Goal: Task Accomplishment & Management: Manage account settings

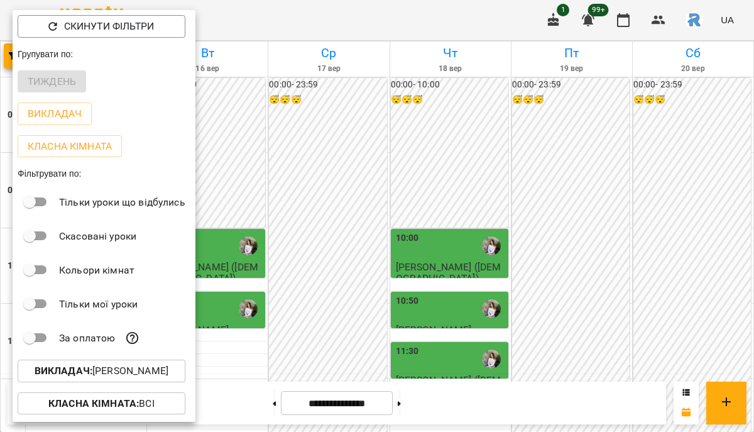
click at [105, 370] on p "Викладач : [PERSON_NAME]" at bounding box center [102, 370] width 134 height 15
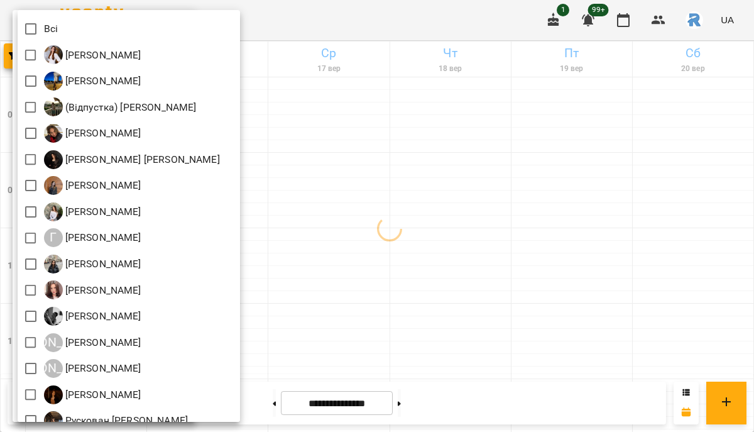
scroll to position [304, 0]
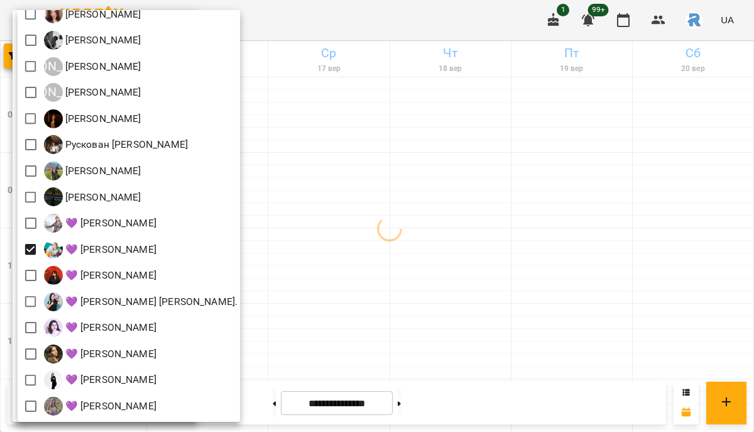
click at [339, 271] on div at bounding box center [377, 216] width 754 height 432
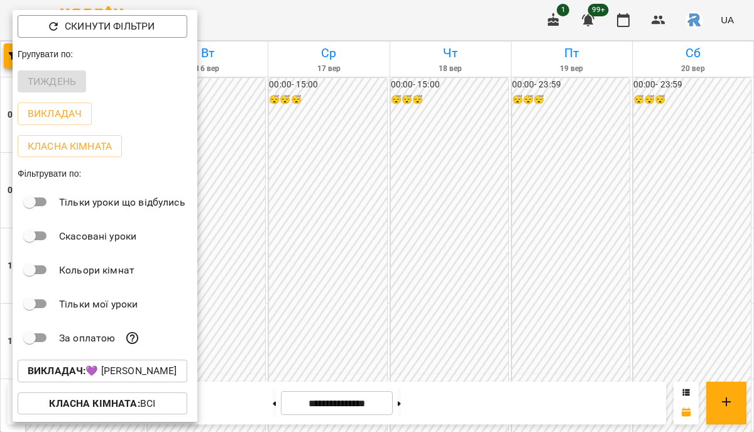
click at [339, 271] on div at bounding box center [377, 216] width 754 height 432
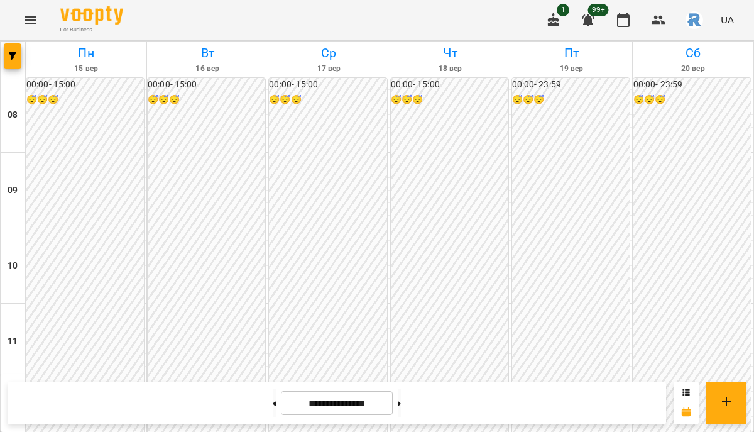
scroll to position [663, 0]
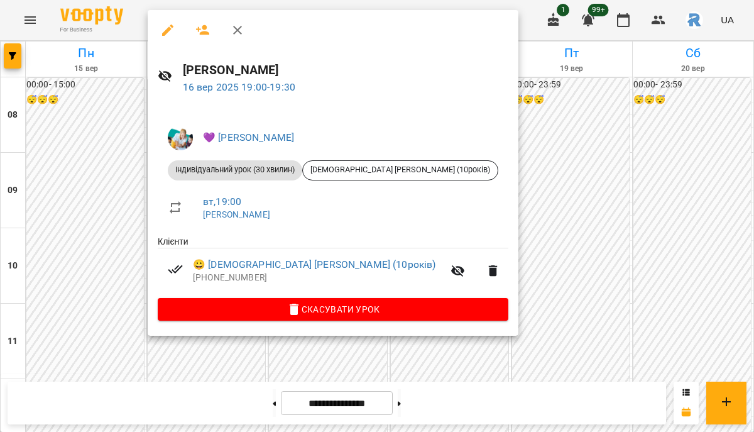
click at [604, 106] on div at bounding box center [377, 216] width 754 height 432
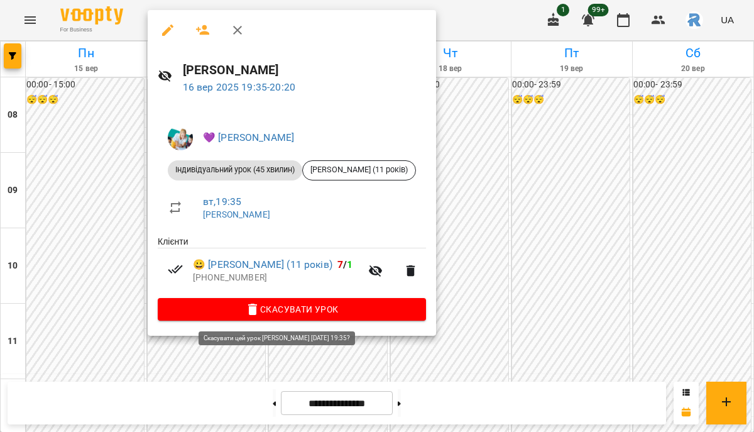
click at [274, 311] on span "Скасувати Урок" at bounding box center [292, 309] width 248 height 15
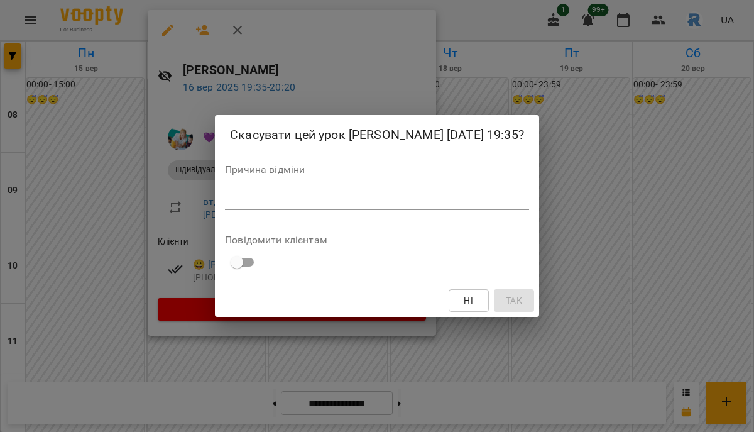
click at [284, 225] on div "Скасувати цей урок [PERSON_NAME] [DATE] 19:35? Причина відміни * Повідомити клі…" at bounding box center [377, 216] width 324 height 202
click at [284, 215] on div "Причина відміни *" at bounding box center [377, 190] width 304 height 50
click at [279, 202] on div "*" at bounding box center [377, 200] width 304 height 20
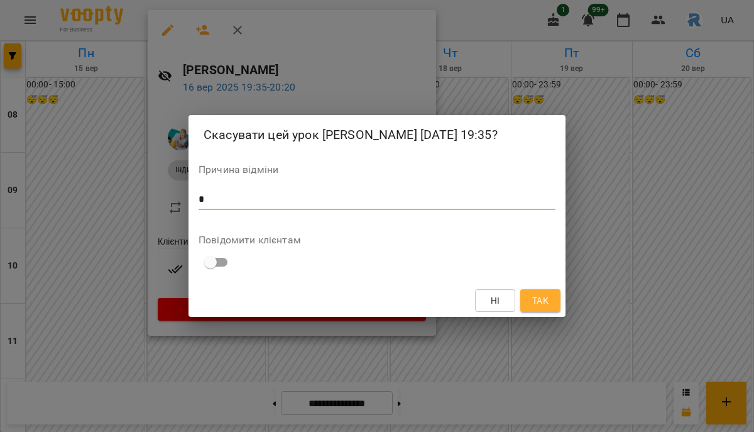
type textarea "*"
click at [539, 307] on span "Так" at bounding box center [540, 300] width 16 height 15
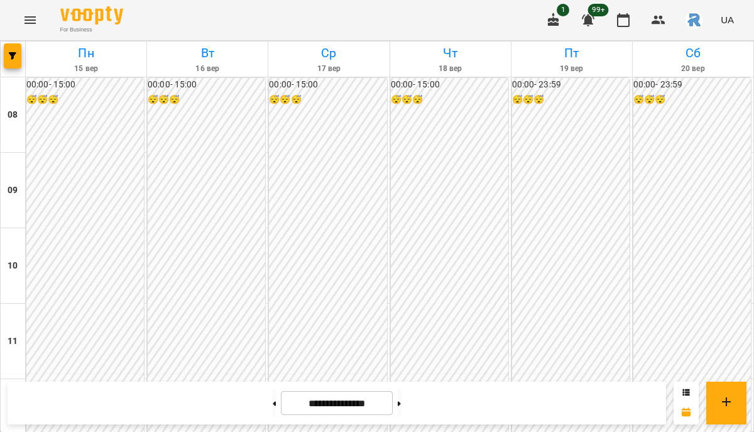
scroll to position [612, 0]
click at [12, 55] on icon "button" at bounding box center [13, 56] width 8 height 8
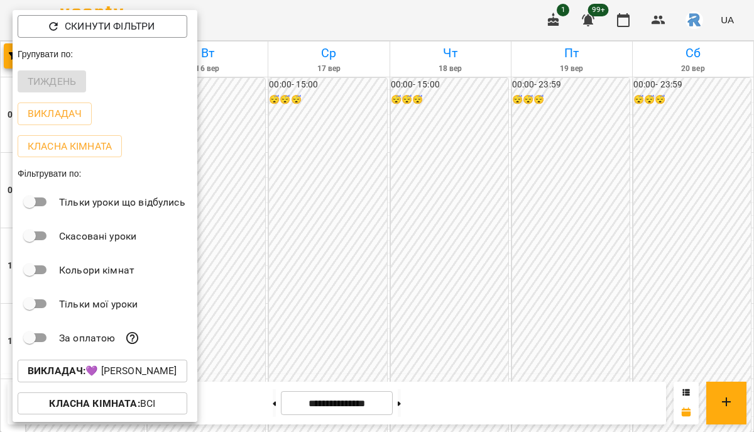
click at [148, 366] on button "Викладач : 💜 [PERSON_NAME]" at bounding box center [103, 371] width 170 height 23
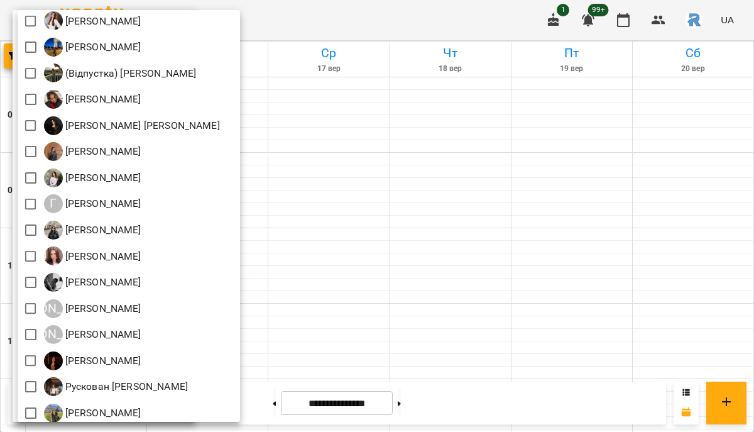
scroll to position [0, 0]
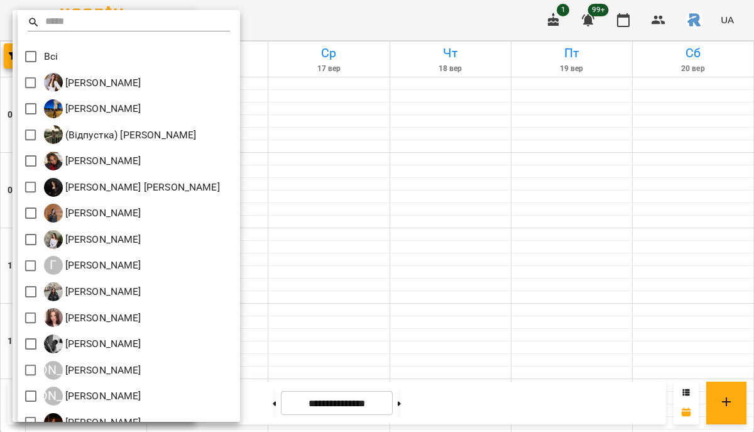
click at [331, 148] on div at bounding box center [377, 216] width 754 height 432
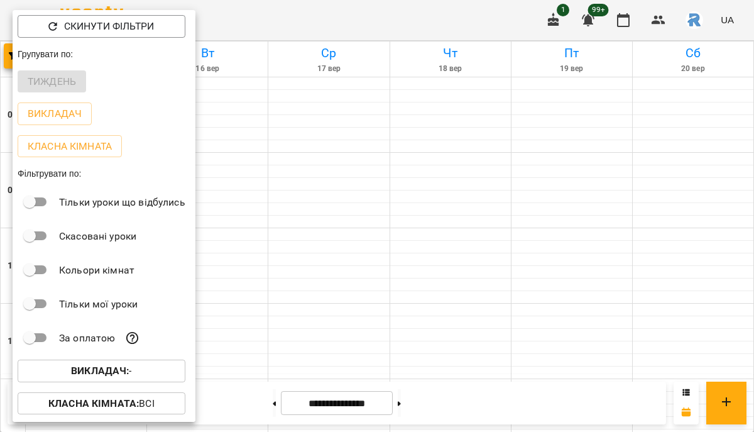
click at [331, 148] on div at bounding box center [377, 216] width 754 height 432
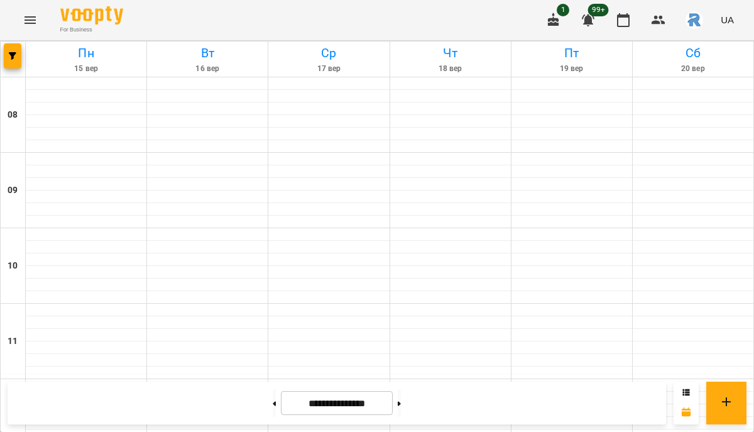
click at [33, 21] on icon "Menu" at bounding box center [30, 20] width 15 height 15
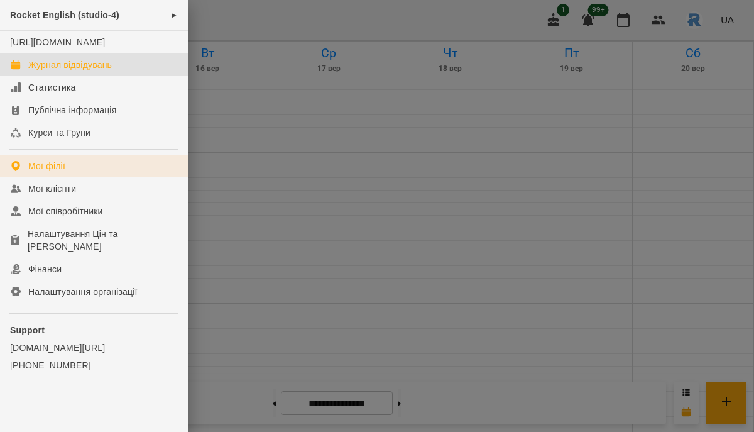
click at [54, 172] on div "Мої філії" at bounding box center [46, 166] width 37 height 13
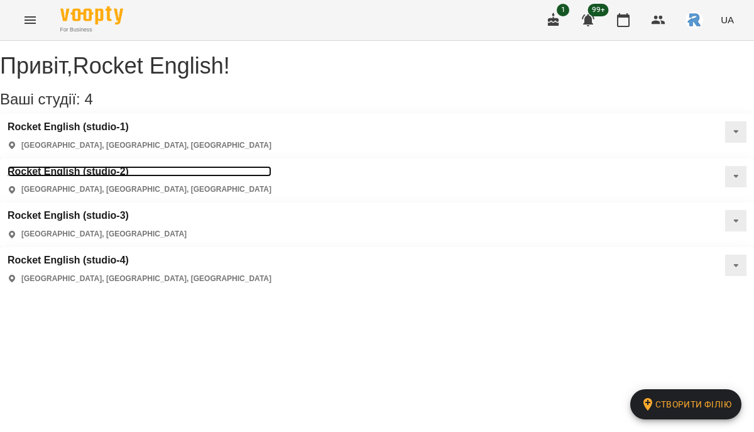
click at [272, 166] on h3 "Rocket English (studio-2)" at bounding box center [140, 171] width 264 height 11
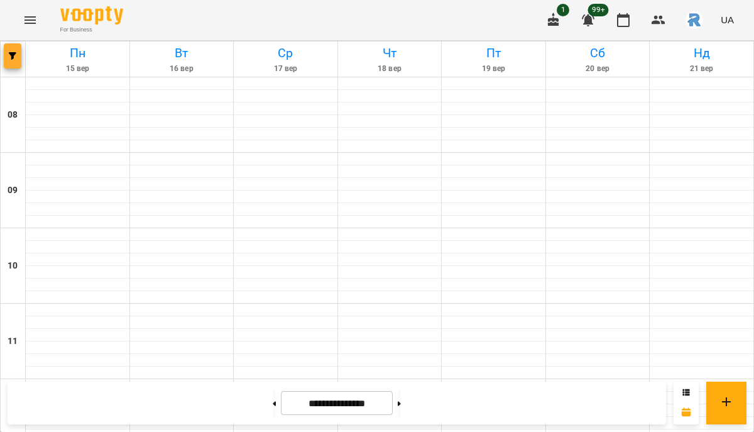
click at [10, 49] on button "button" at bounding box center [13, 55] width 18 height 25
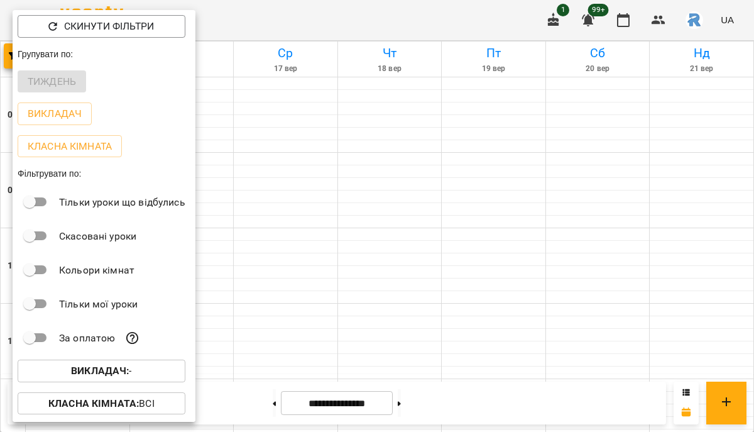
click at [96, 375] on b "Викладач :" at bounding box center [100, 371] width 58 height 12
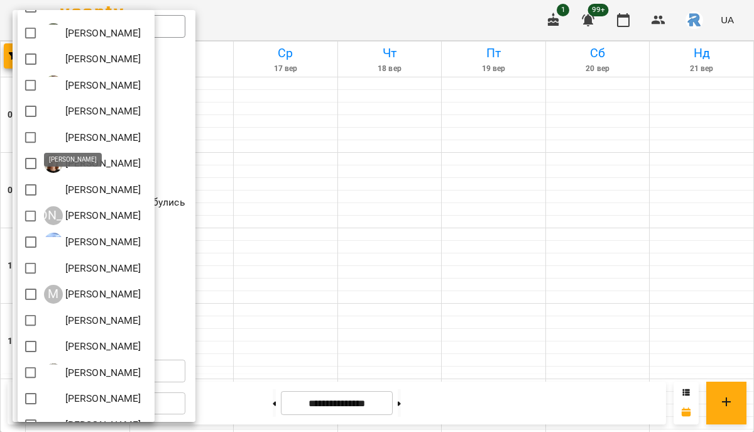
scroll to position [23, 0]
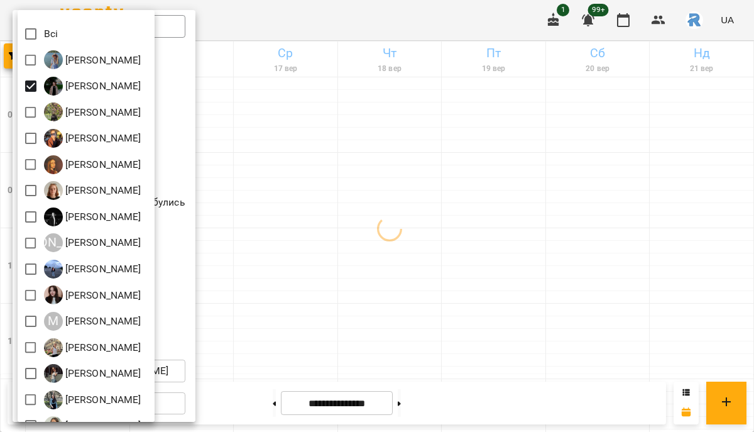
click at [353, 156] on div at bounding box center [377, 216] width 754 height 432
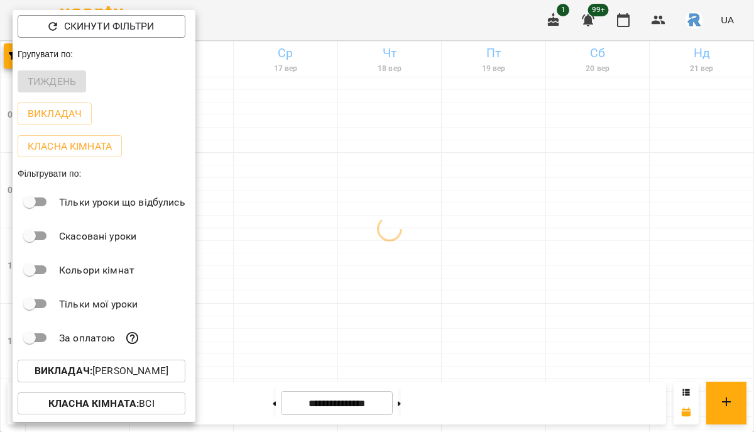
click at [353, 156] on div at bounding box center [377, 216] width 754 height 432
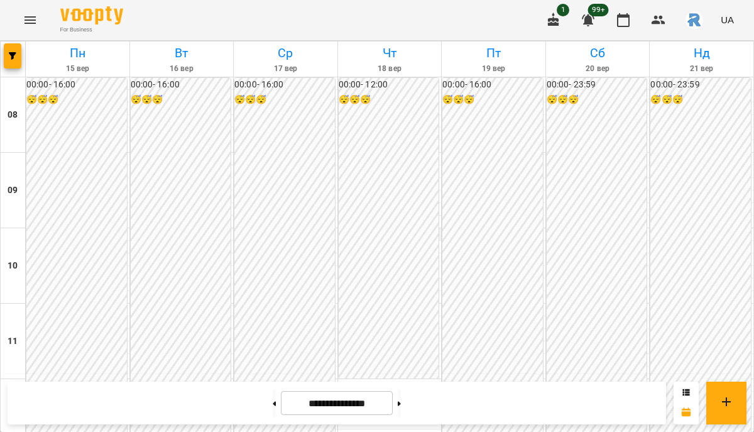
scroll to position [664, 0]
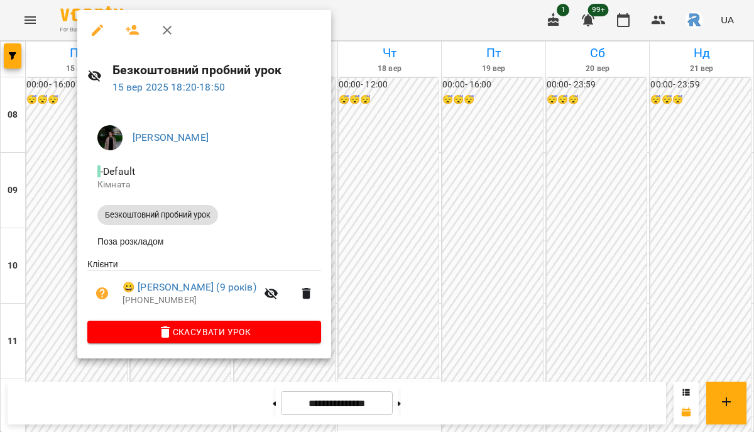
click at [50, 172] on div at bounding box center [377, 216] width 754 height 432
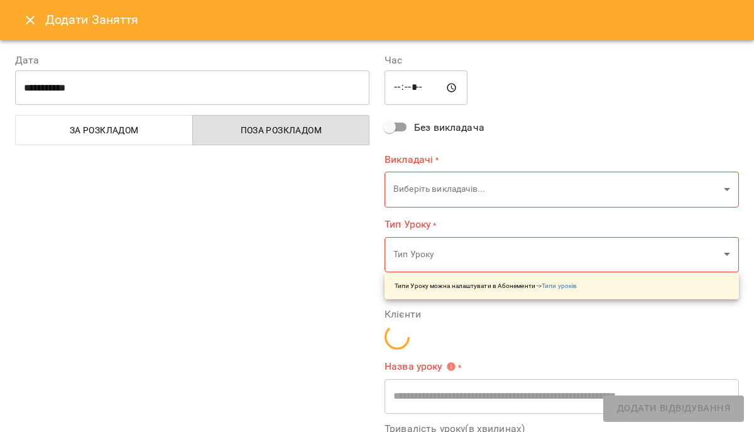
type input "**********"
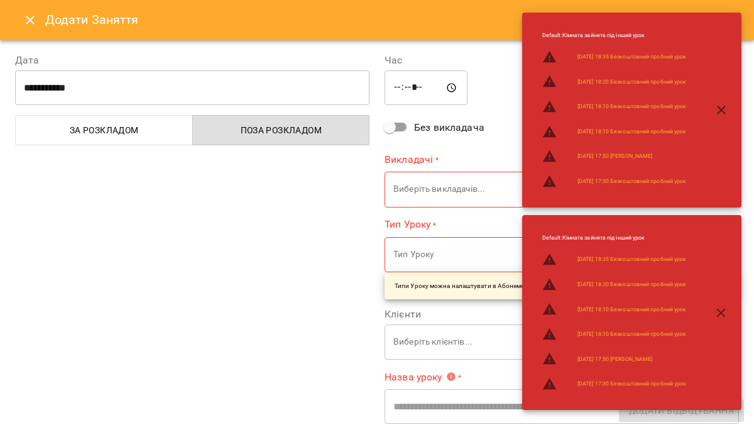
click at [29, 26] on icon "Close" at bounding box center [30, 20] width 15 height 15
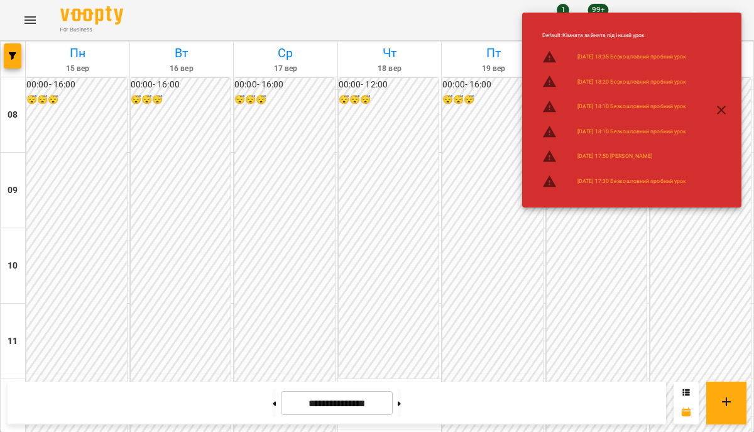
click at [727, 106] on icon "button" at bounding box center [721, 109] width 15 height 15
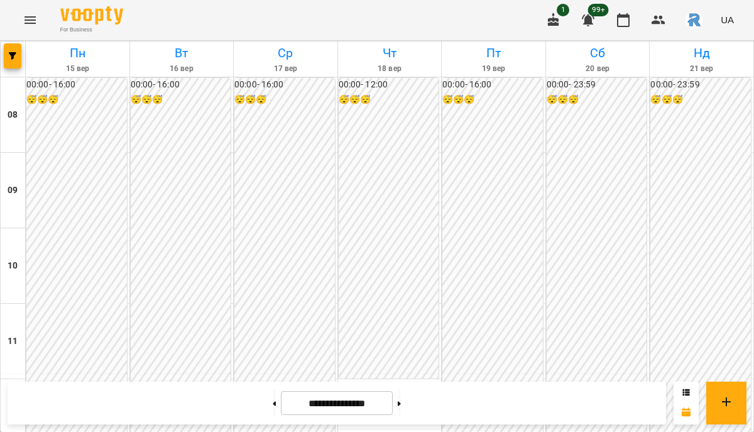
scroll to position [669, 0]
click at [18, 52] on span "button" at bounding box center [13, 56] width 18 height 8
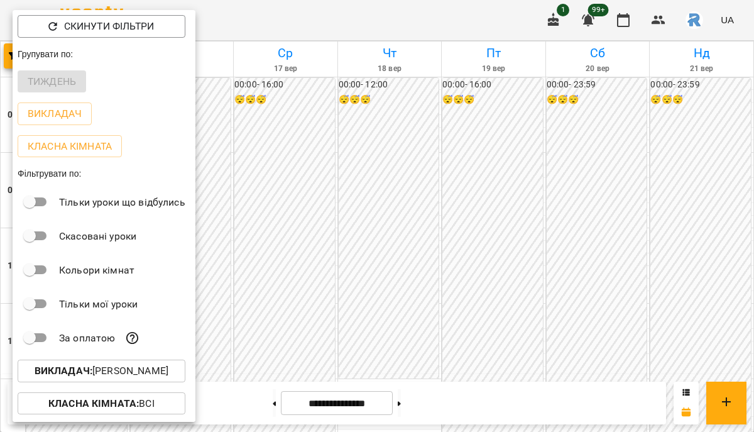
click at [150, 382] on button "Викладач : [PERSON_NAME]" at bounding box center [102, 371] width 168 height 23
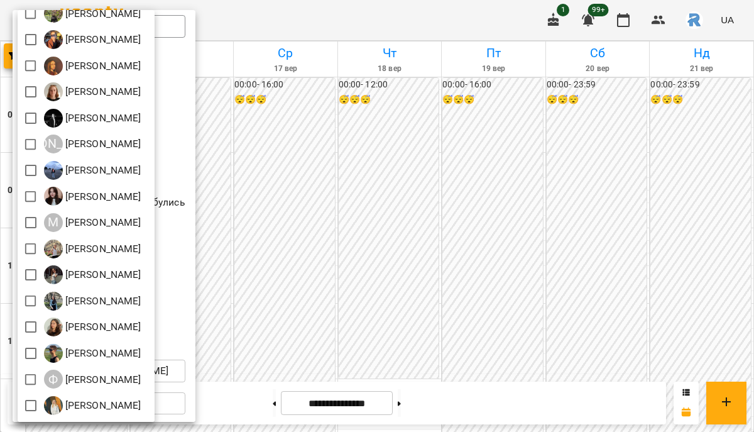
scroll to position [173, 0]
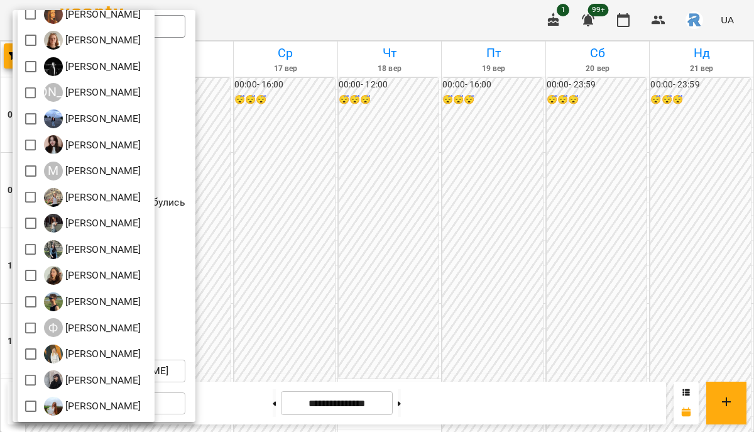
click at [409, 294] on div at bounding box center [377, 216] width 754 height 432
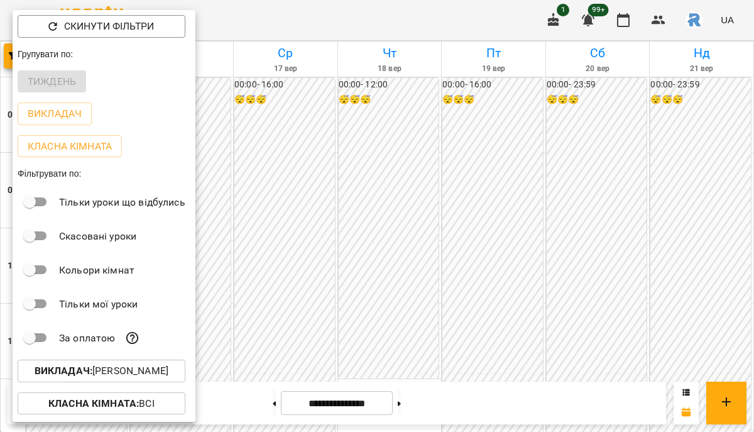
click at [409, 294] on div at bounding box center [377, 216] width 754 height 432
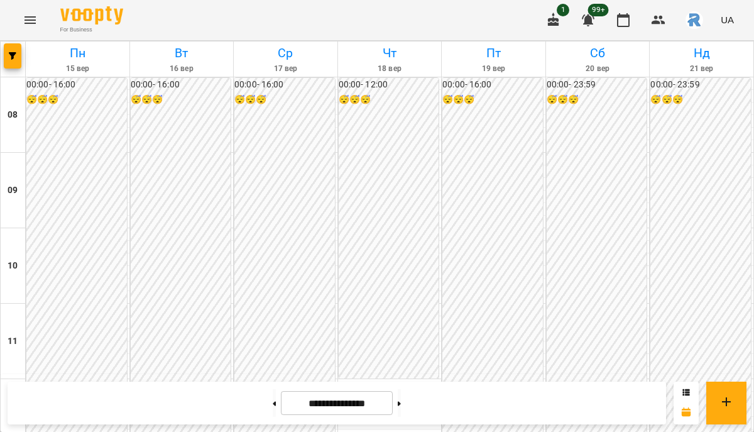
scroll to position [578, 0]
click at [19, 55] on span "button" at bounding box center [13, 56] width 18 height 8
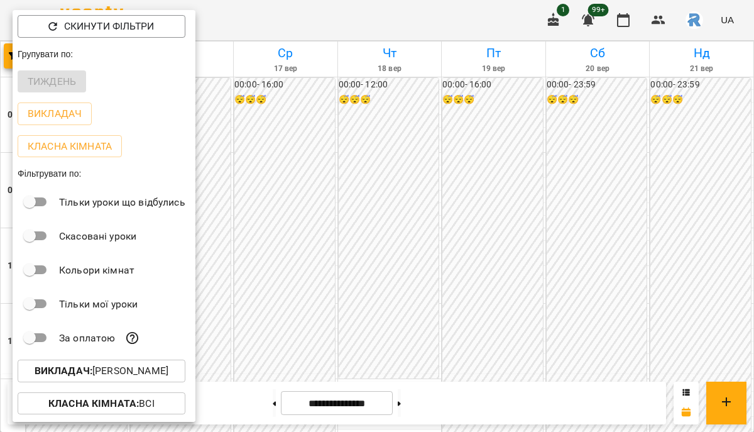
click at [124, 367] on p "Викладач : [PERSON_NAME]" at bounding box center [102, 370] width 134 height 15
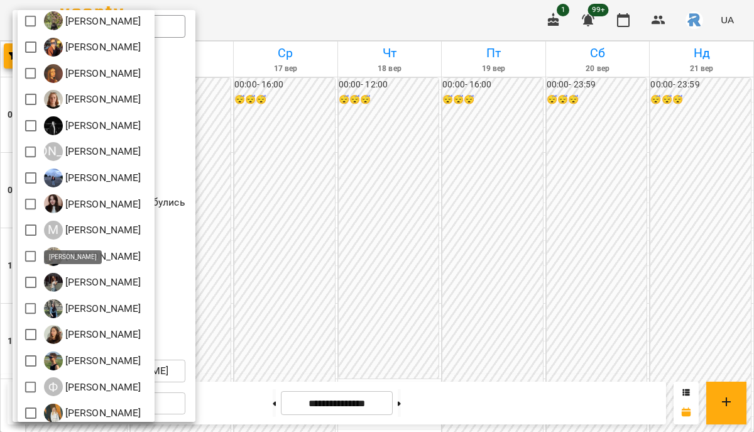
scroll to position [53, 0]
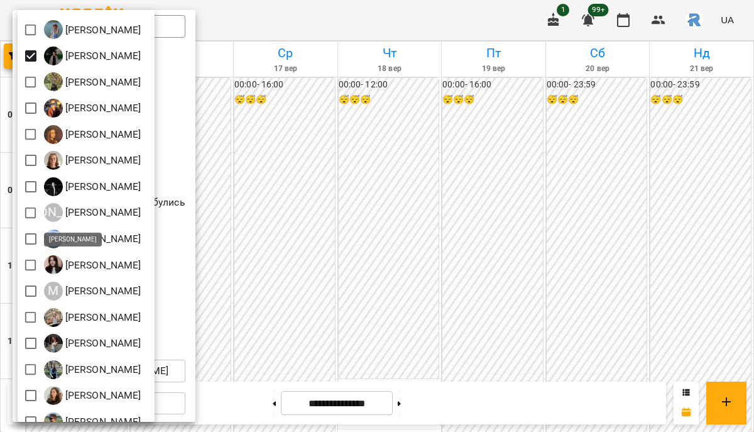
click at [337, 197] on div at bounding box center [377, 216] width 754 height 432
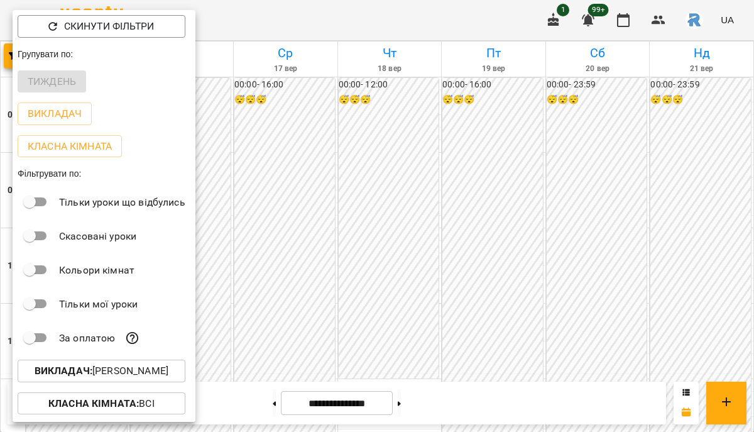
click at [395, 189] on div at bounding box center [377, 216] width 754 height 432
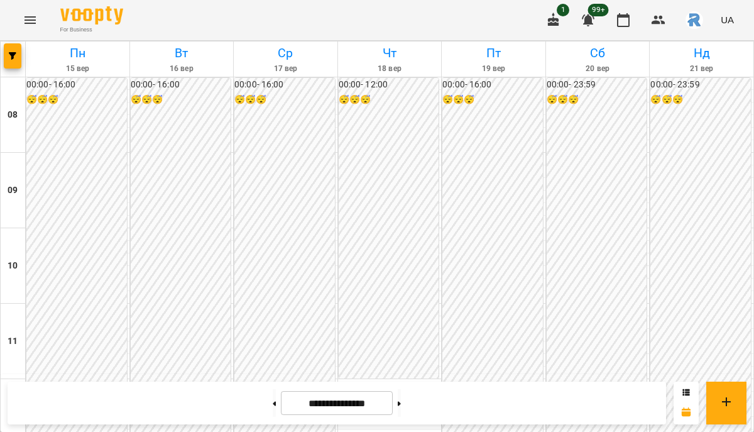
drag, startPoint x: 390, startPoint y: 192, endPoint x: 442, endPoint y: 219, distance: 59.3
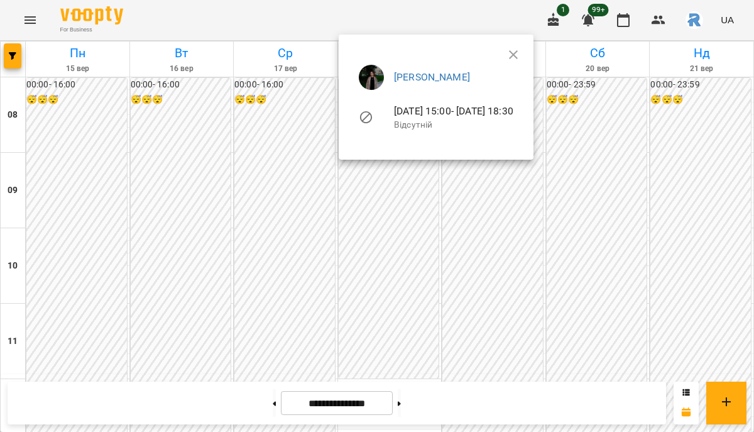
scroll to position [663, 0]
click at [318, 280] on div at bounding box center [377, 216] width 754 height 432
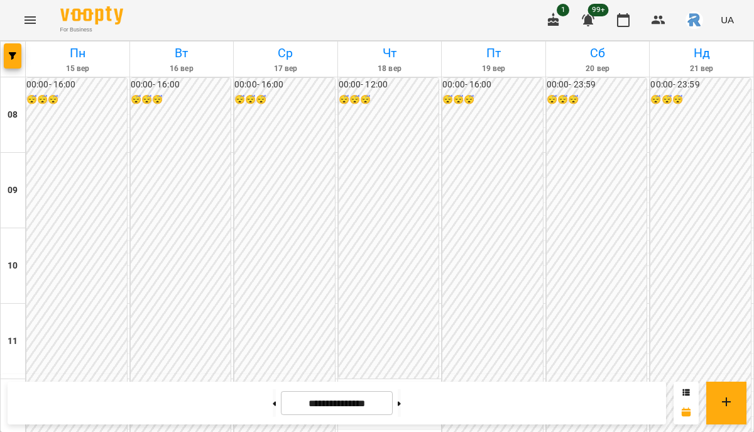
scroll to position [580, 0]
click at [8, 68] on button "button" at bounding box center [13, 55] width 18 height 25
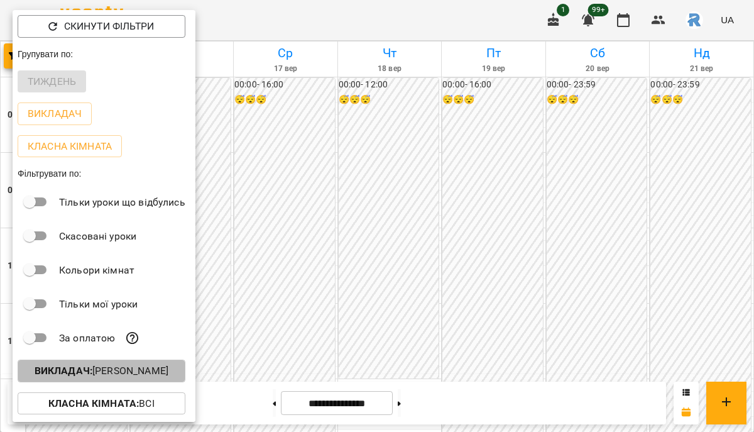
click at [111, 376] on p "Викладач : [PERSON_NAME]" at bounding box center [102, 370] width 134 height 15
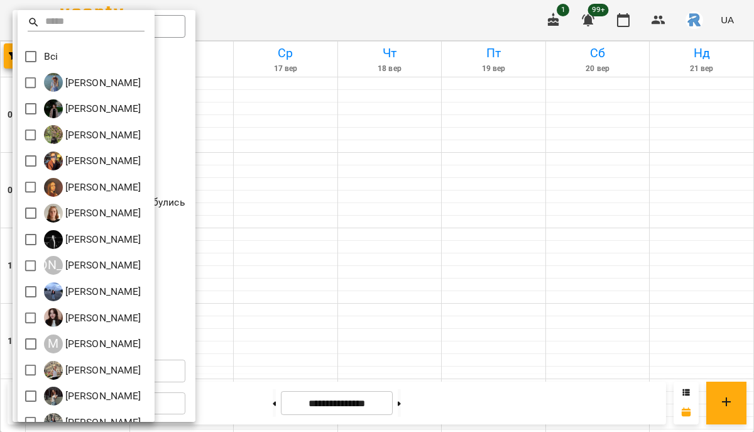
scroll to position [13, 0]
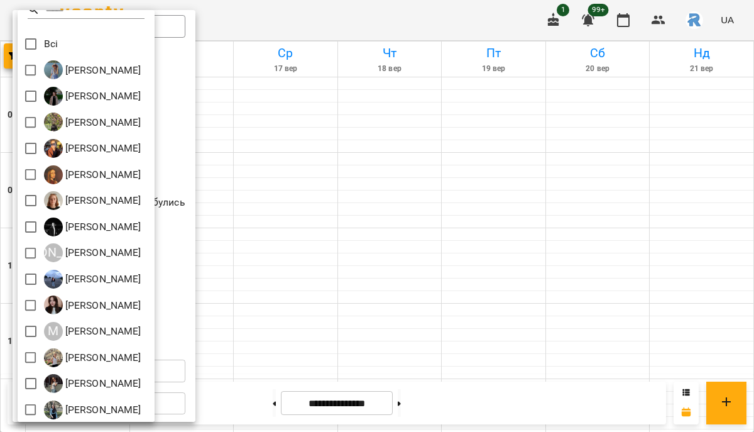
click at [247, 96] on div at bounding box center [377, 216] width 754 height 432
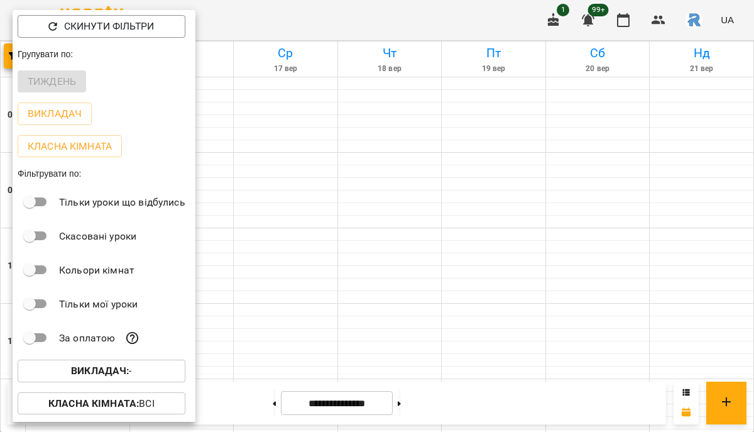
click at [247, 96] on div at bounding box center [377, 216] width 754 height 432
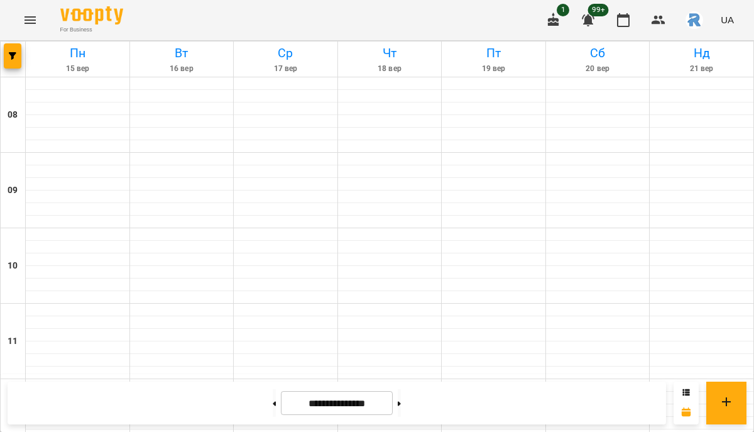
click at [31, 19] on icon "Menu" at bounding box center [30, 20] width 11 height 8
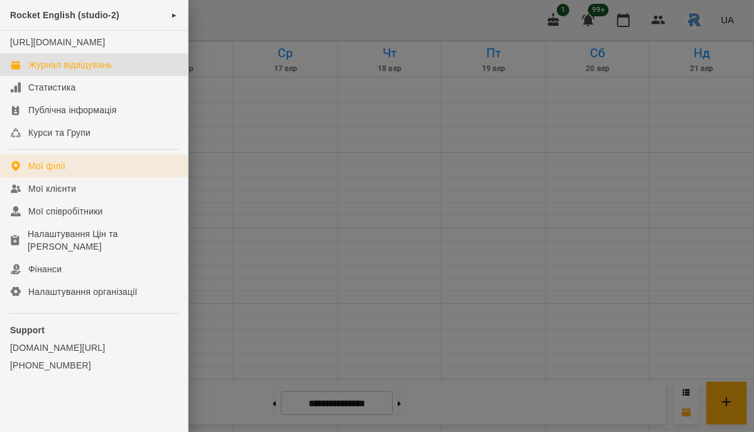
click at [58, 172] on div "Мої філії" at bounding box center [46, 166] width 37 height 13
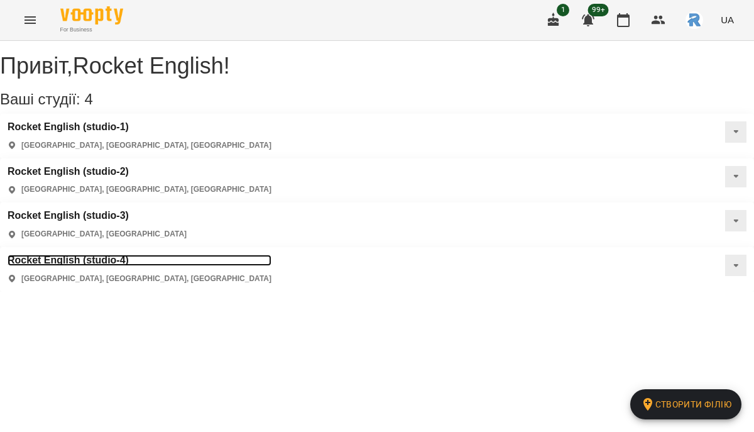
click at [272, 255] on h3 "Rocket English (studio-4)" at bounding box center [140, 260] width 264 height 11
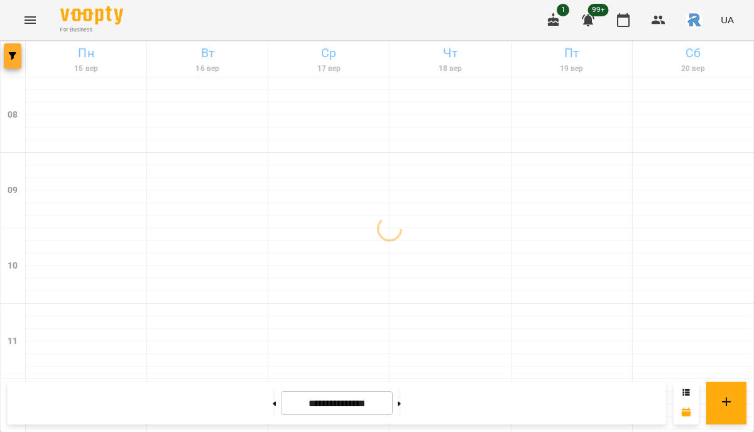
click at [12, 51] on button "button" at bounding box center [13, 55] width 18 height 25
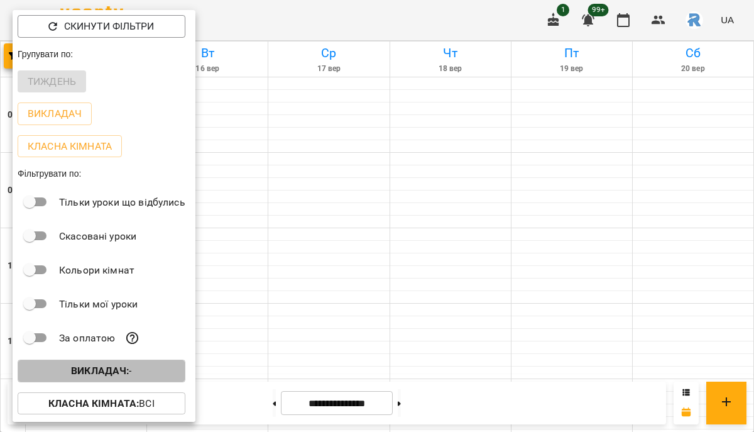
click at [89, 366] on p "Викладач : -" at bounding box center [101, 370] width 61 height 15
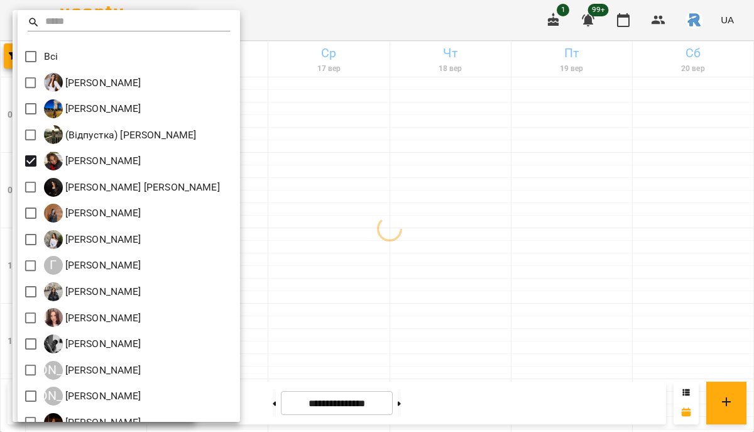
click at [410, 213] on div at bounding box center [377, 216] width 754 height 432
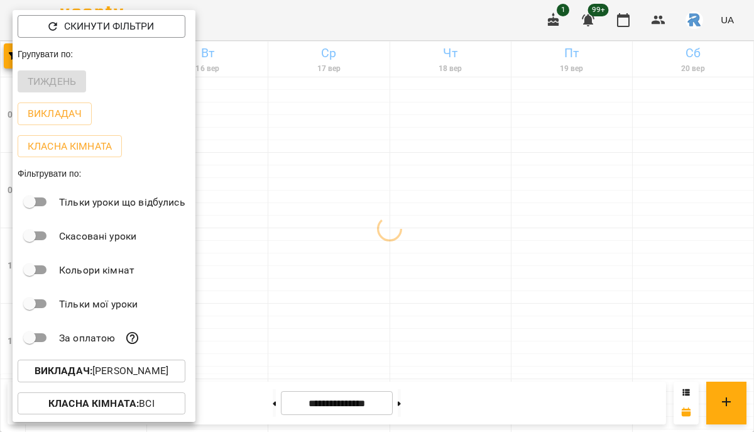
click at [410, 213] on div at bounding box center [377, 216] width 754 height 432
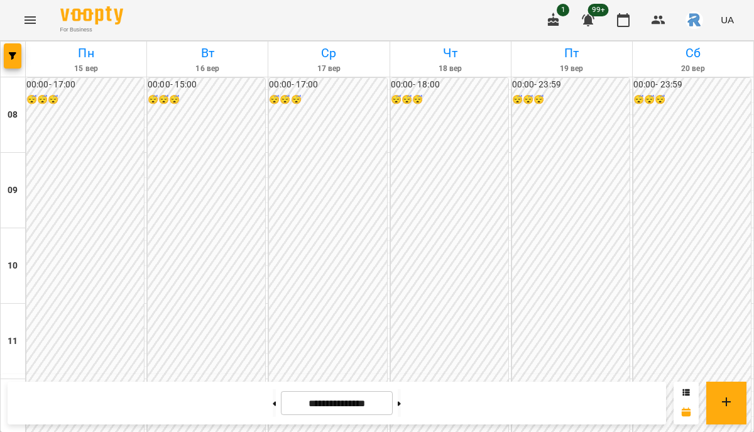
scroll to position [683, 0]
click at [8, 52] on span "button" at bounding box center [13, 56] width 18 height 8
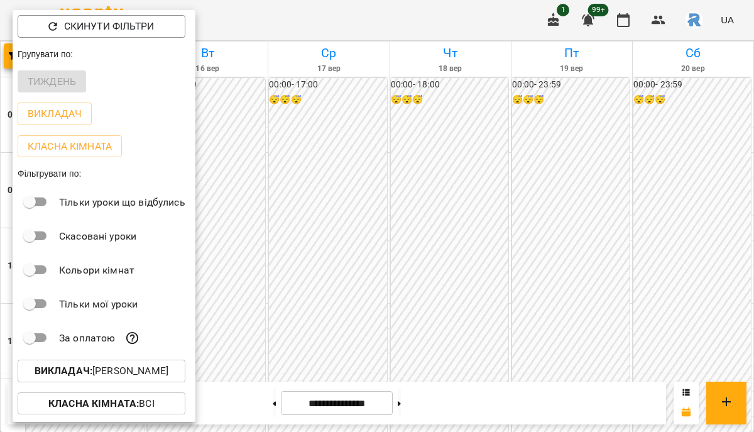
click at [134, 375] on p "Викладач : [PERSON_NAME]" at bounding box center [102, 370] width 134 height 15
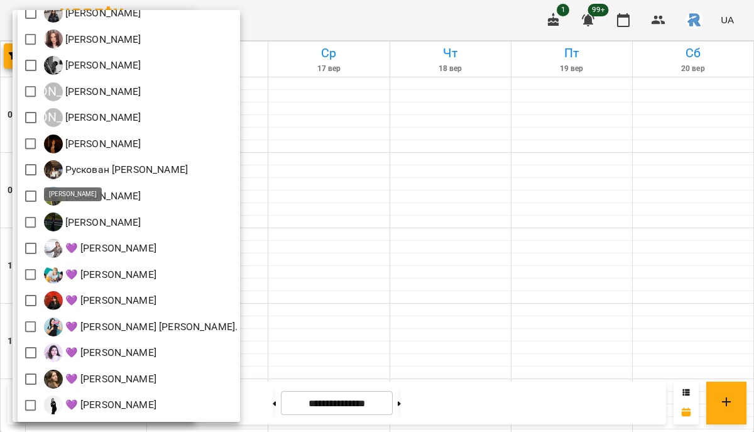
scroll to position [281, 0]
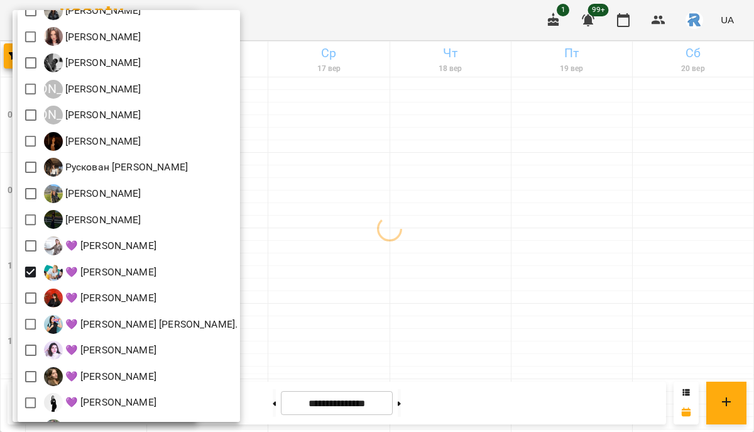
click at [416, 270] on div at bounding box center [377, 216] width 754 height 432
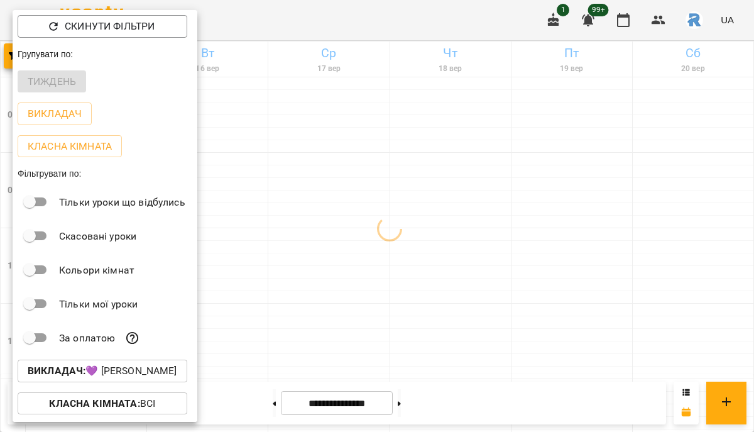
click at [416, 270] on div at bounding box center [377, 216] width 754 height 432
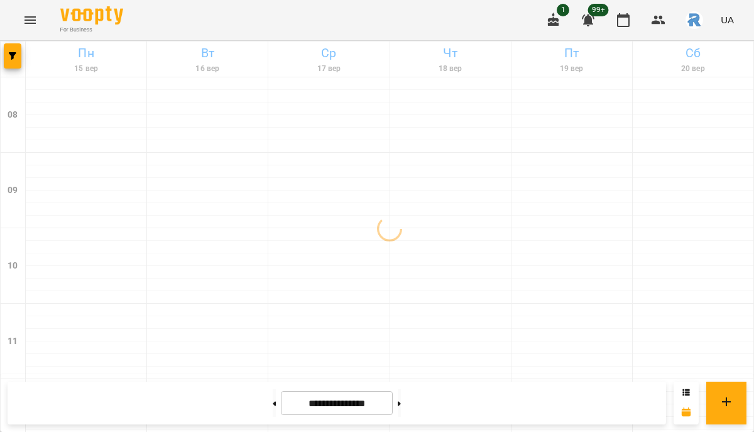
scroll to position [671, 0]
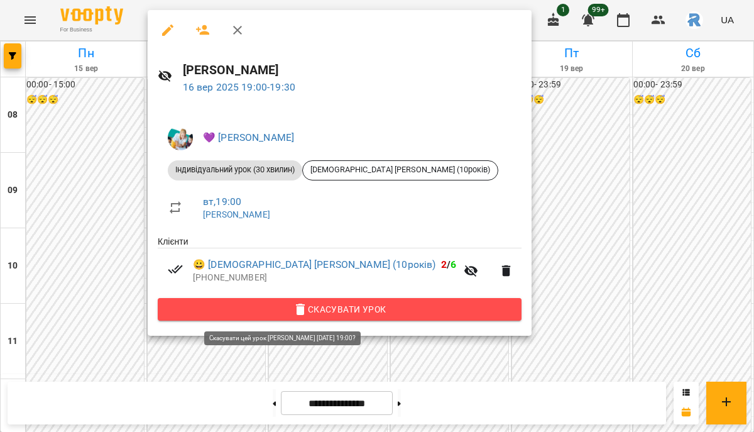
click at [344, 314] on span "Скасувати Урок" at bounding box center [340, 309] width 344 height 15
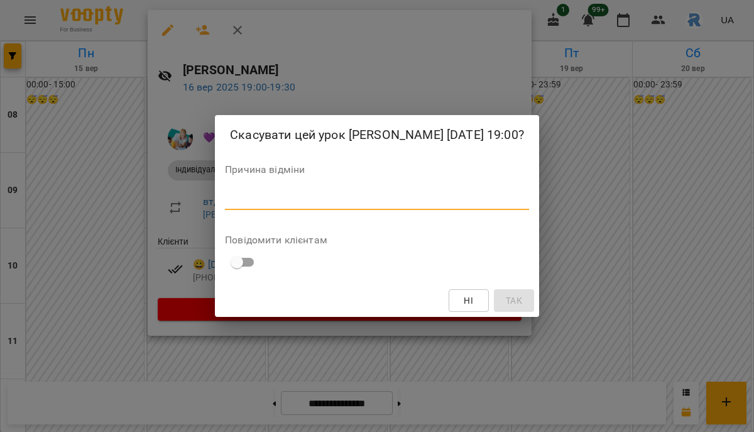
click at [300, 206] on textarea at bounding box center [377, 200] width 304 height 12
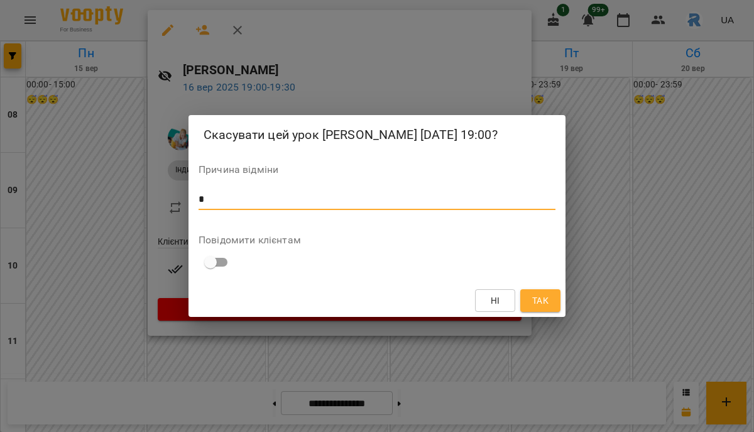
type textarea "*"
click at [552, 312] on button "Так" at bounding box center [540, 300] width 40 height 23
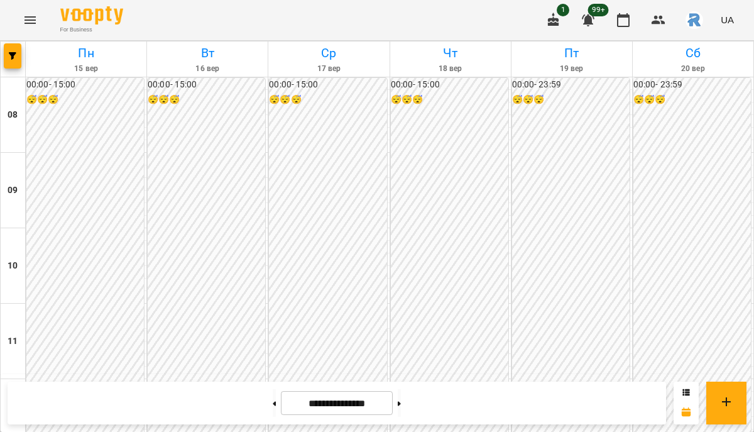
scroll to position [514, 0]
click at [16, 52] on span "button" at bounding box center [13, 56] width 18 height 8
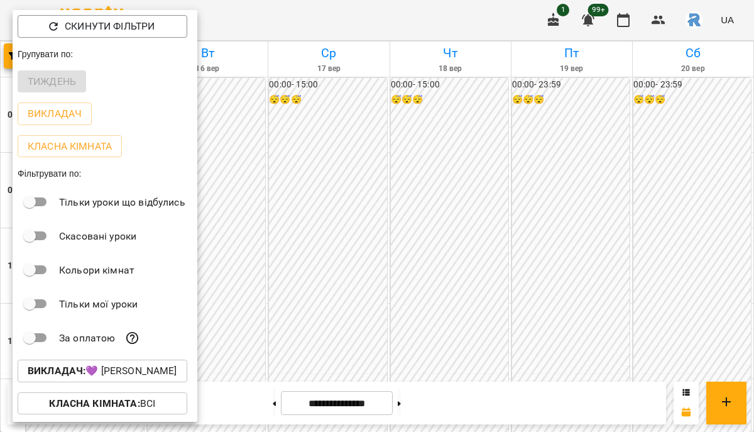
click at [151, 375] on p "Викладач : 💜 [PERSON_NAME]" at bounding box center [103, 370] width 150 height 15
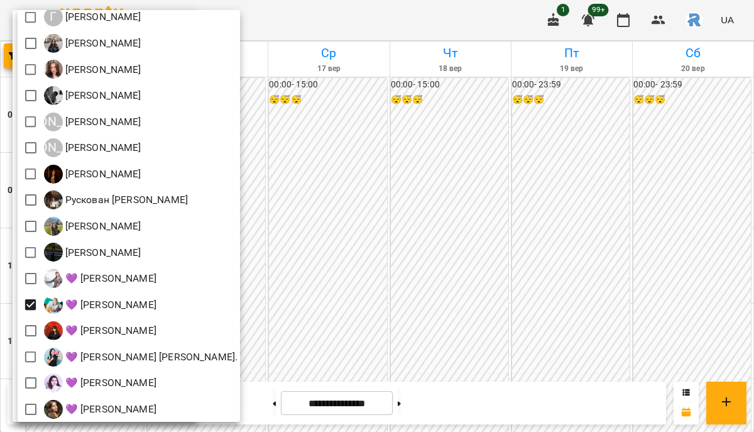
scroll to position [304, 0]
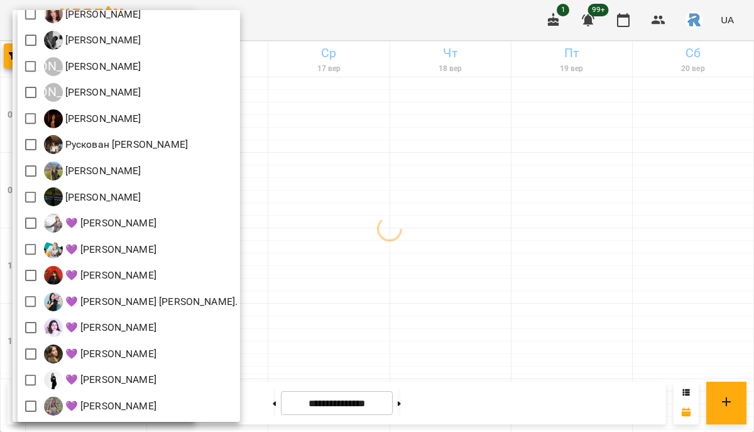
click at [441, 324] on div at bounding box center [377, 216] width 754 height 432
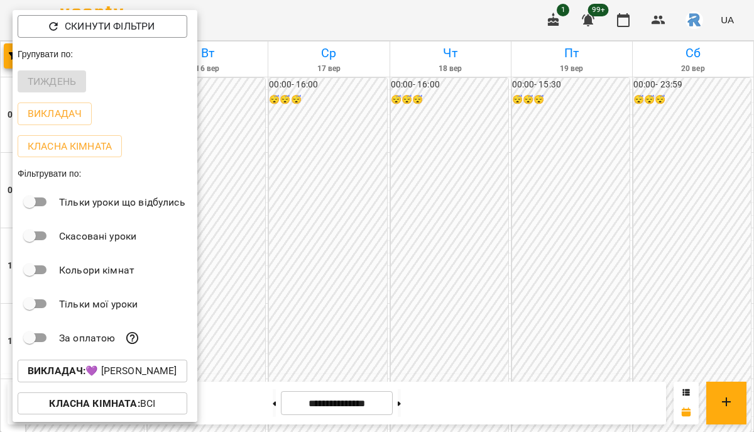
click at [164, 376] on p "Викладач : 💜 [PERSON_NAME]" at bounding box center [103, 370] width 150 height 15
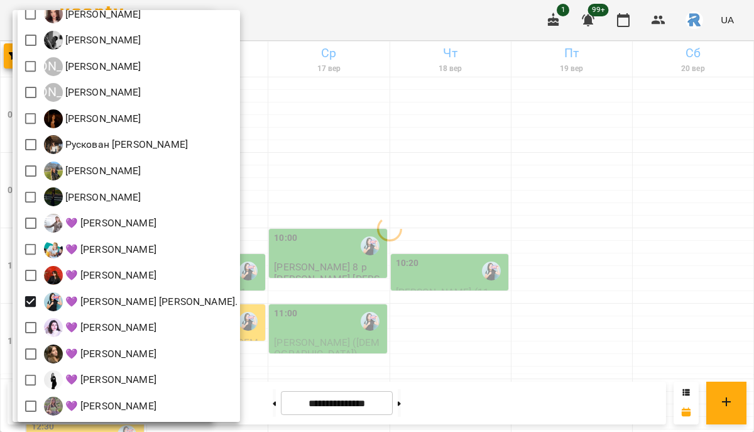
click at [357, 297] on div at bounding box center [377, 216] width 754 height 432
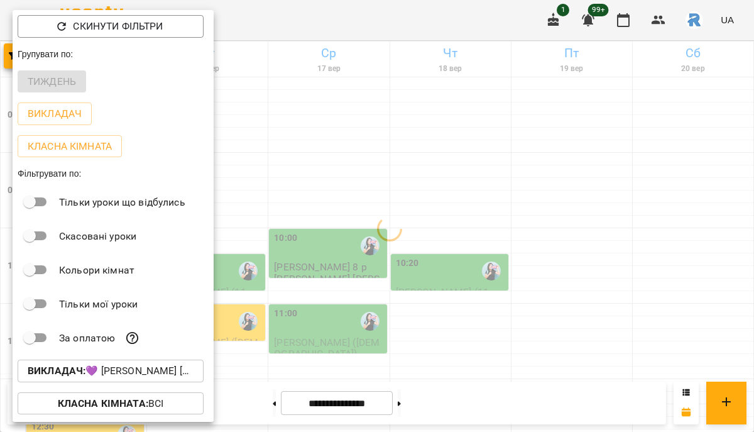
click at [357, 297] on div at bounding box center [377, 216] width 754 height 432
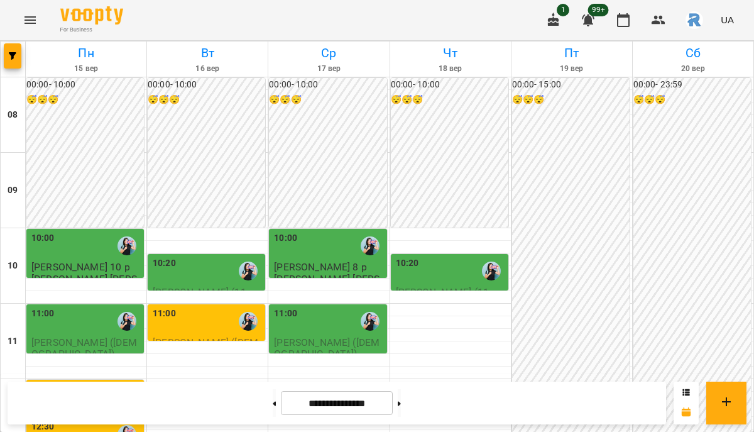
scroll to position [415, 0]
click at [11, 47] on button "button" at bounding box center [13, 55] width 18 height 25
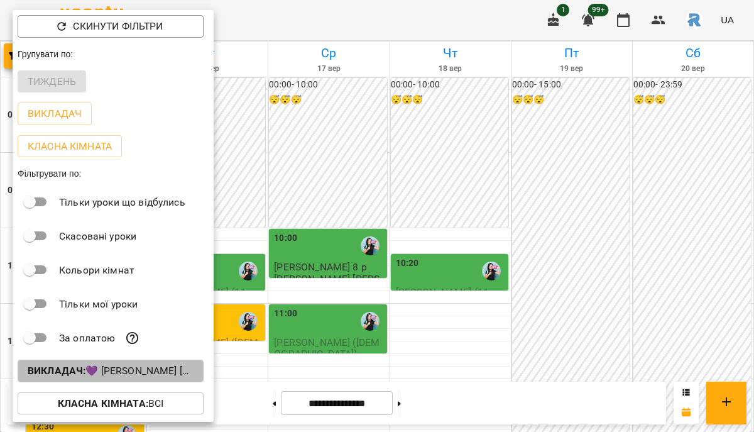
click at [133, 378] on p "Викладач : 💜 [PERSON_NAME] [PERSON_NAME]." at bounding box center [111, 370] width 166 height 15
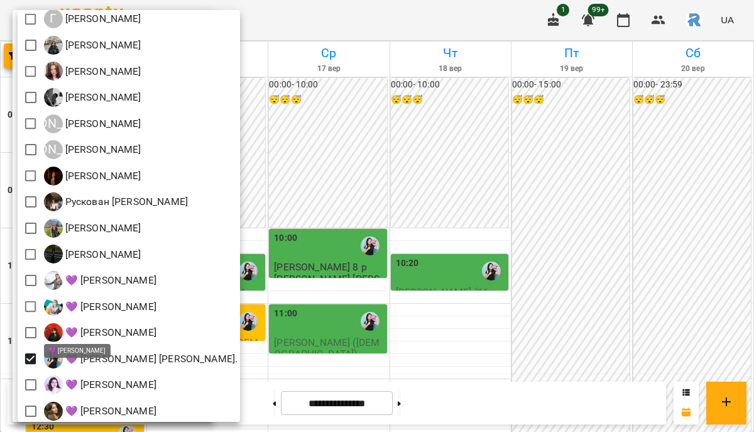
scroll to position [304, 0]
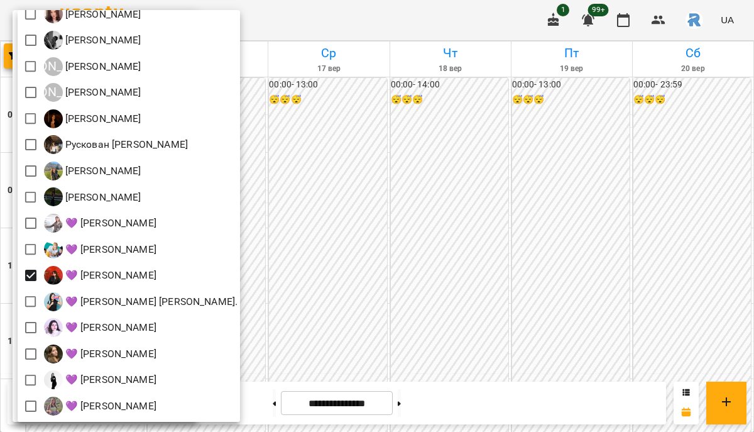
click at [507, 261] on div at bounding box center [377, 216] width 754 height 432
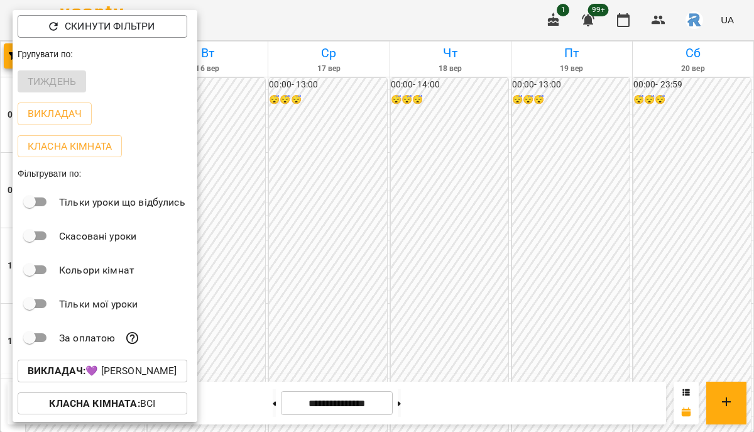
click at [507, 261] on div at bounding box center [377, 216] width 754 height 432
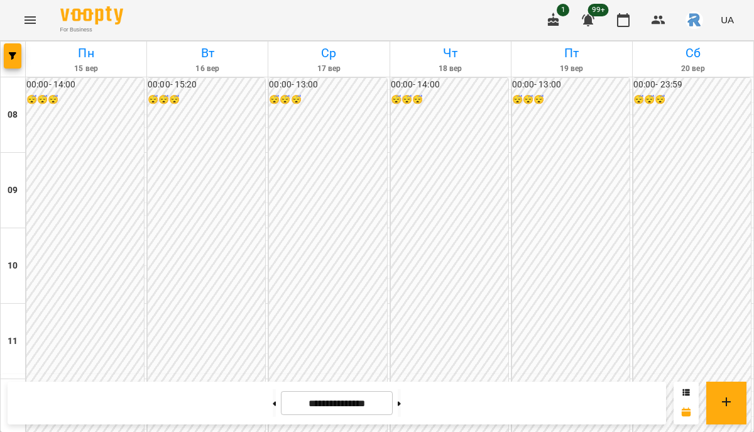
scroll to position [450, 0]
click at [10, 54] on icon "button" at bounding box center [13, 56] width 8 height 8
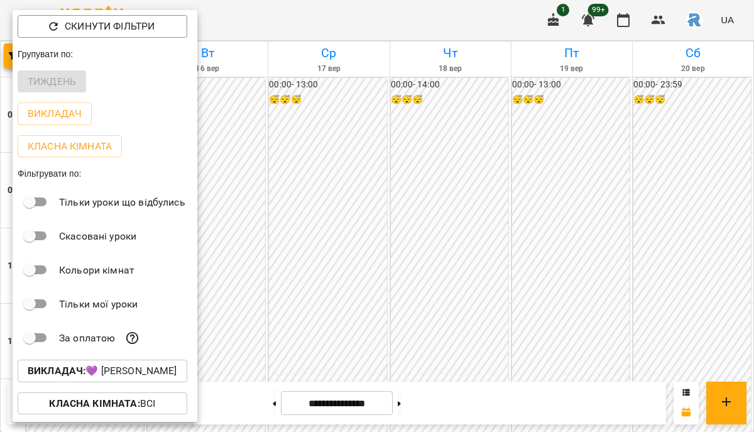
click at [151, 368] on p "Викладач : 💜 [PERSON_NAME]" at bounding box center [103, 370] width 150 height 15
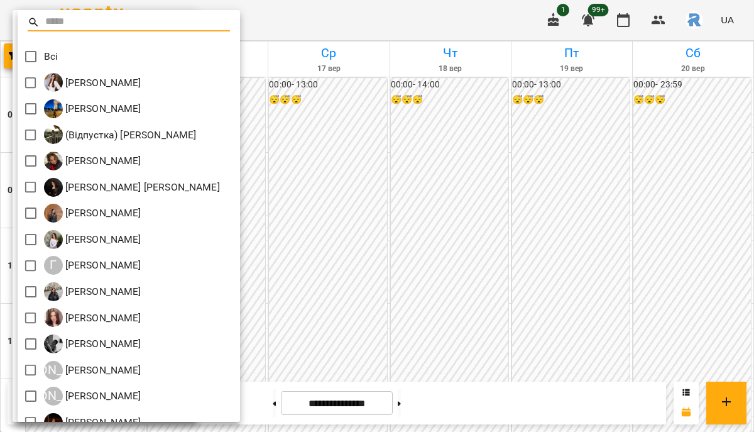
scroll to position [304, 0]
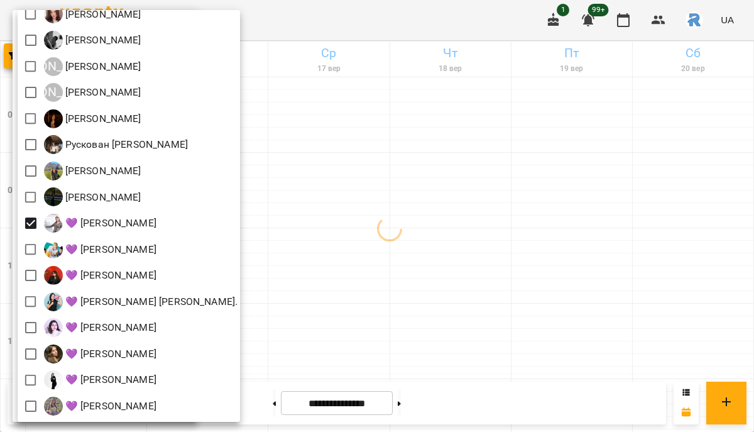
click at [365, 282] on div at bounding box center [377, 216] width 754 height 432
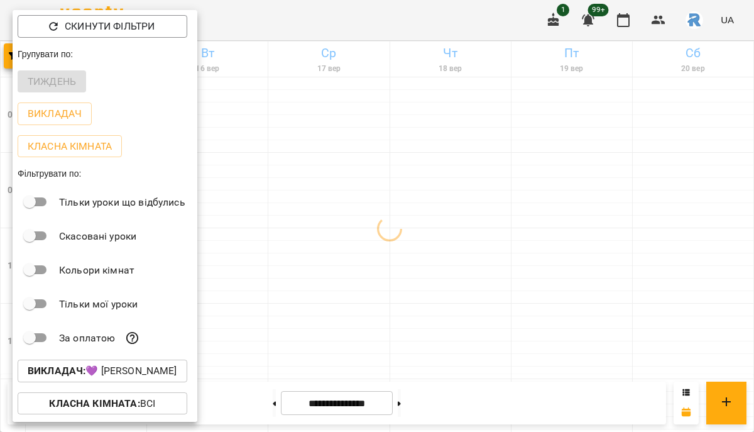
click at [365, 282] on div at bounding box center [377, 216] width 754 height 432
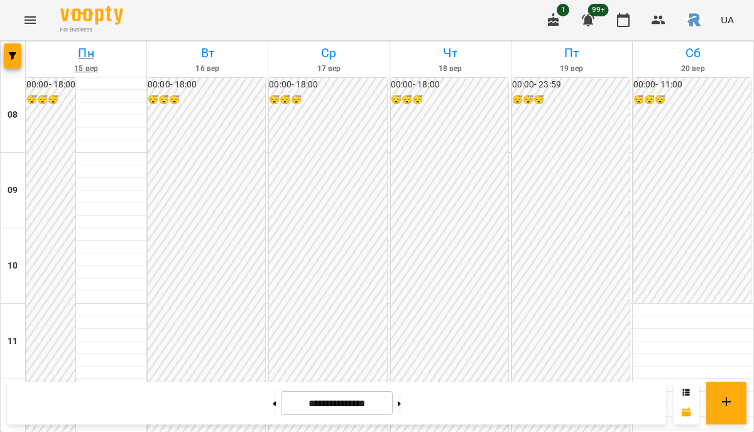
scroll to position [675, 0]
click at [19, 55] on span "button" at bounding box center [13, 56] width 18 height 8
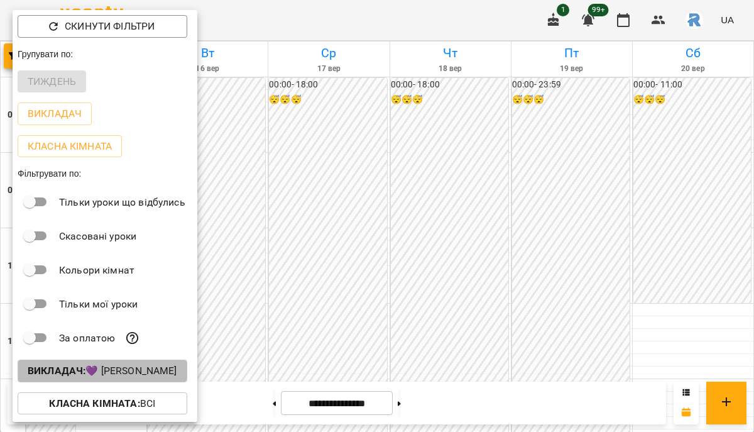
click at [115, 375] on p "Викладач : 💜 [PERSON_NAME]" at bounding box center [103, 370] width 150 height 15
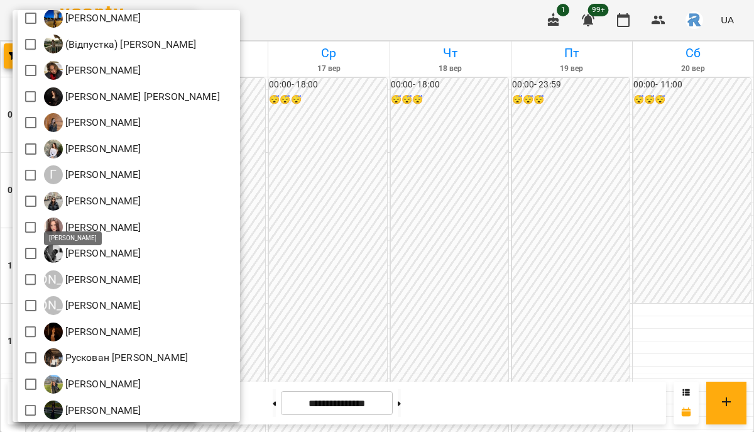
scroll to position [180, 0]
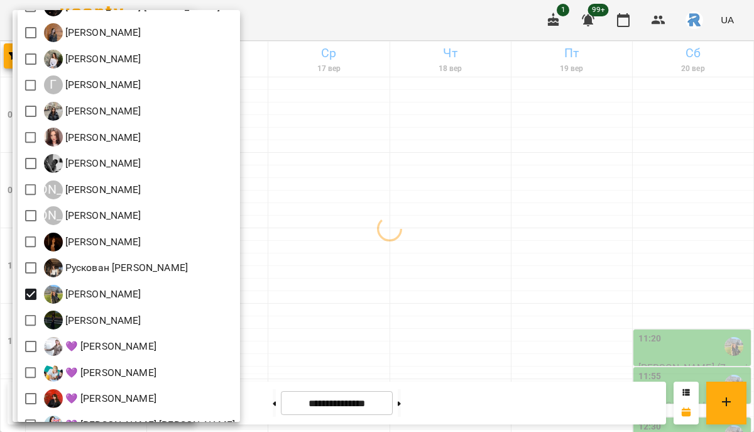
click at [419, 251] on div at bounding box center [377, 216] width 754 height 432
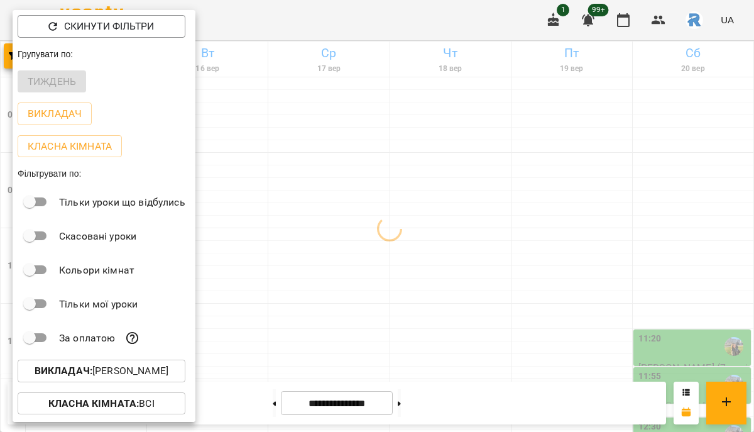
click at [419, 251] on div at bounding box center [377, 216] width 754 height 432
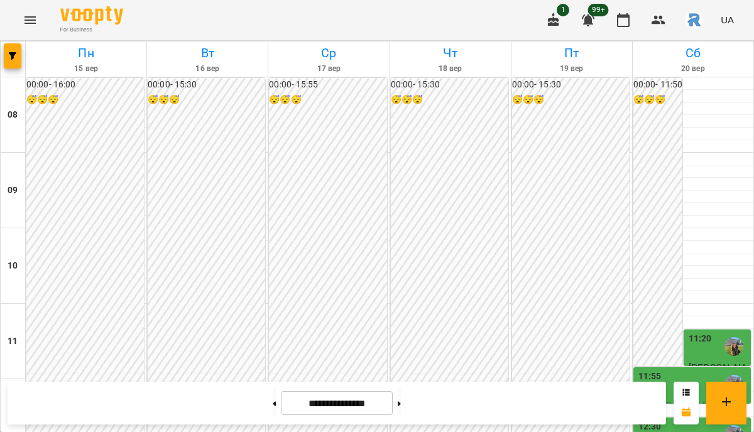
scroll to position [637, 0]
click at [7, 50] on button "button" at bounding box center [13, 55] width 18 height 25
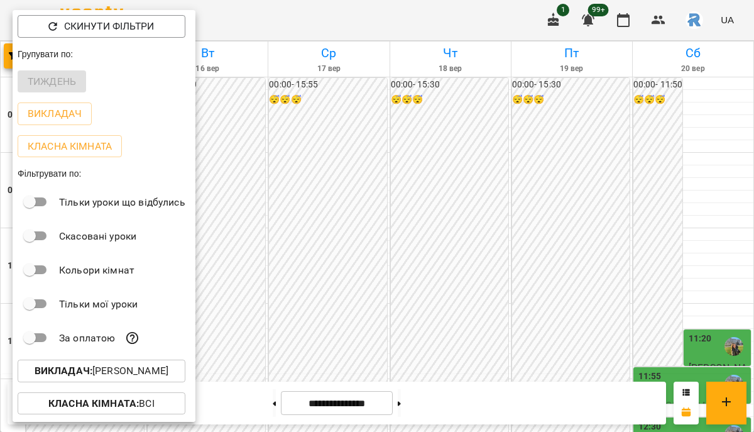
click at [121, 366] on button "Викладач : [PERSON_NAME]" at bounding box center [102, 371] width 168 height 23
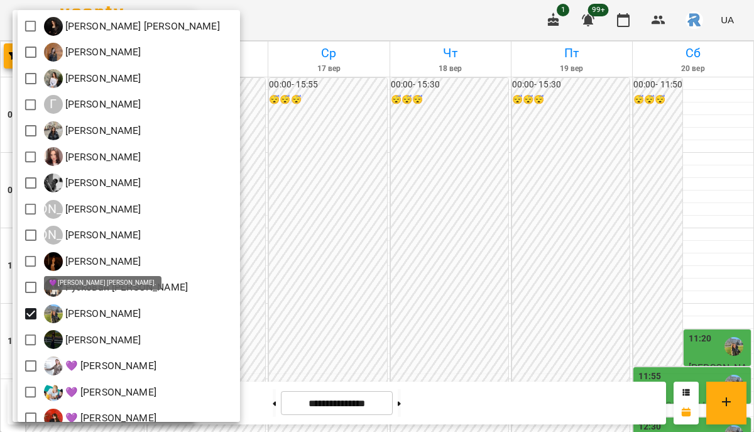
scroll to position [304, 0]
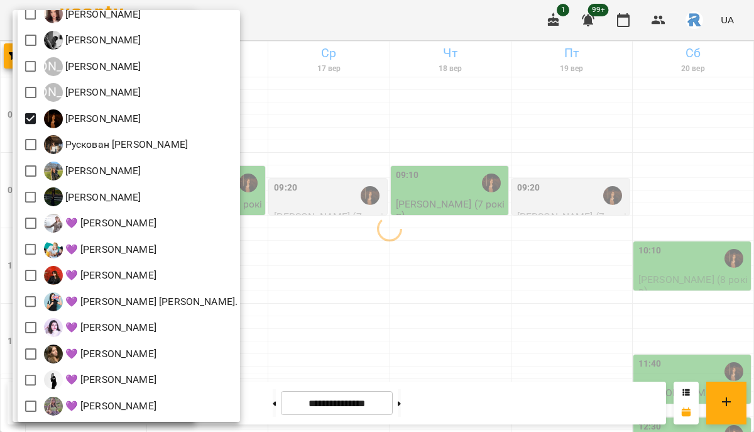
click at [326, 195] on div at bounding box center [377, 216] width 754 height 432
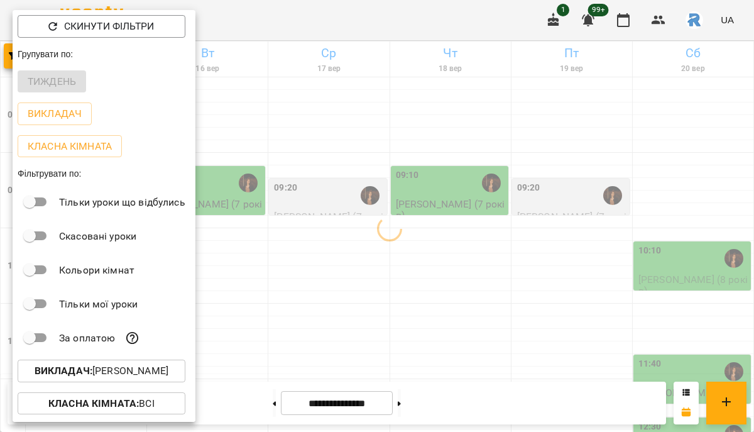
click at [327, 200] on div at bounding box center [377, 216] width 754 height 432
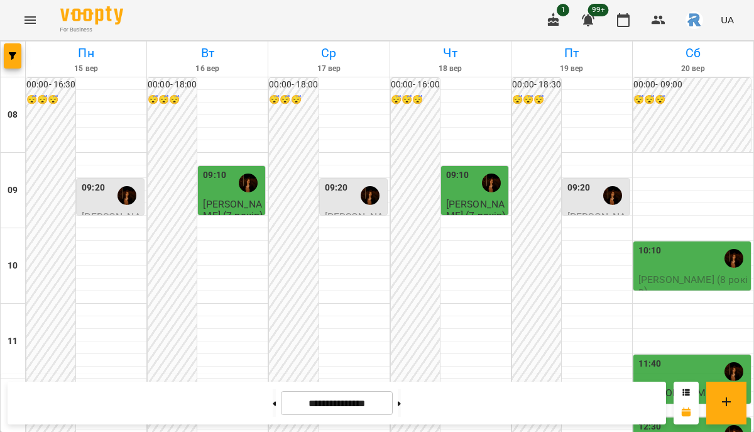
scroll to position [683, 0]
click at [401, 395] on button at bounding box center [399, 403] width 3 height 28
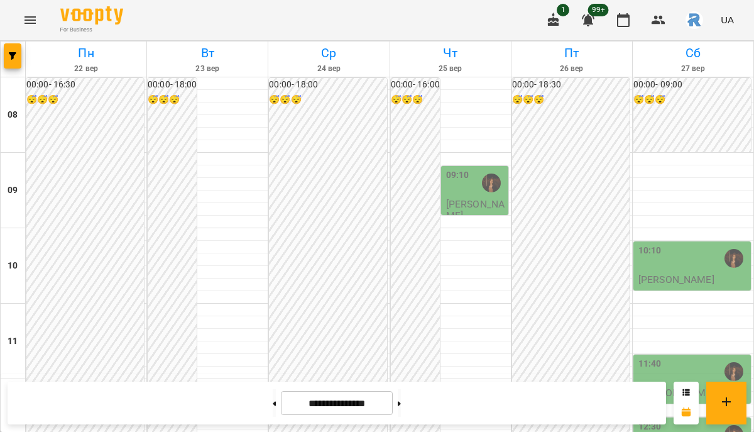
scroll to position [600, 0]
click at [19, 67] on button "button" at bounding box center [13, 55] width 18 height 25
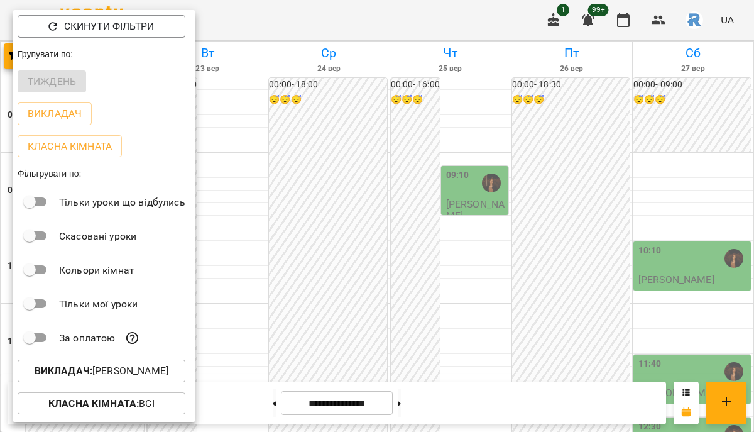
click at [150, 372] on p "Викладач : [PERSON_NAME]" at bounding box center [102, 370] width 134 height 15
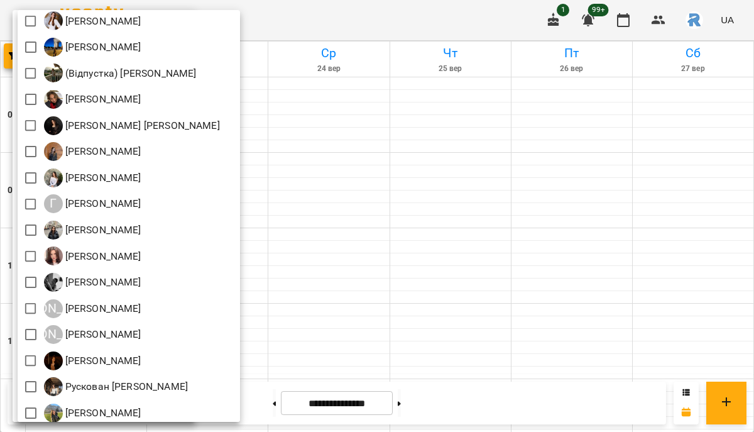
scroll to position [63, 0]
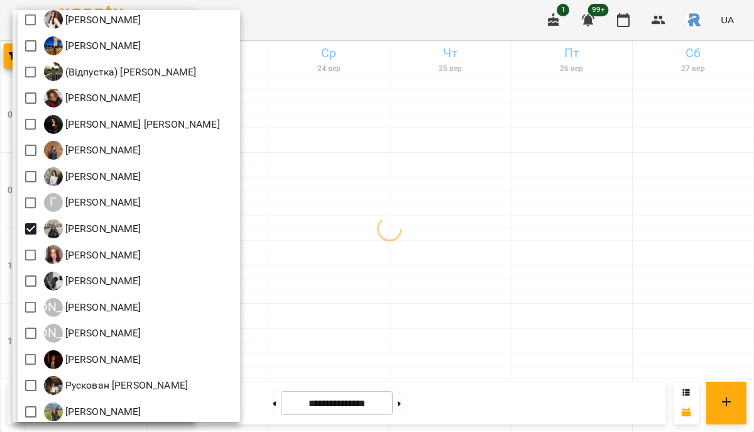
click at [419, 265] on div at bounding box center [377, 216] width 754 height 432
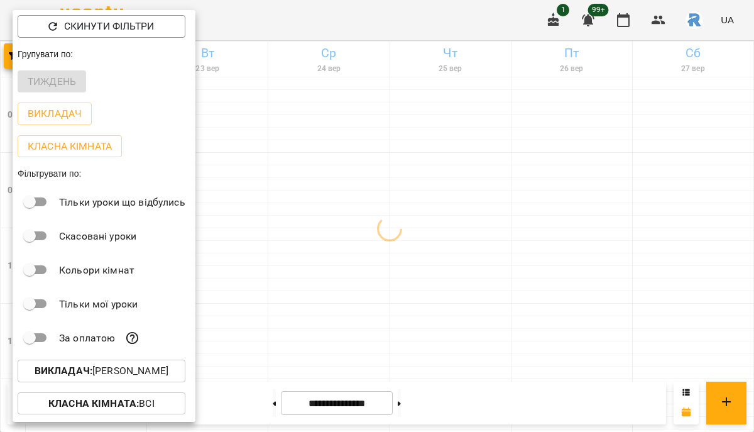
click at [419, 265] on div at bounding box center [377, 216] width 754 height 432
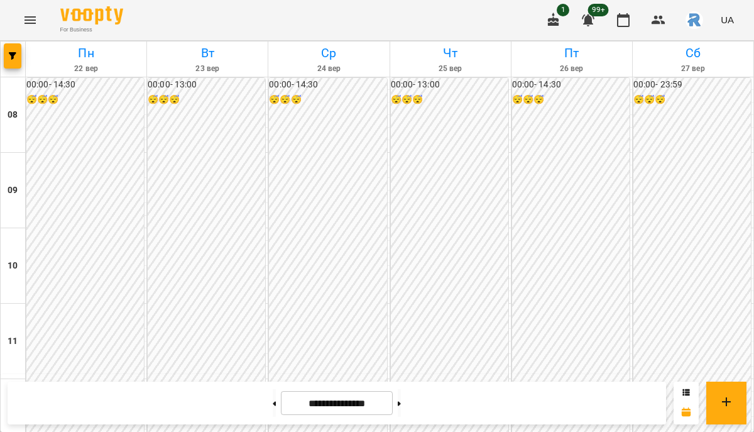
scroll to position [492, 0]
click at [401, 398] on button at bounding box center [399, 403] width 3 height 28
type input "**********"
click at [11, 48] on button "button" at bounding box center [13, 55] width 18 height 25
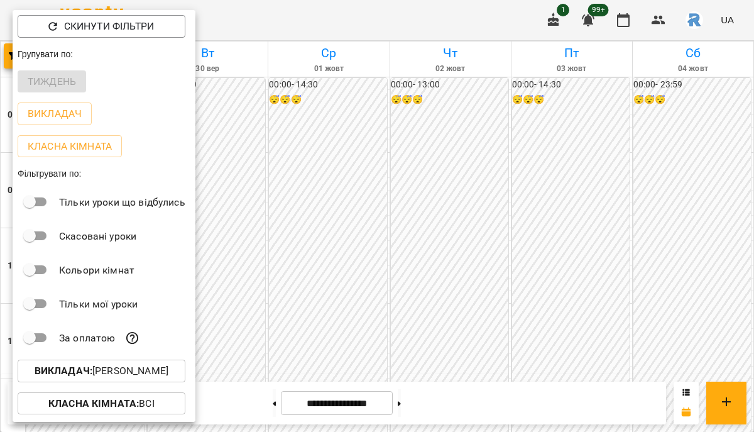
click at [162, 382] on button "Викладач : [PERSON_NAME]" at bounding box center [102, 371] width 168 height 23
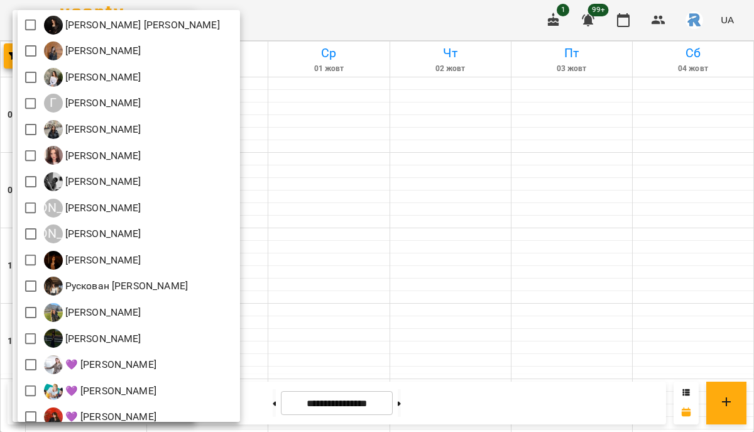
scroll to position [163, 0]
click at [416, 241] on div at bounding box center [377, 216] width 754 height 432
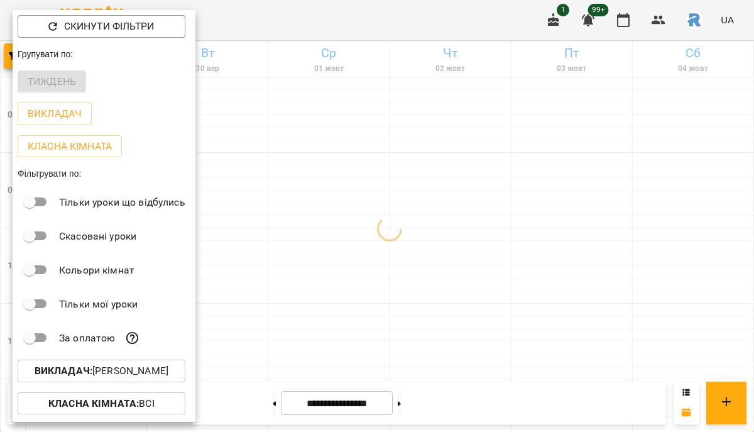
click at [416, 241] on div at bounding box center [377, 216] width 754 height 432
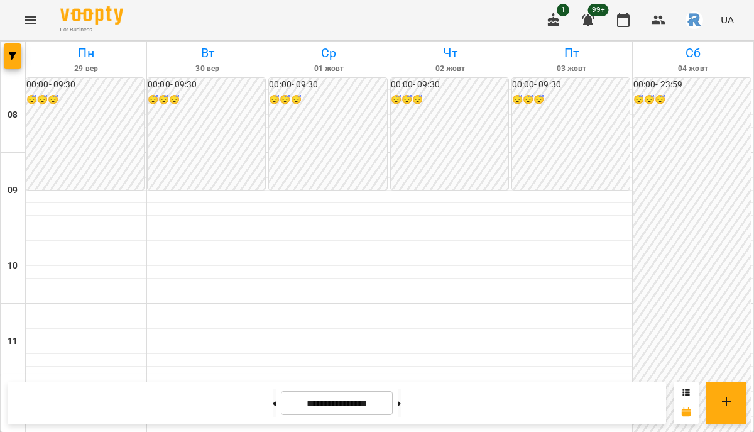
scroll to position [437, 0]
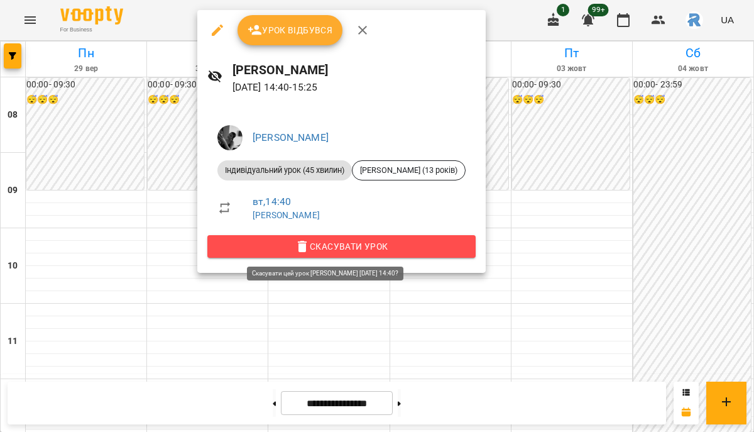
click at [300, 244] on icon "button" at bounding box center [302, 246] width 9 height 11
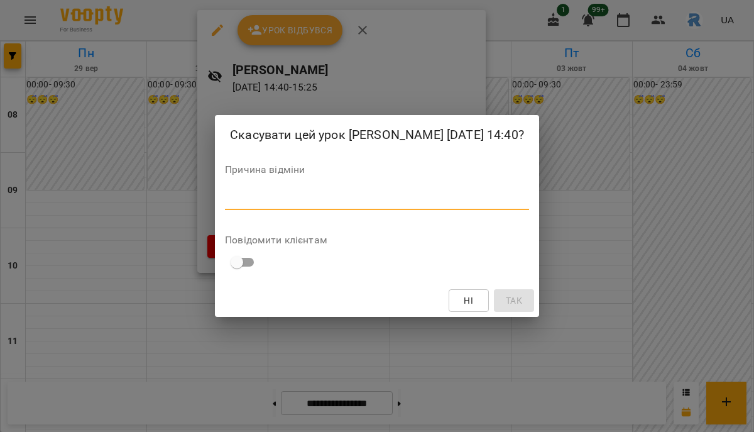
click at [304, 206] on textarea at bounding box center [377, 200] width 304 height 12
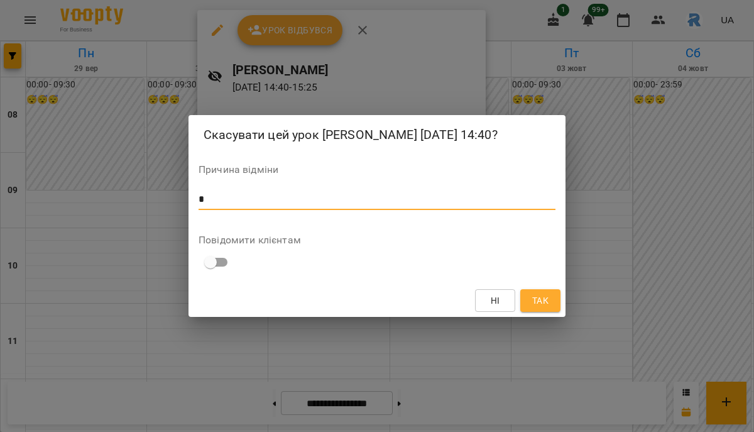
type textarea "*"
click at [547, 305] on span "Так" at bounding box center [540, 300] width 16 height 15
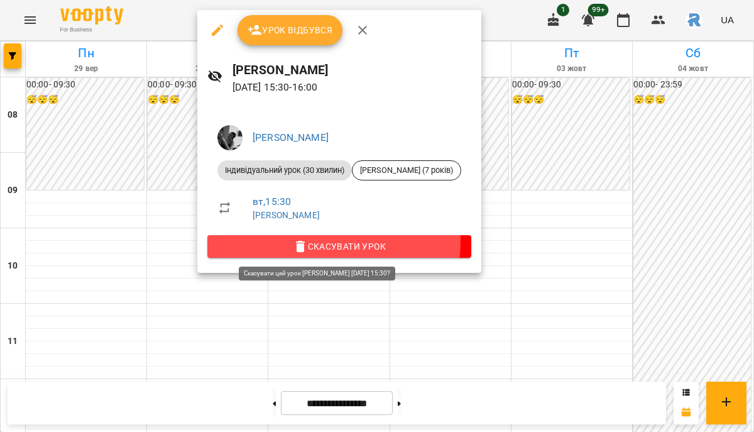
click at [305, 241] on span "Скасувати Урок" at bounding box center [339, 246] width 244 height 15
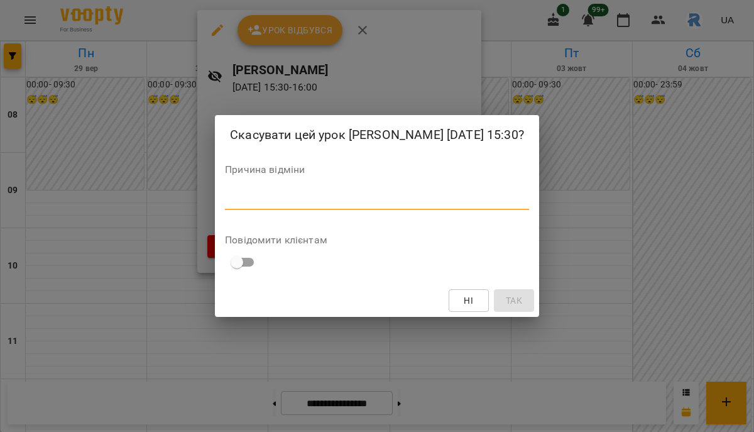
click at [311, 206] on textarea at bounding box center [377, 200] width 304 height 12
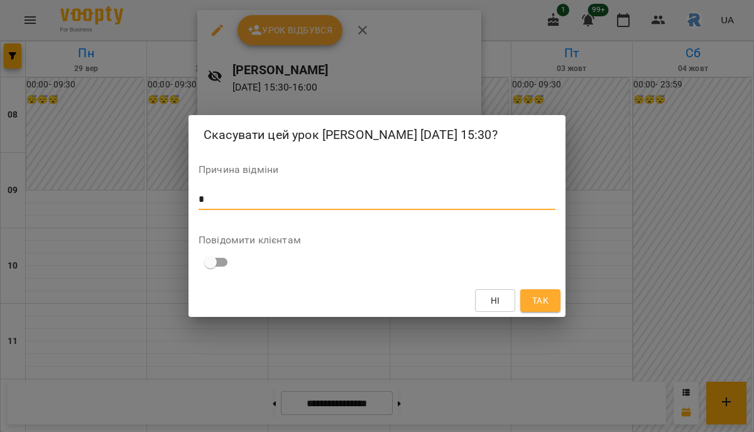
type textarea "*"
click at [534, 308] on span "Так" at bounding box center [540, 300] width 16 height 15
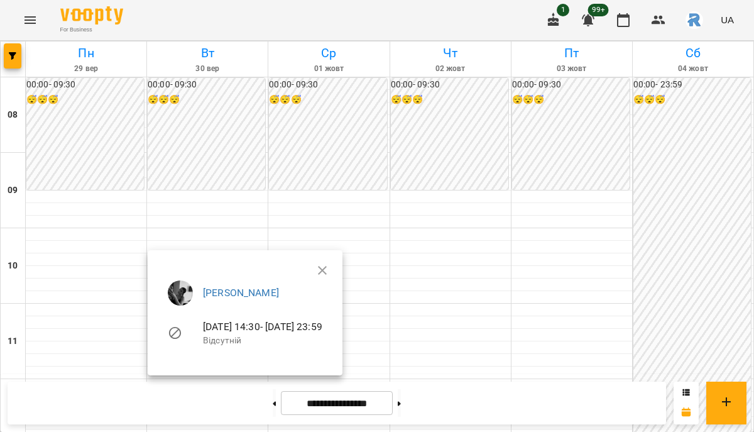
click at [268, 252] on div at bounding box center [245, 255] width 195 height 10
click at [232, 289] on link "[PERSON_NAME]" at bounding box center [241, 293] width 76 height 12
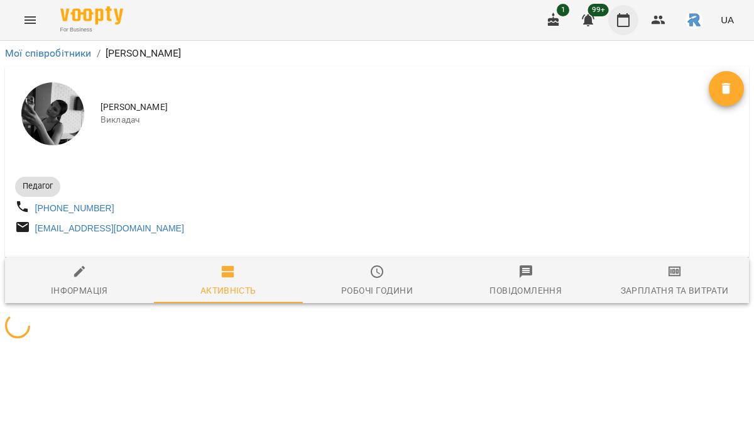
click at [622, 27] on icon "button" at bounding box center [623, 20] width 15 height 15
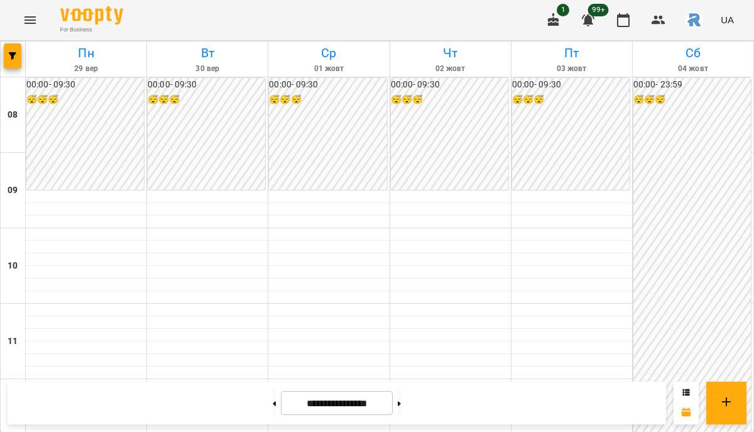
scroll to position [617, 0]
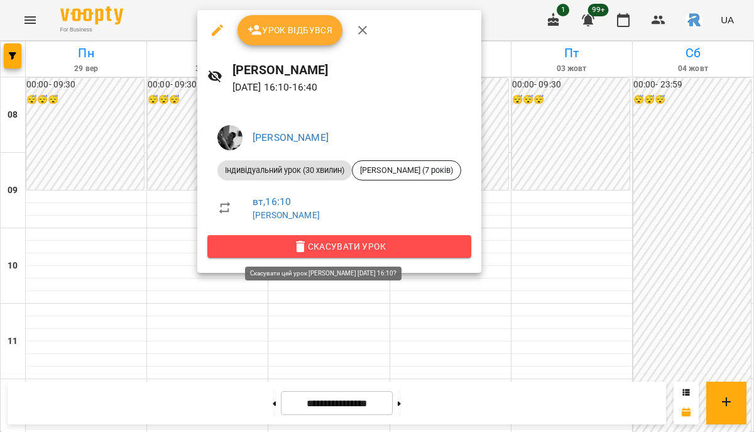
click at [334, 237] on button "Скасувати Урок" at bounding box center [339, 246] width 264 height 23
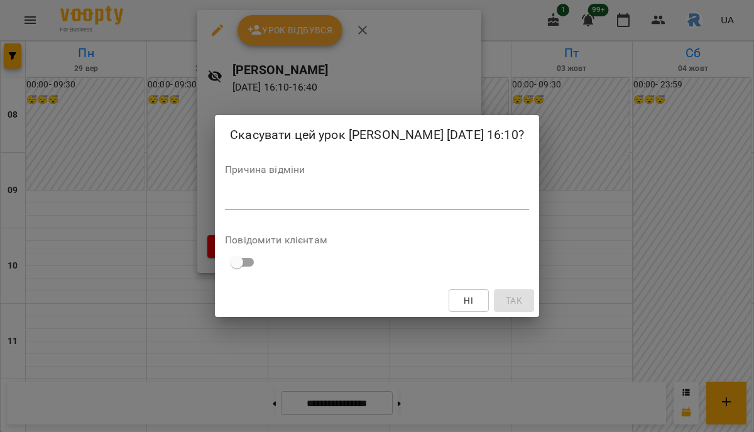
click at [338, 206] on textarea at bounding box center [377, 200] width 304 height 12
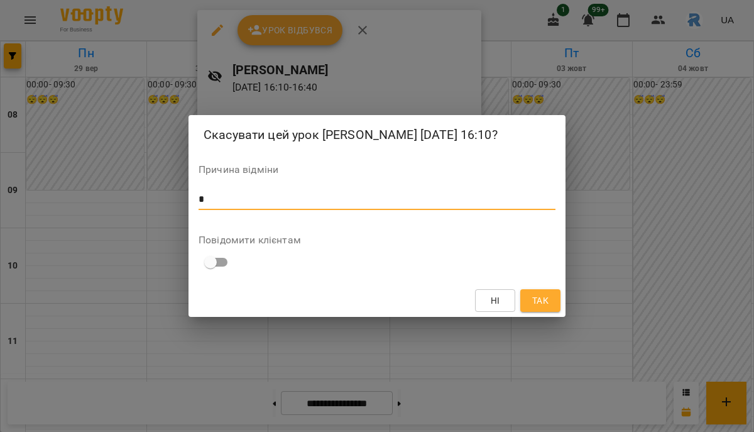
type textarea "*"
click at [544, 308] on span "Так" at bounding box center [540, 300] width 16 height 15
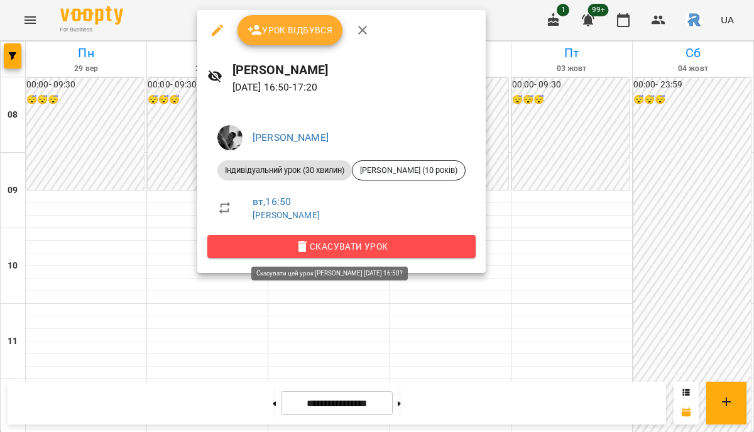
click at [344, 241] on span "Скасувати Урок" at bounding box center [341, 246] width 248 height 15
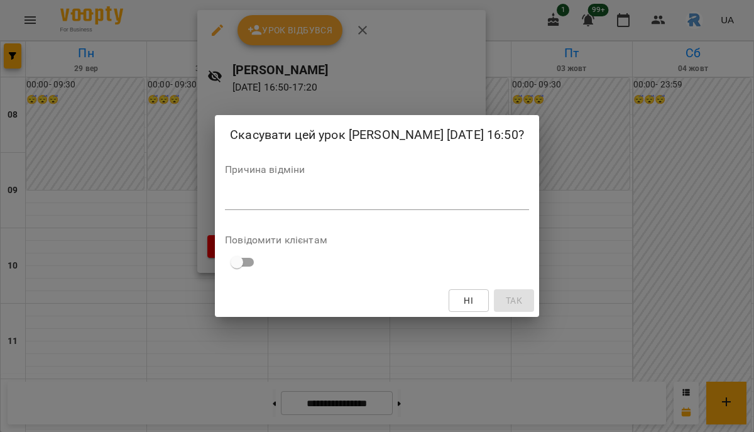
click at [326, 206] on textarea at bounding box center [377, 200] width 304 height 12
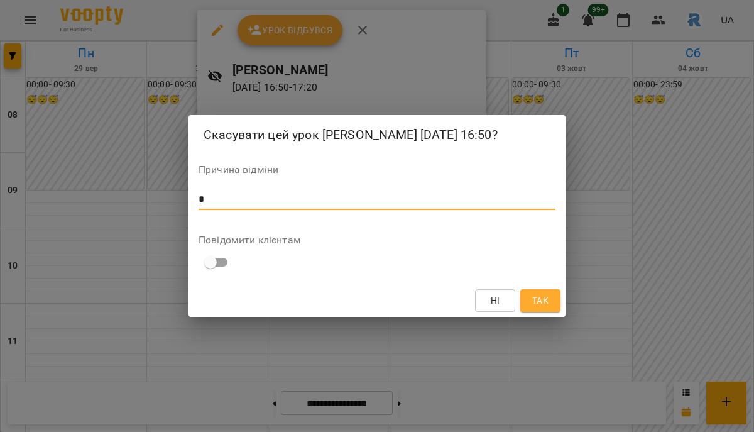
type textarea "*"
click at [551, 305] on button "Так" at bounding box center [540, 300] width 40 height 23
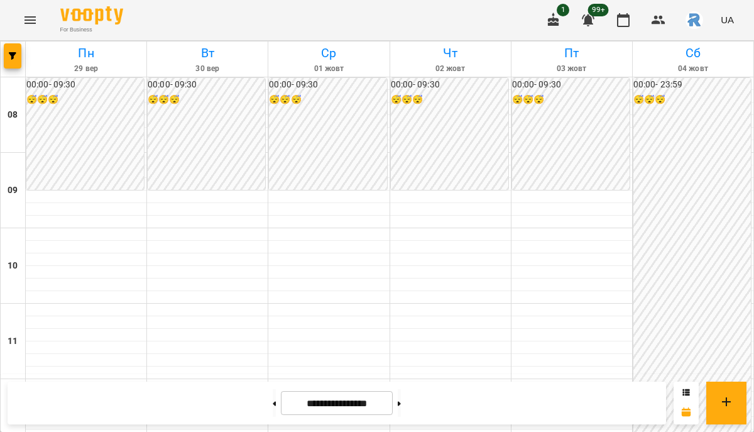
scroll to position [0, 0]
click at [14, 45] on button "button" at bounding box center [13, 55] width 18 height 25
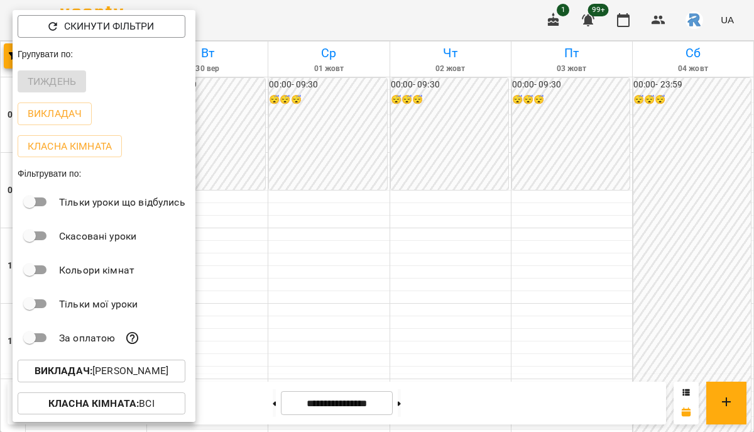
click at [165, 376] on p "Викладач : [PERSON_NAME]" at bounding box center [102, 370] width 134 height 15
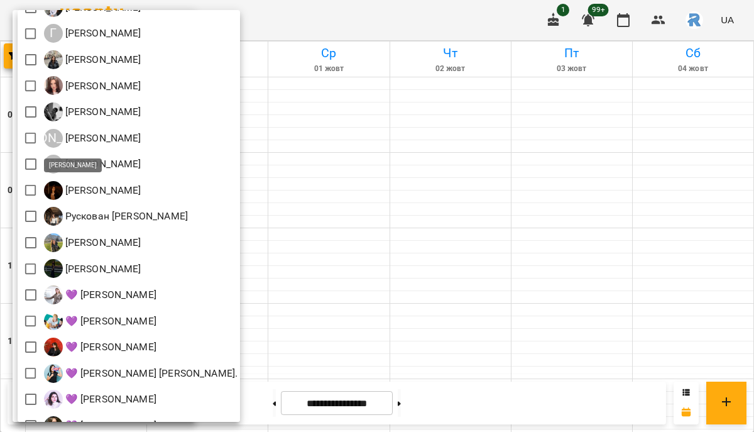
scroll to position [304, 0]
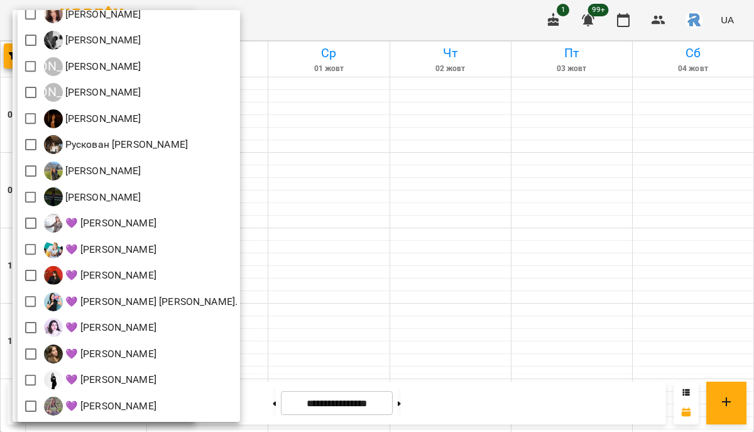
click at [381, 306] on div at bounding box center [377, 216] width 754 height 432
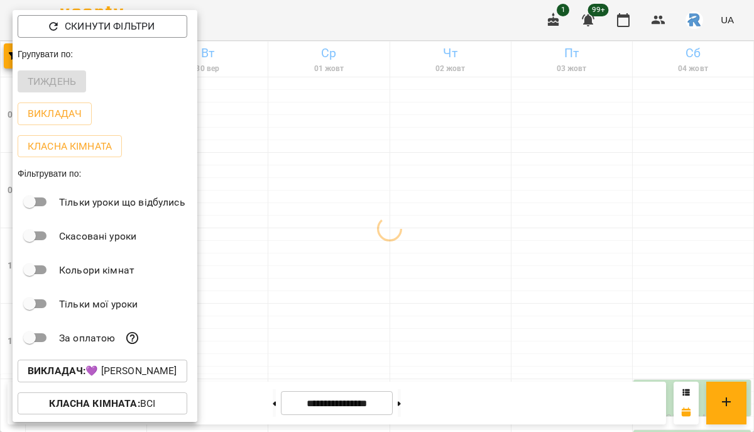
click at [381, 306] on div at bounding box center [377, 216] width 754 height 432
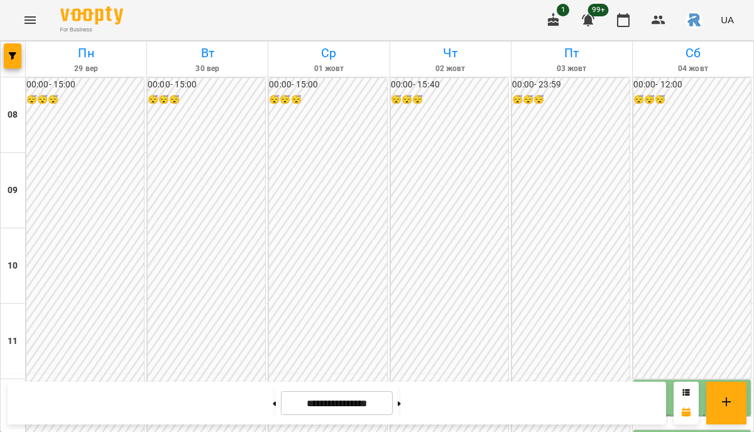
scroll to position [539, 0]
click at [273, 400] on button at bounding box center [274, 403] width 3 height 28
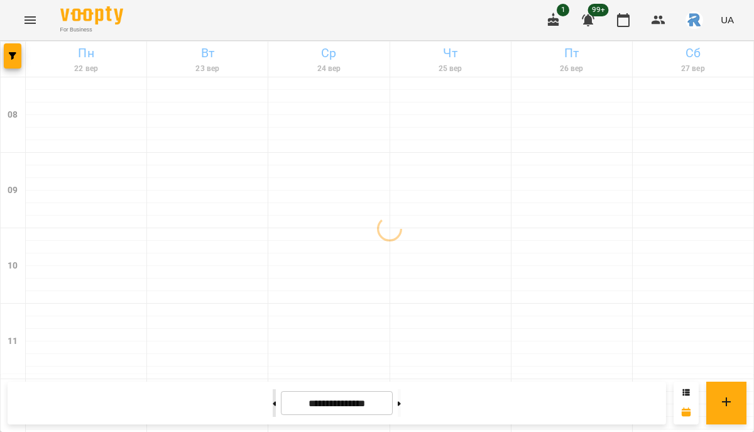
click at [273, 400] on button at bounding box center [274, 403] width 3 height 28
type input "**********"
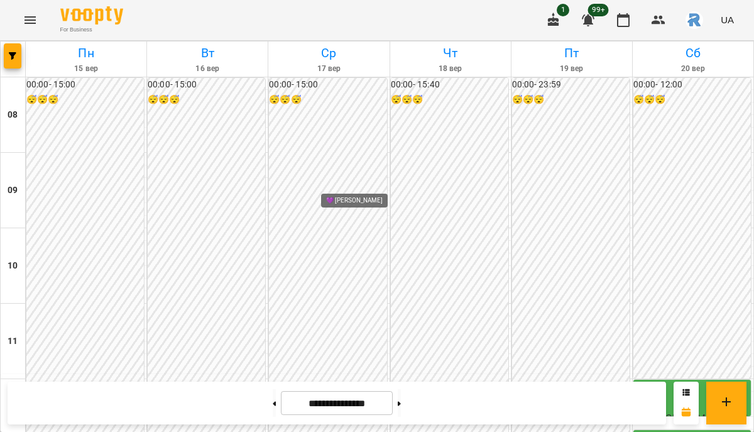
scroll to position [547, 0]
click at [16, 53] on icon "button" at bounding box center [13, 56] width 8 height 8
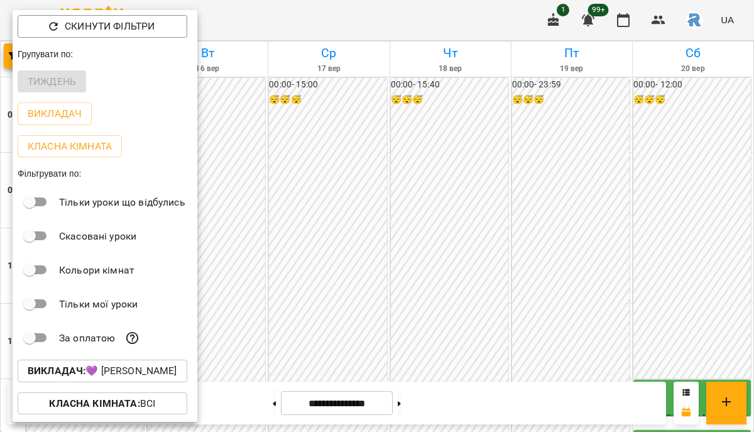
click at [141, 378] on p "Викладач : 💜 [PERSON_NAME]" at bounding box center [103, 370] width 150 height 15
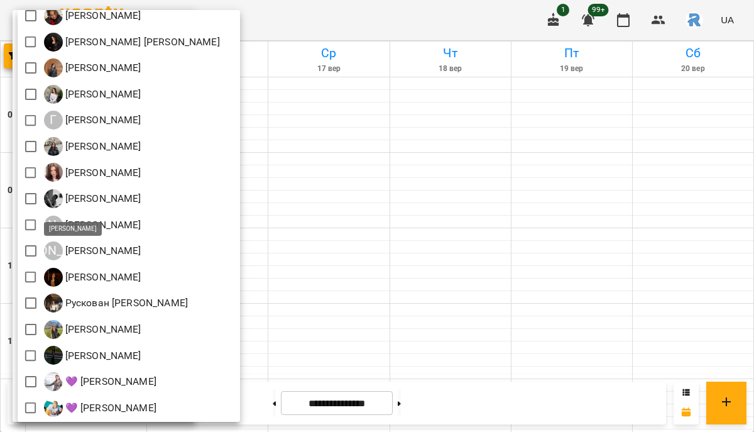
scroll to position [141, 0]
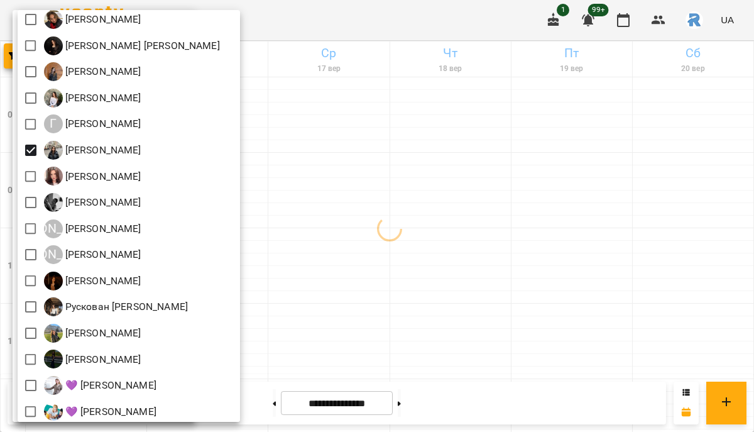
click at [420, 266] on div at bounding box center [377, 216] width 754 height 432
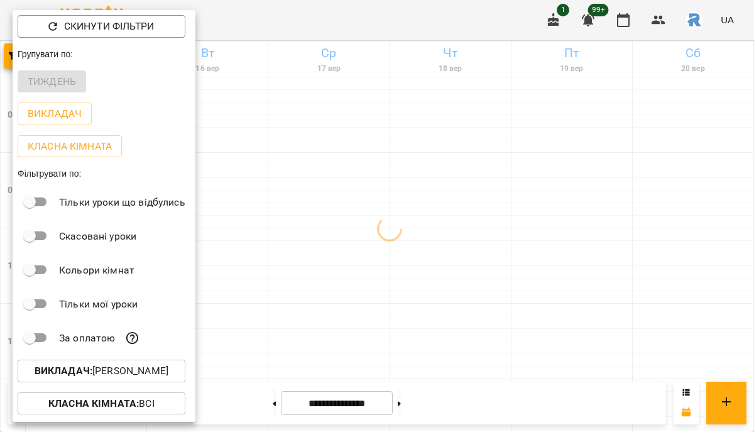
click at [420, 266] on div at bounding box center [377, 216] width 754 height 432
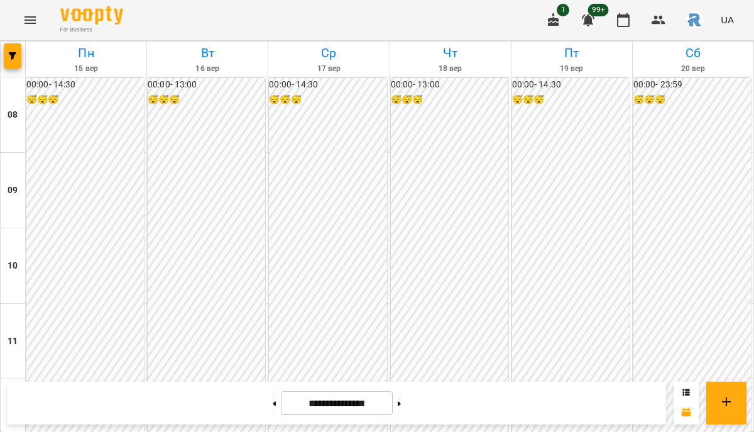
scroll to position [683, 0]
click at [9, 53] on icon "button" at bounding box center [13, 56] width 8 height 8
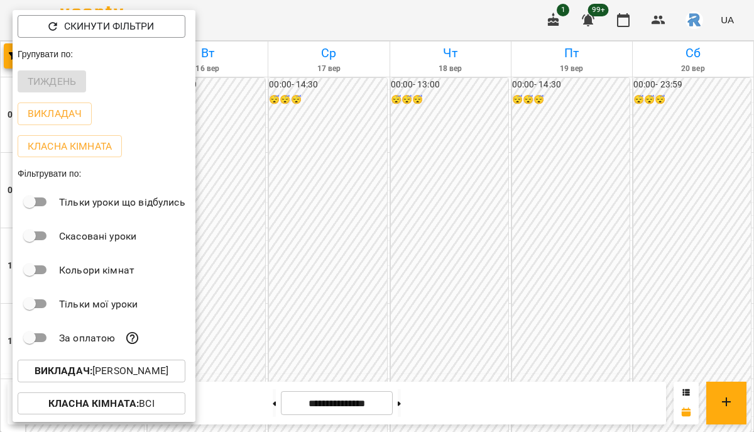
click at [112, 354] on div "За оплатою" at bounding box center [104, 338] width 183 height 34
click at [109, 370] on p "Викладач : [PERSON_NAME]" at bounding box center [102, 370] width 134 height 15
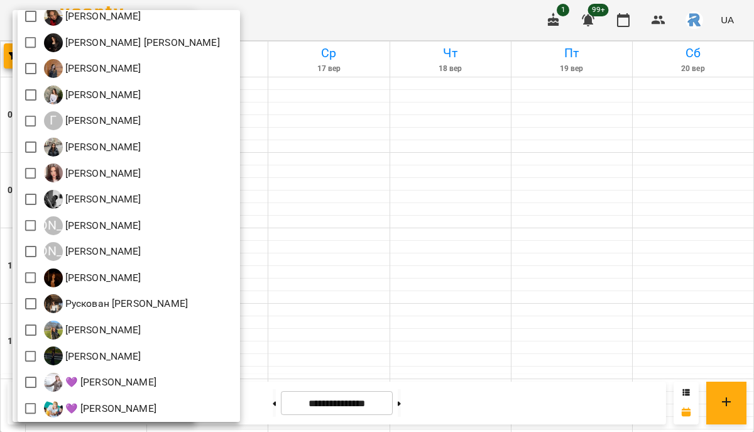
scroll to position [0, 0]
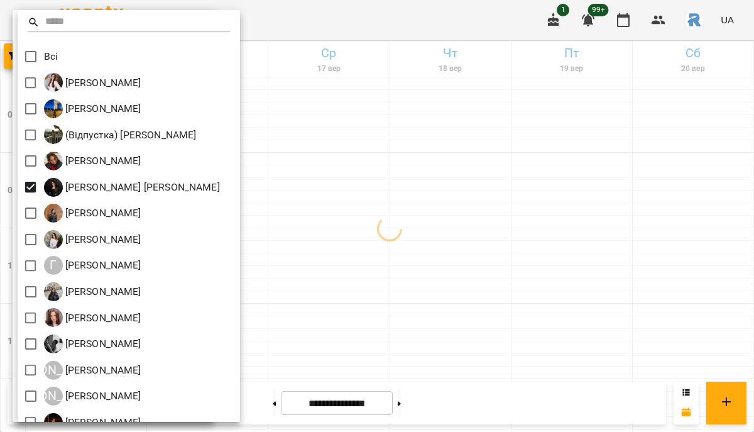
click at [399, 219] on div at bounding box center [377, 216] width 754 height 432
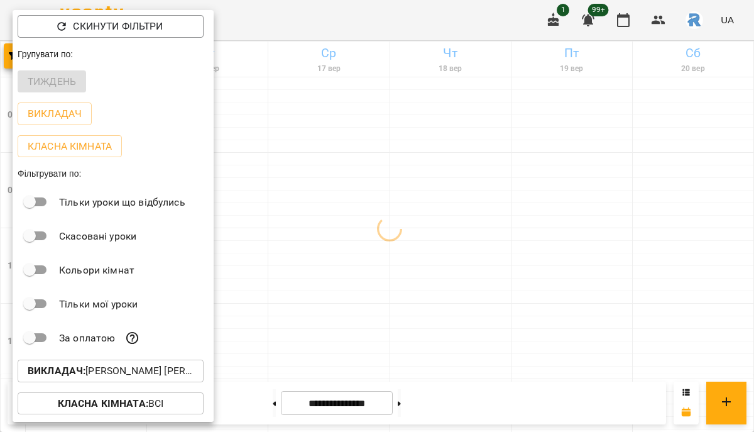
click at [399, 219] on div at bounding box center [377, 216] width 754 height 432
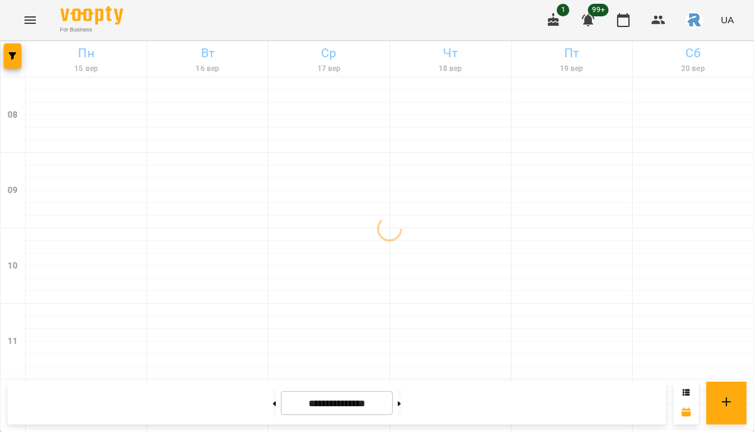
scroll to position [571, 0]
click at [19, 57] on span "button" at bounding box center [13, 56] width 18 height 8
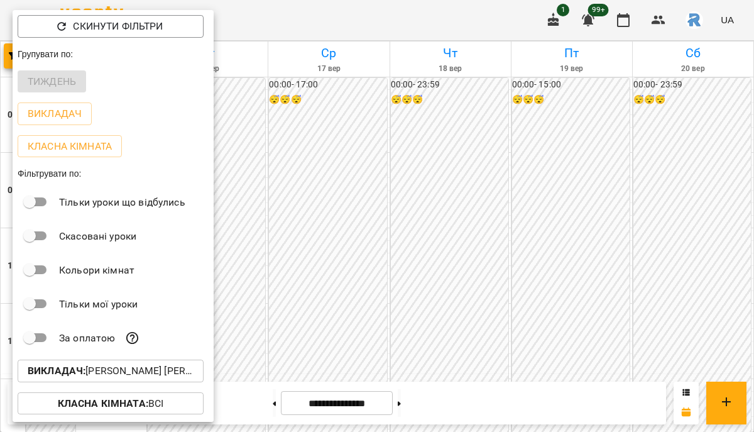
click at [160, 377] on p "Викладач : [PERSON_NAME] [PERSON_NAME]" at bounding box center [111, 370] width 166 height 15
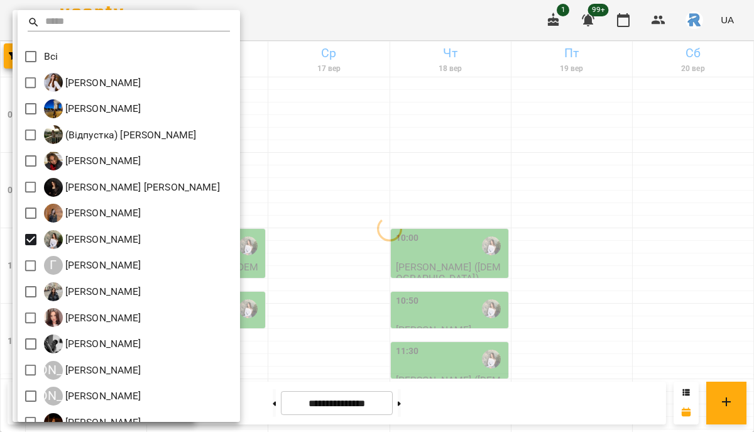
click at [361, 239] on div at bounding box center [377, 216] width 754 height 432
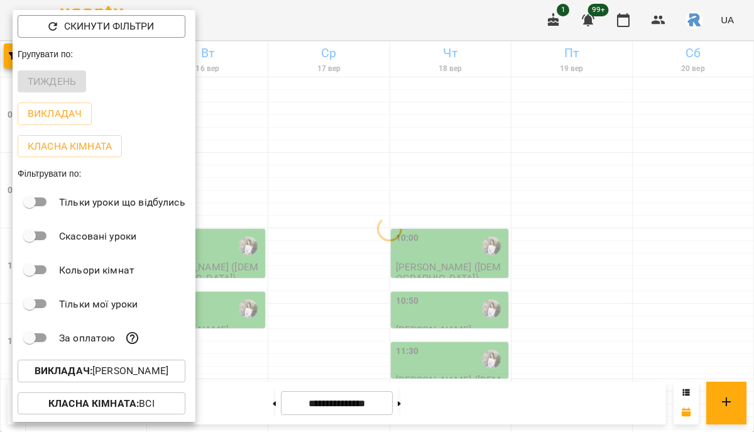
click at [292, 274] on div at bounding box center [377, 216] width 754 height 432
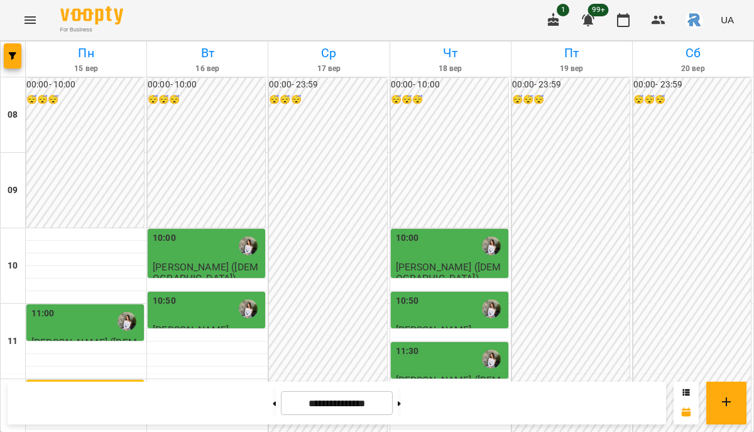
scroll to position [182, 0]
click at [11, 52] on icon "button" at bounding box center [13, 56] width 8 height 8
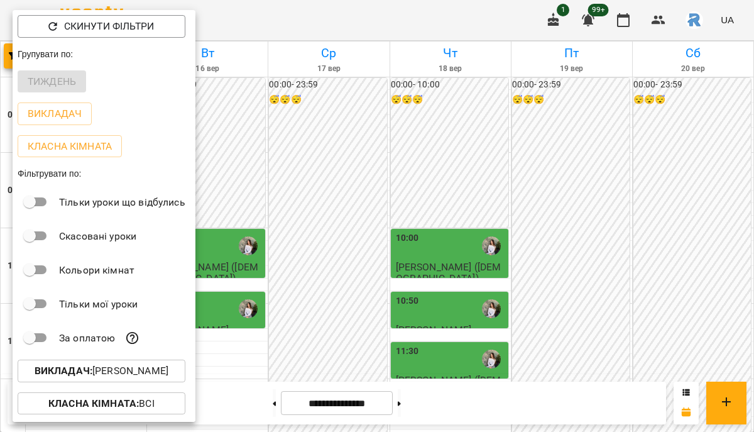
click at [131, 366] on p "Викладач : [PERSON_NAME]" at bounding box center [102, 370] width 134 height 15
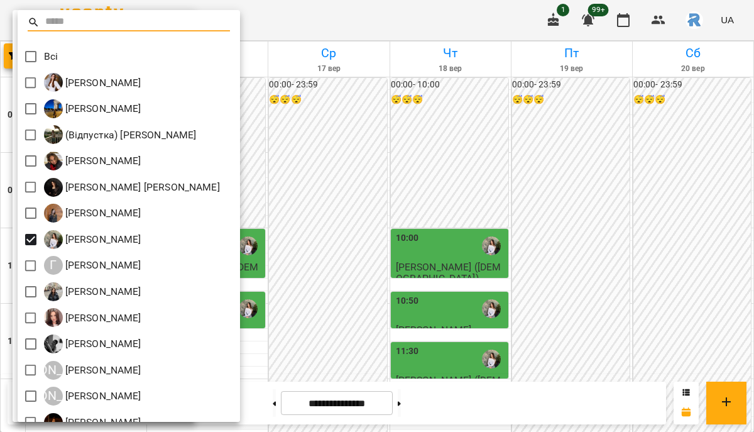
scroll to position [67, 0]
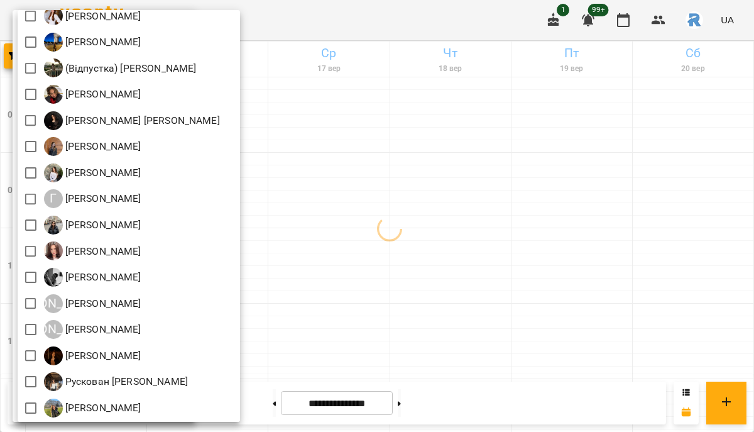
click at [339, 47] on div at bounding box center [377, 216] width 754 height 432
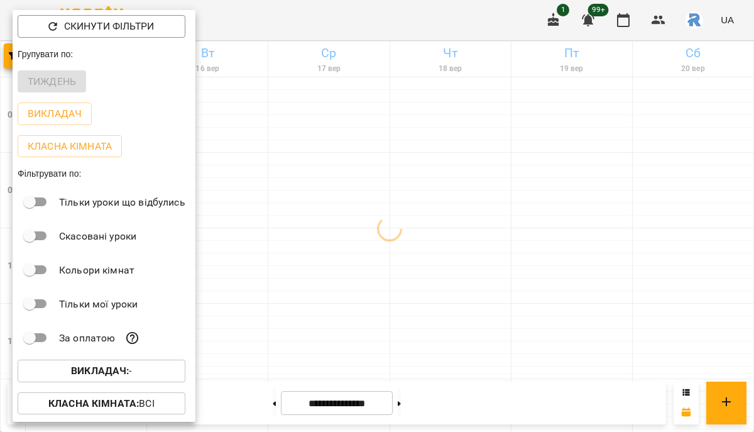
click at [268, 69] on div at bounding box center [377, 216] width 754 height 432
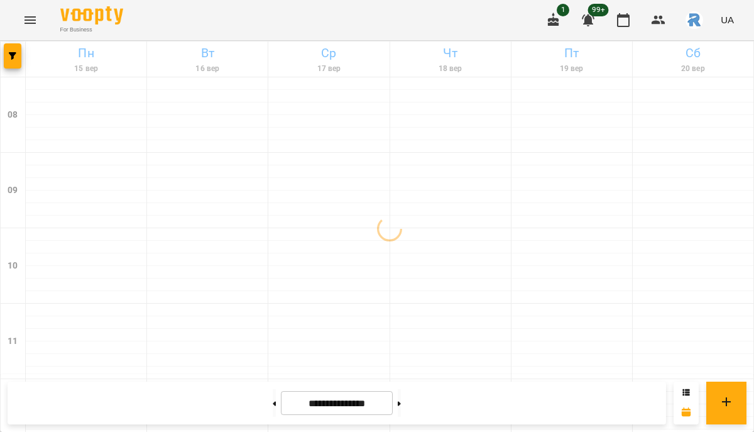
click at [19, 21] on button "Menu" at bounding box center [30, 20] width 30 height 30
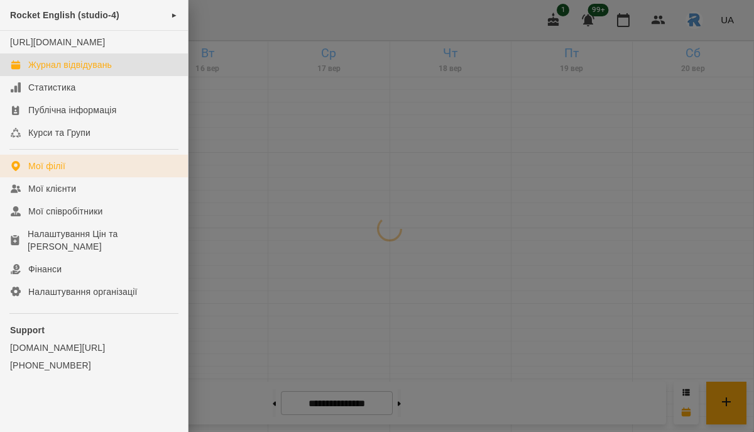
click at [50, 172] on div "Мої філії" at bounding box center [46, 166] width 37 height 13
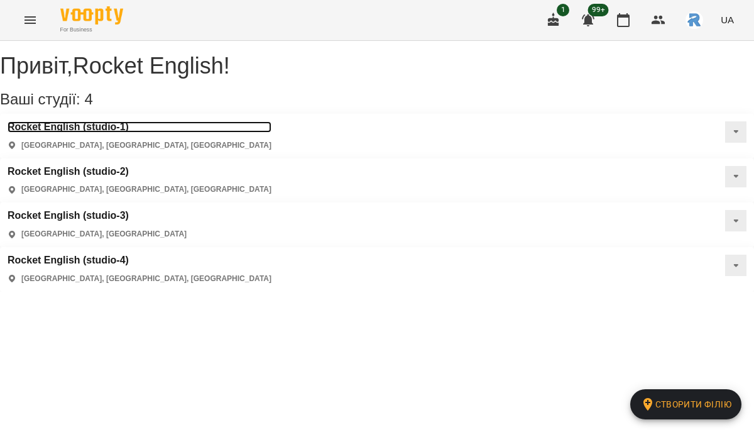
click at [141, 133] on h3 "Rocket English (studio-1)" at bounding box center [140, 126] width 264 height 11
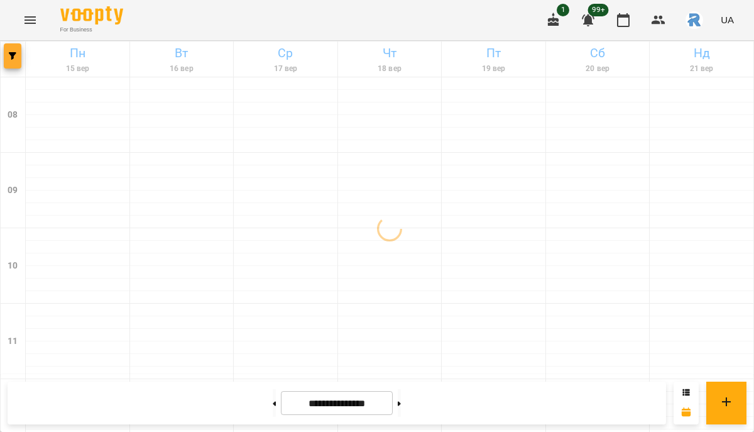
click at [20, 59] on span "button" at bounding box center [13, 56] width 18 height 8
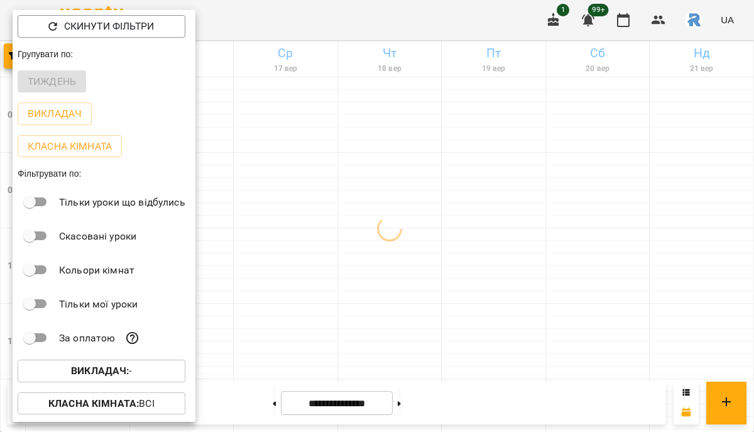
click at [121, 373] on b "Викладач :" at bounding box center [100, 371] width 58 height 12
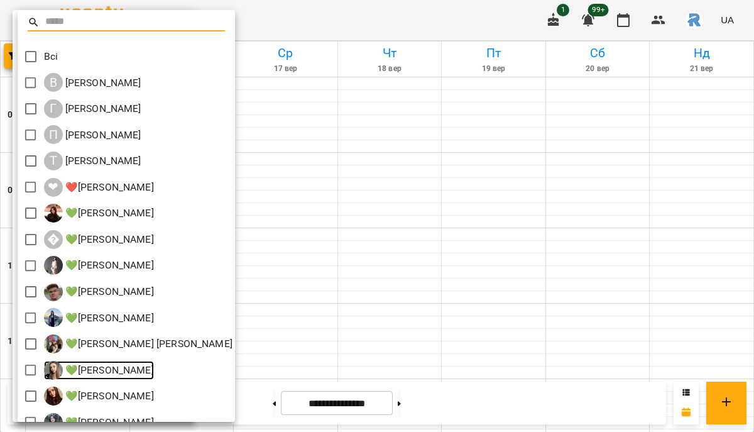
click at [121, 373] on p "💚[PERSON_NAME]" at bounding box center [108, 370] width 91 height 15
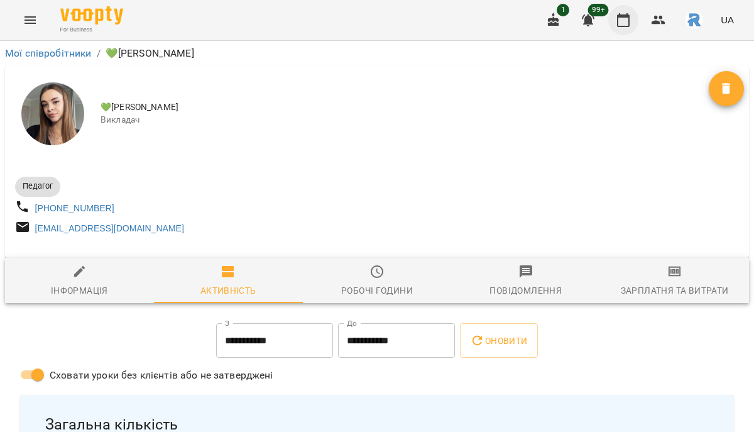
click at [633, 21] on button "button" at bounding box center [623, 20] width 30 height 30
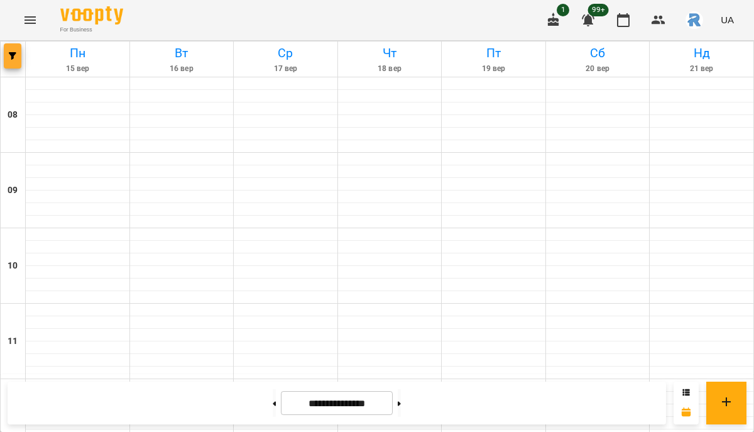
click at [19, 55] on span "button" at bounding box center [13, 56] width 18 height 8
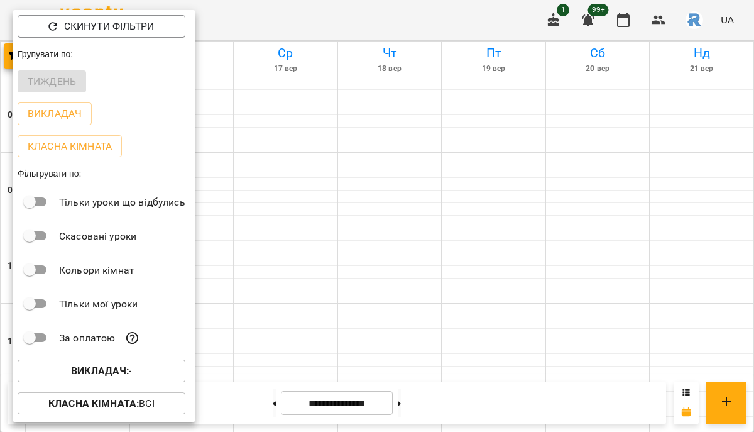
click at [120, 375] on b "Викладач :" at bounding box center [100, 371] width 58 height 12
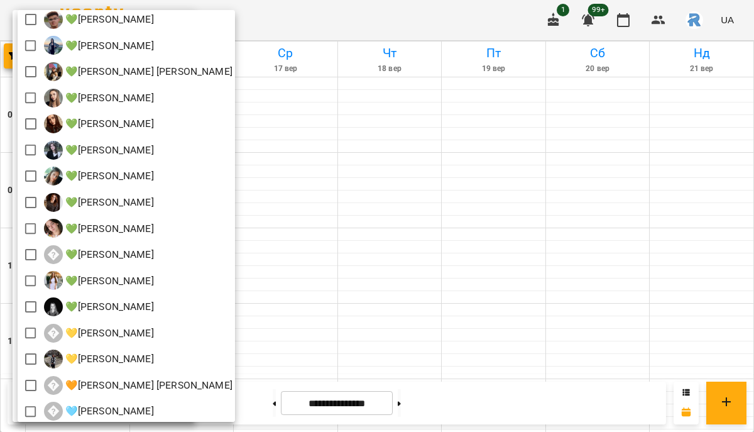
scroll to position [272, 0]
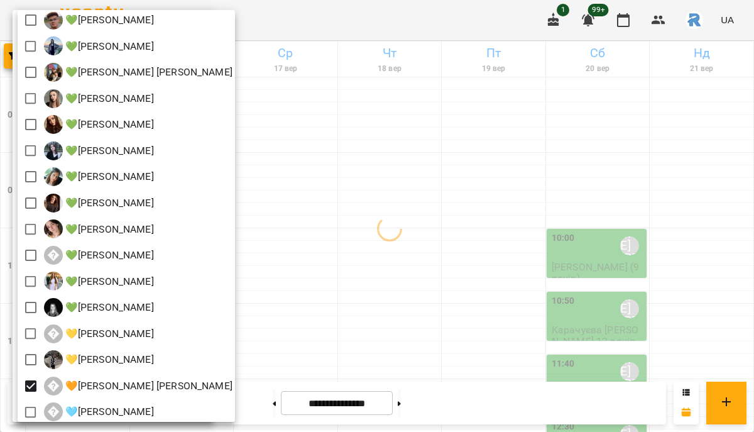
click at [365, 333] on div at bounding box center [377, 216] width 754 height 432
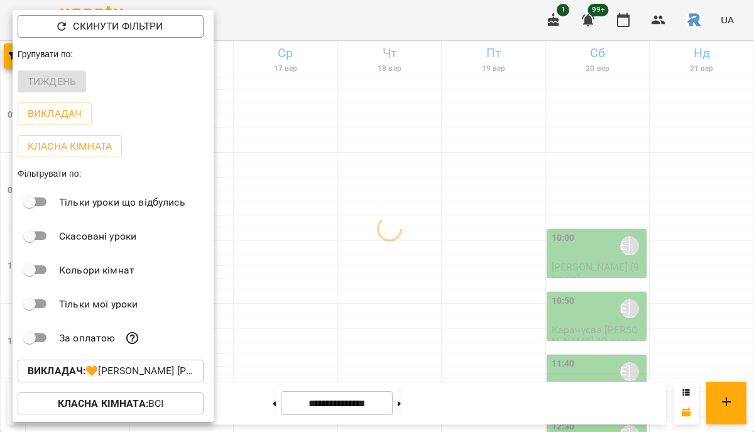
click at [365, 333] on div at bounding box center [377, 216] width 754 height 432
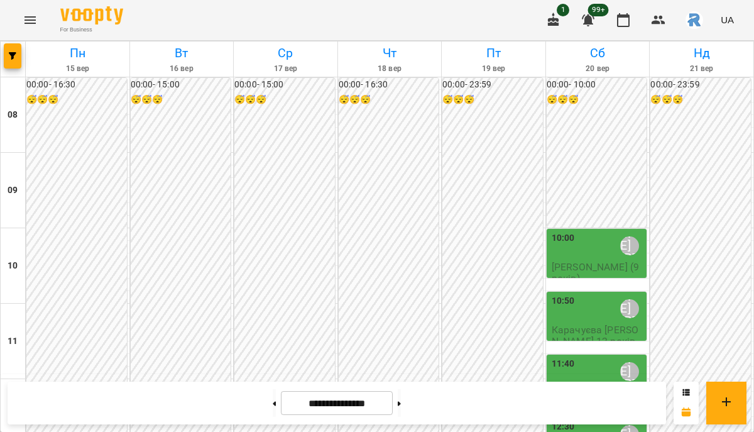
scroll to position [635, 0]
click at [13, 53] on icon "button" at bounding box center [13, 56] width 8 height 8
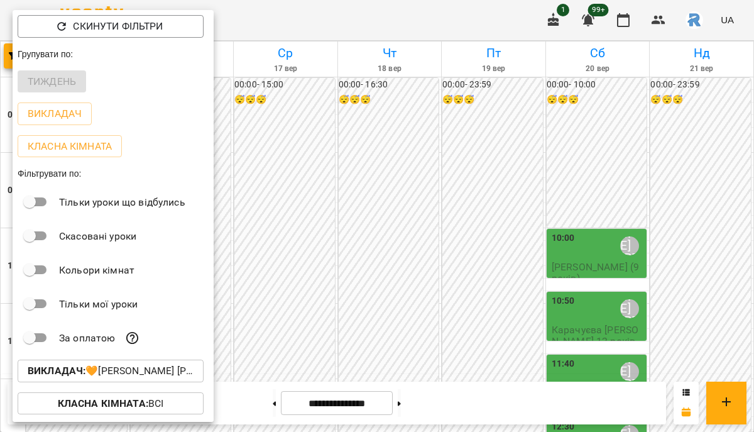
click at [106, 365] on button "Викладач : 🧡[PERSON_NAME] [PERSON_NAME]" at bounding box center [111, 371] width 186 height 23
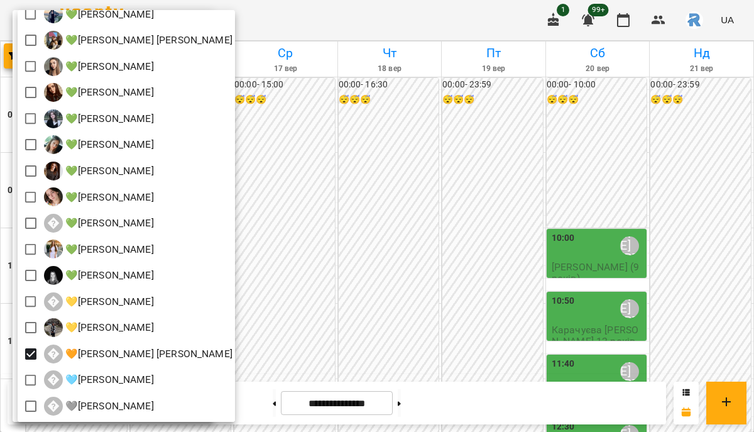
scroll to position [302, 0]
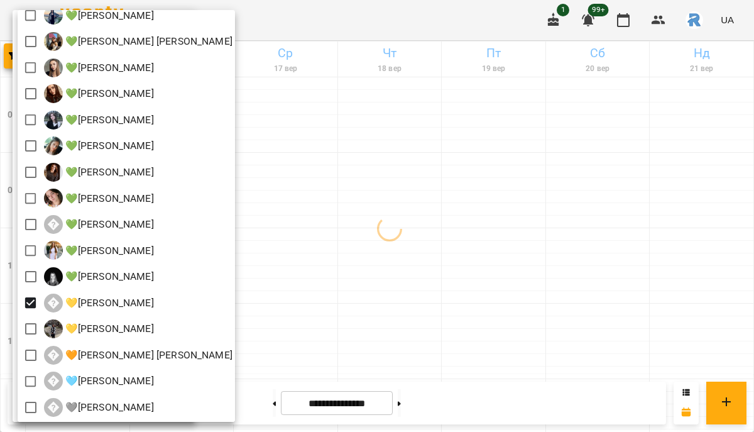
click at [341, 303] on div at bounding box center [377, 216] width 754 height 432
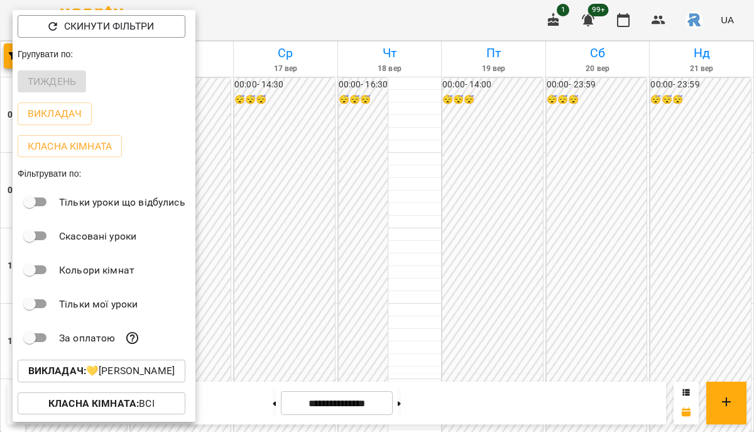
click at [380, 282] on div at bounding box center [377, 216] width 754 height 432
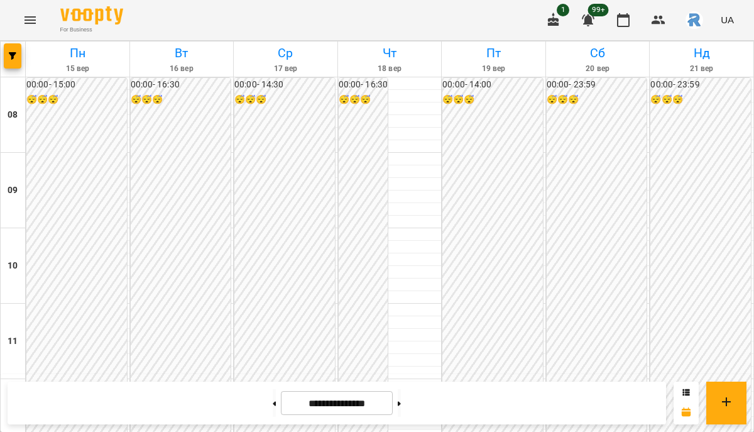
scroll to position [525, 0]
click at [401, 404] on button at bounding box center [399, 403] width 3 height 28
type input "**********"
click at [6, 47] on button "button" at bounding box center [13, 55] width 18 height 25
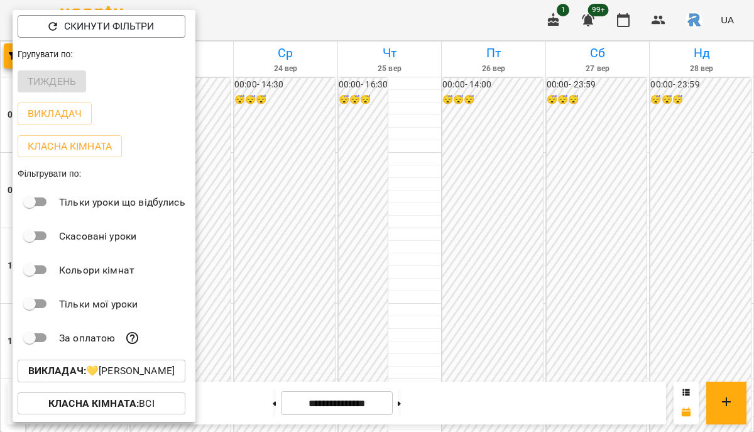
click at [121, 375] on p "Викладач : 💛[PERSON_NAME]" at bounding box center [101, 370] width 146 height 15
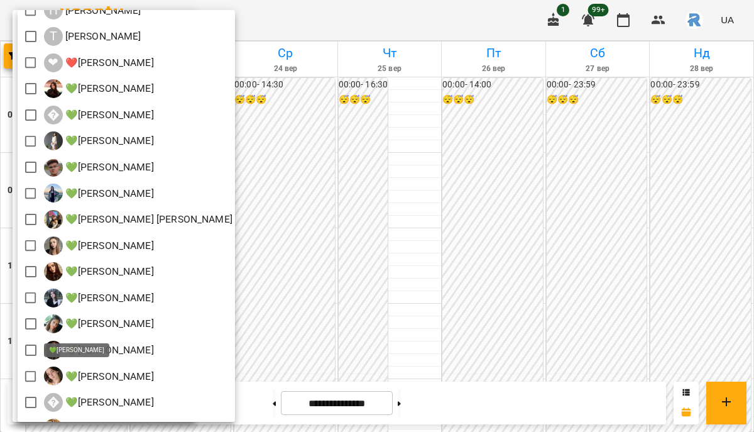
scroll to position [239, 0]
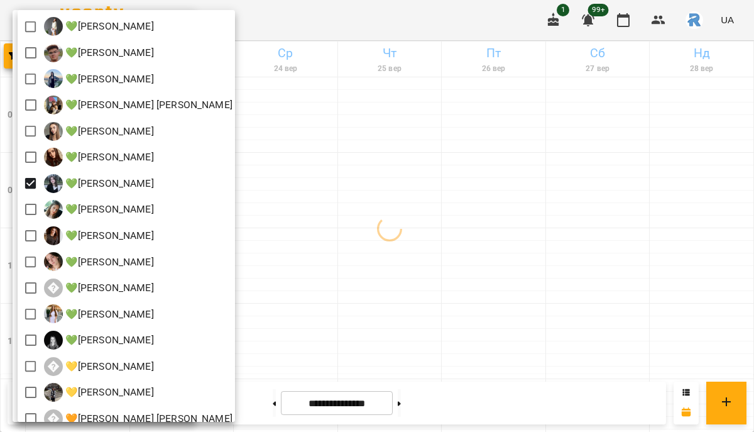
click at [387, 251] on div at bounding box center [377, 216] width 754 height 432
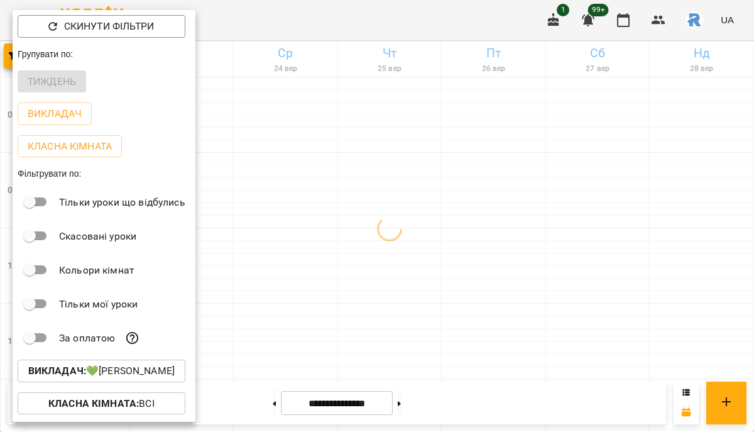
click at [387, 251] on div at bounding box center [377, 216] width 754 height 432
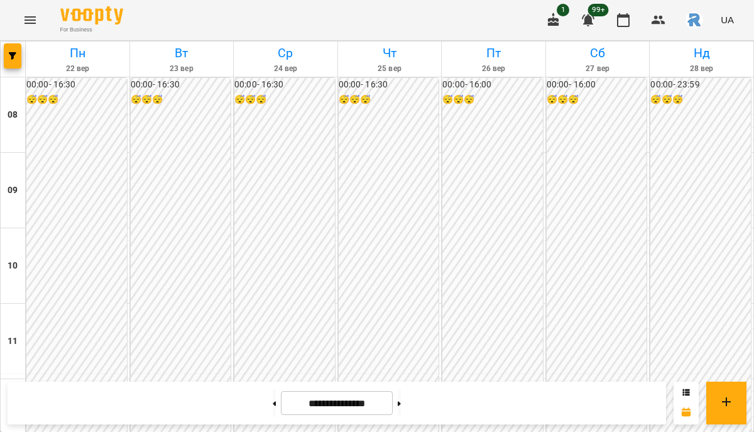
scroll to position [688, 0]
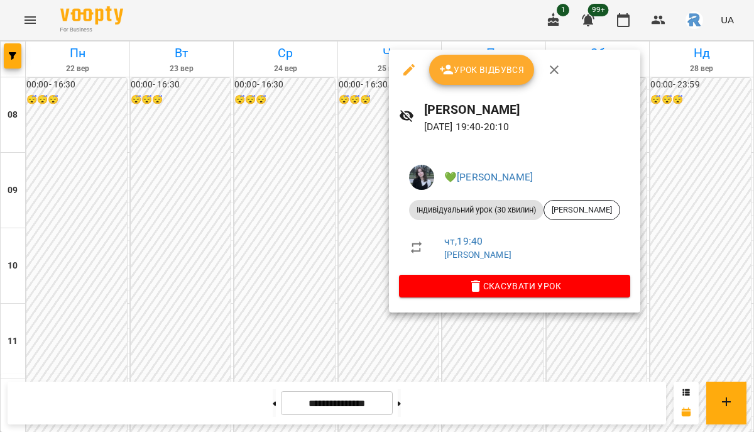
click at [338, 263] on div at bounding box center [377, 216] width 754 height 432
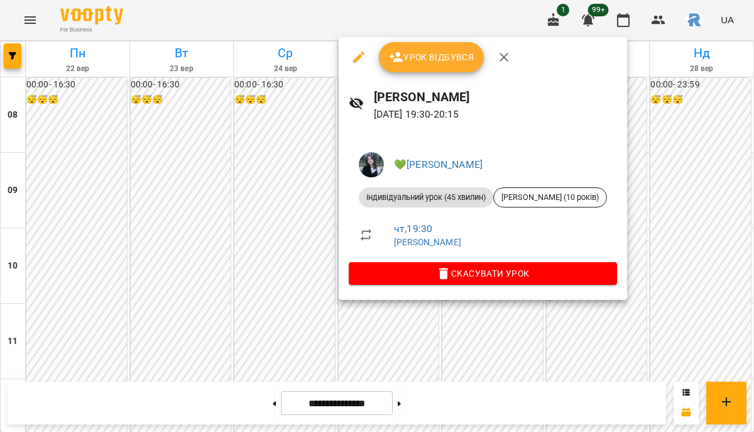
click at [279, 288] on div at bounding box center [377, 216] width 754 height 432
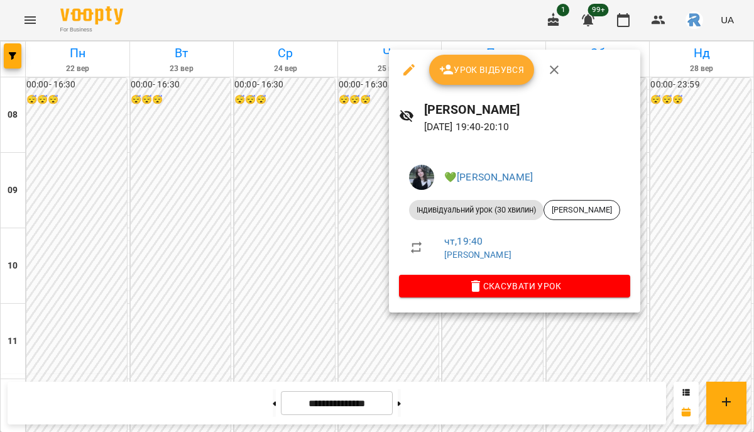
click at [322, 277] on div at bounding box center [377, 216] width 754 height 432
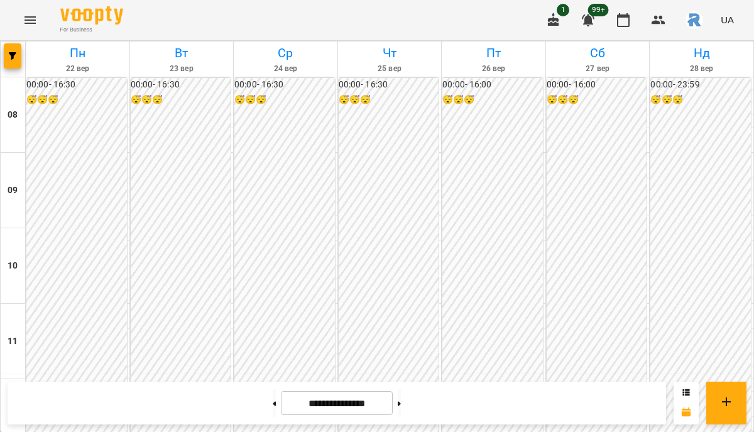
scroll to position [588, 0]
click at [16, 62] on button "button" at bounding box center [13, 55] width 18 height 25
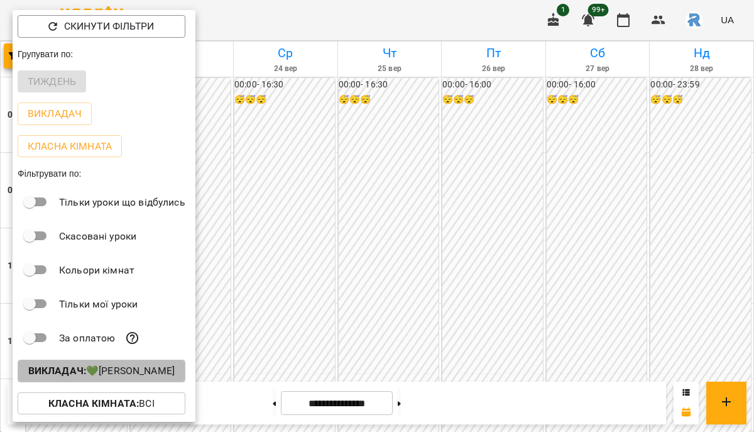
click at [114, 378] on p "Викладач : 💚[PERSON_NAME]" at bounding box center [101, 370] width 146 height 15
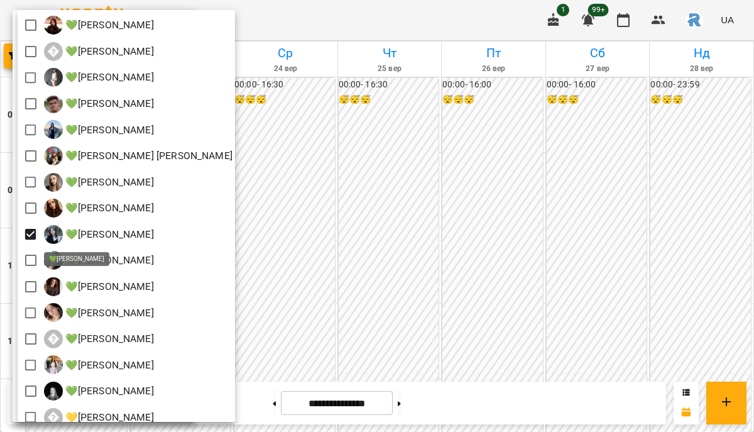
scroll to position [190, 0]
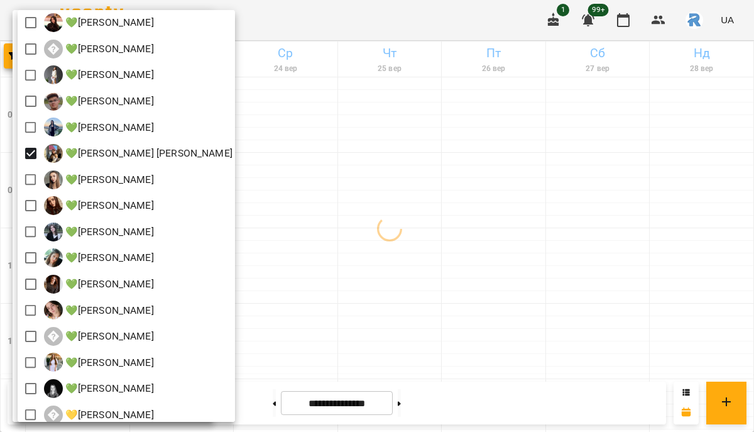
click at [481, 269] on div at bounding box center [377, 216] width 754 height 432
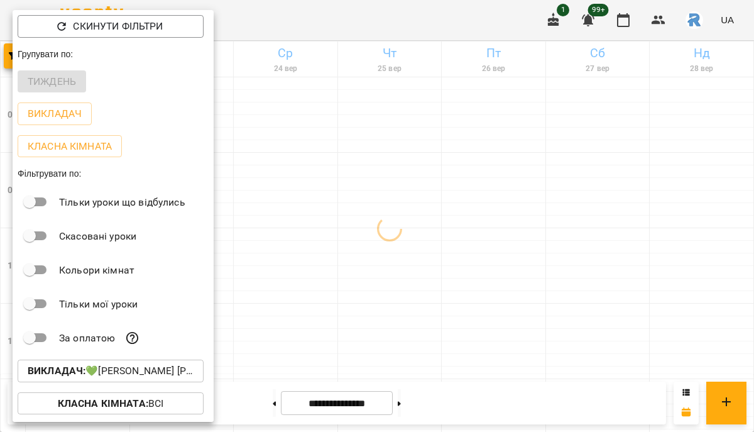
click at [483, 274] on div at bounding box center [377, 216] width 754 height 432
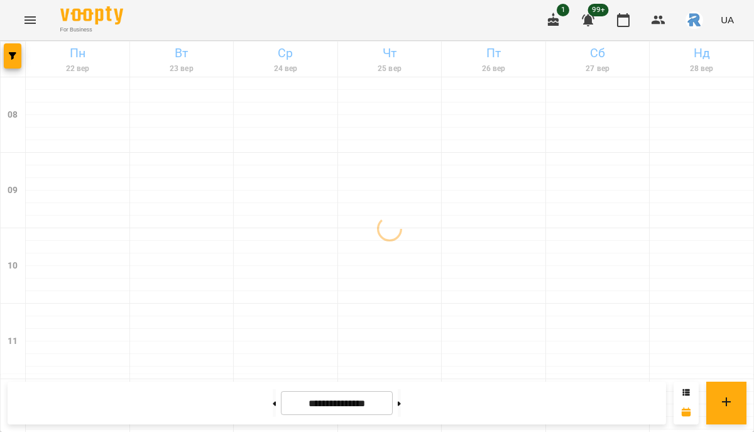
scroll to position [589, 0]
click at [16, 53] on span "button" at bounding box center [13, 56] width 18 height 8
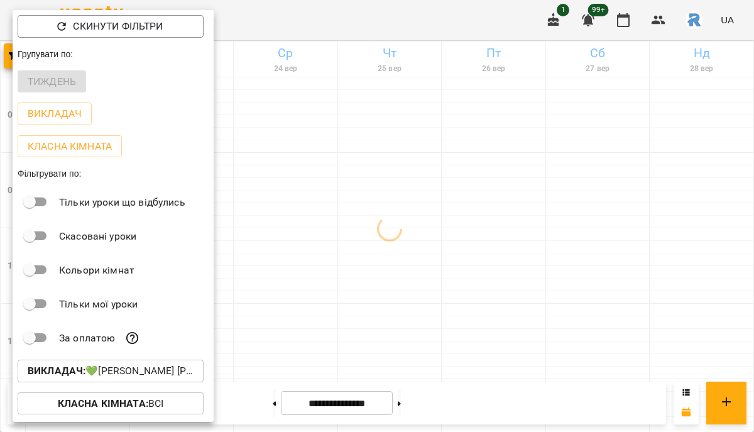
click at [120, 370] on p "Викладач : 💚[PERSON_NAME]" at bounding box center [111, 370] width 166 height 15
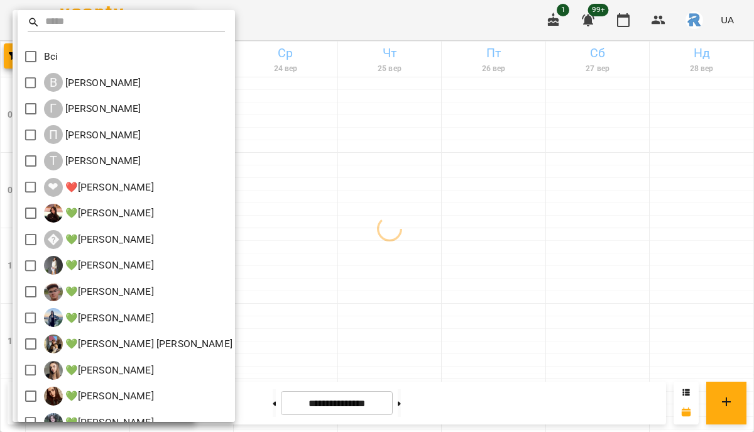
click at [275, 215] on div at bounding box center [377, 216] width 754 height 432
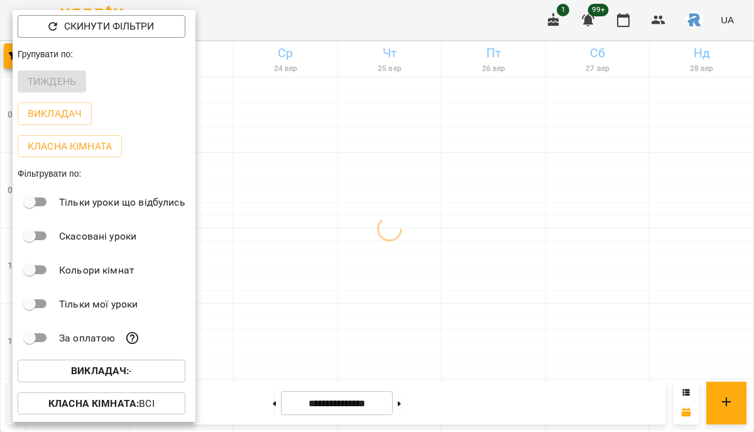
click at [275, 215] on div at bounding box center [377, 216] width 754 height 432
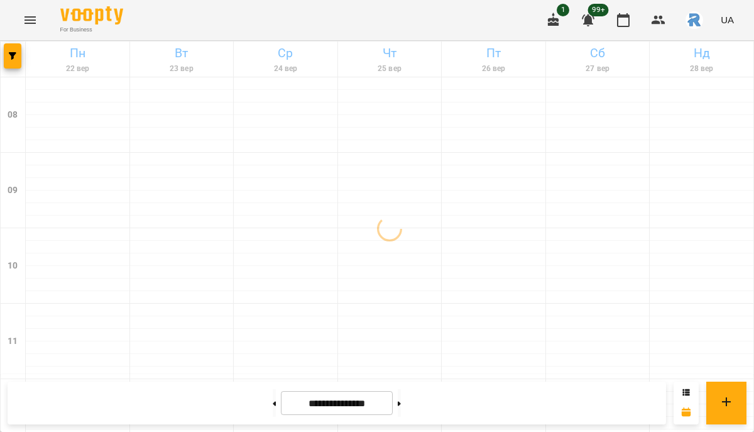
click at [30, 21] on icon "Menu" at bounding box center [30, 20] width 15 height 15
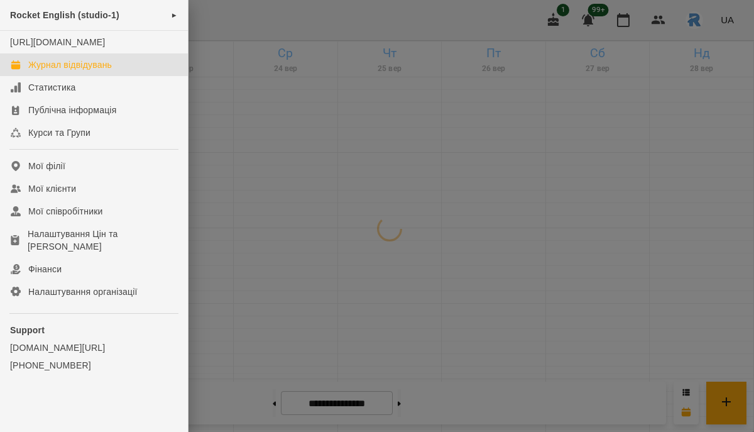
click at [43, 160] on ul "Rocket English (studio-1) ► [URL][DOMAIN_NAME] Журнал відвідувань Статистика Пу…" at bounding box center [94, 216] width 188 height 432
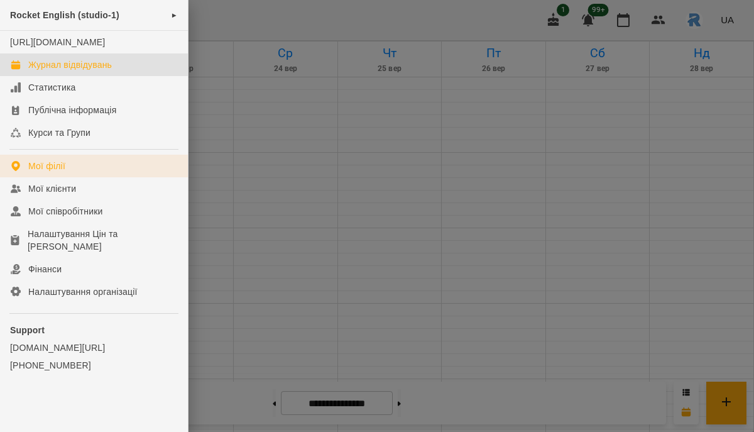
click at [48, 170] on link "Мої філії" at bounding box center [94, 166] width 188 height 23
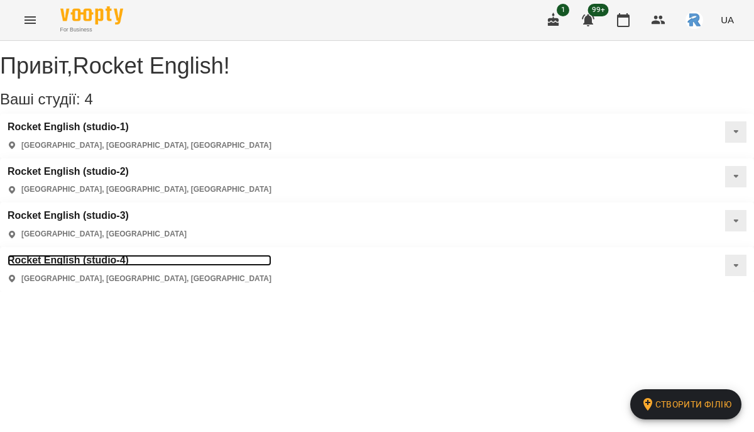
click at [272, 255] on h3 "Rocket English (studio-4)" at bounding box center [140, 260] width 264 height 11
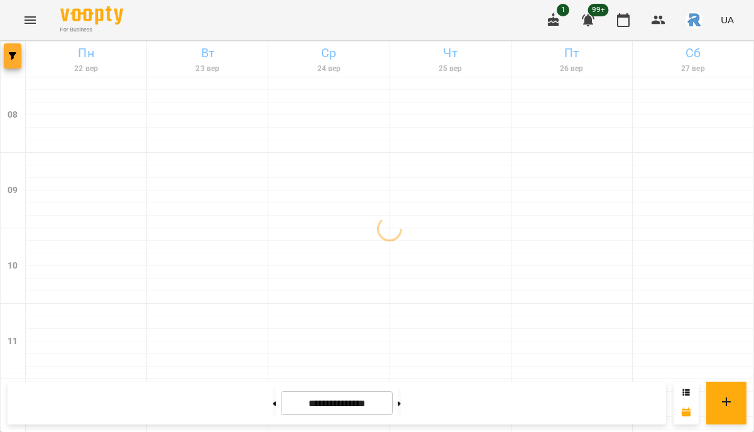
click at [13, 52] on icon "button" at bounding box center [13, 56] width 8 height 8
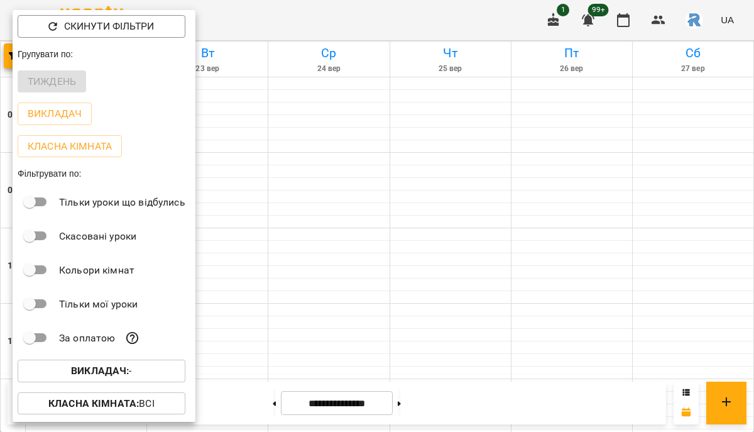
click at [91, 359] on div "Викладач : -" at bounding box center [104, 370] width 183 height 33
click at [92, 372] on b "Викладач :" at bounding box center [100, 371] width 58 height 12
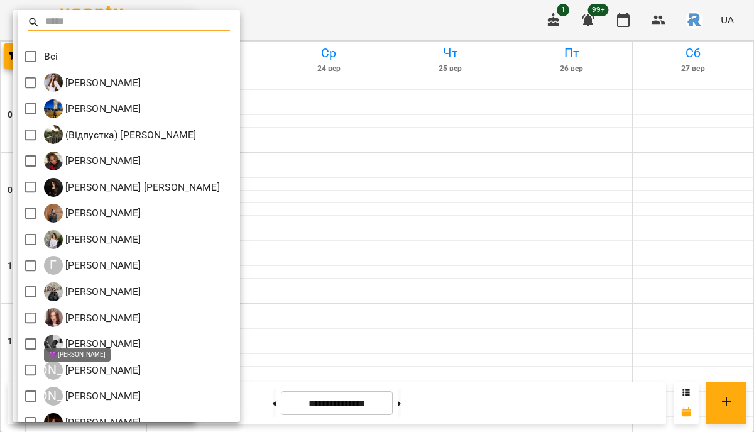
scroll to position [304, 0]
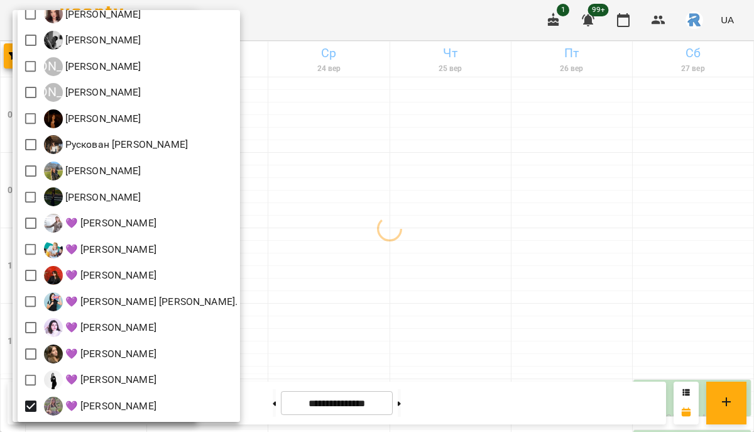
click at [390, 313] on div at bounding box center [377, 216] width 754 height 432
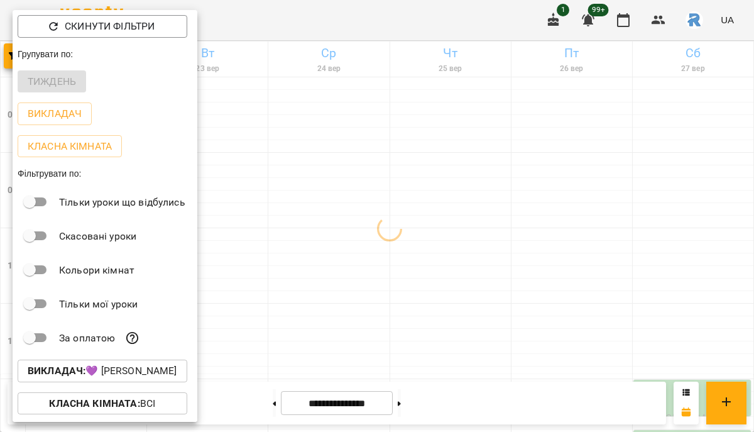
click at [390, 314] on div at bounding box center [377, 216] width 754 height 432
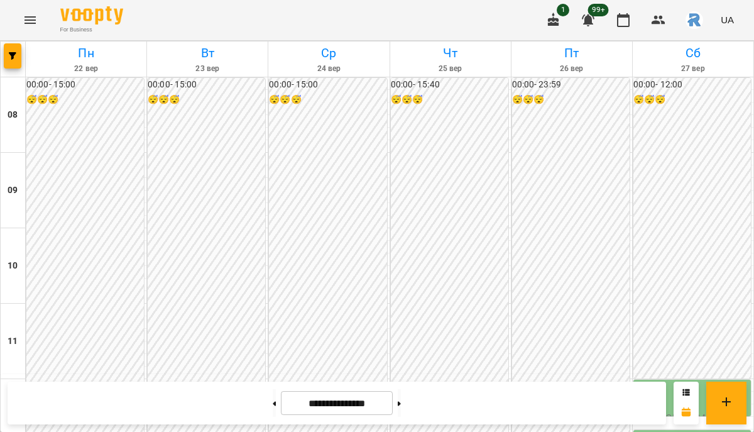
scroll to position [452, 0]
click at [273, 415] on button at bounding box center [274, 403] width 3 height 28
type input "**********"
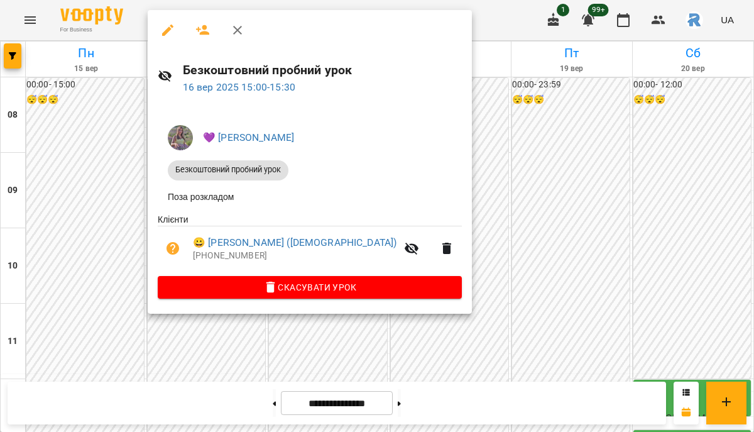
click at [102, 190] on div at bounding box center [377, 216] width 754 height 432
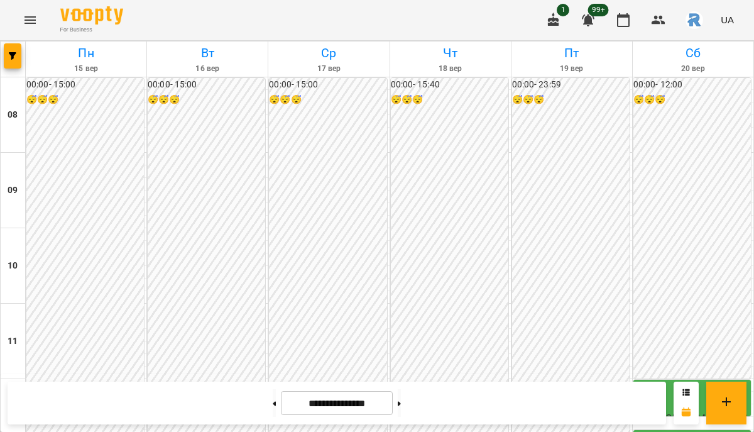
scroll to position [644, 0]
click at [15, 67] on button "button" at bounding box center [13, 55] width 18 height 25
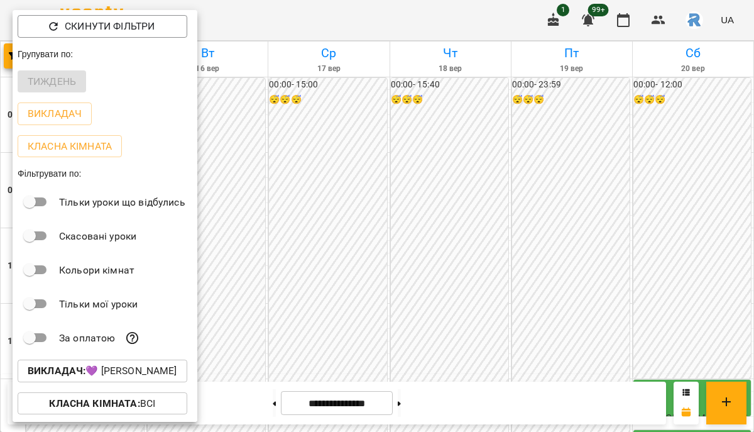
click at [129, 382] on button "Викладач : 💜 [PERSON_NAME]" at bounding box center [103, 371] width 170 height 23
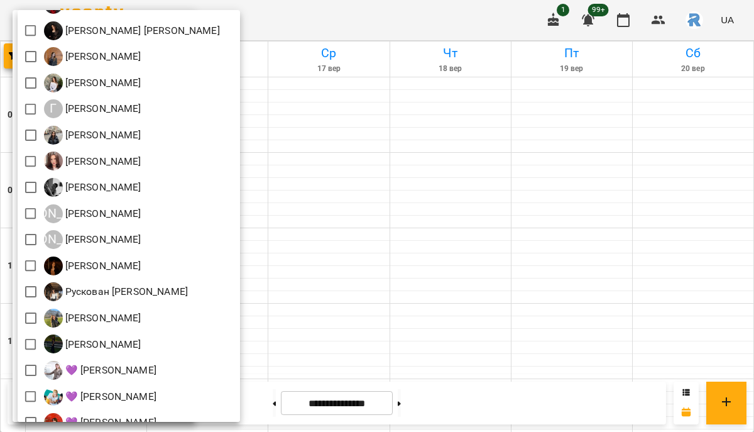
scroll to position [0, 0]
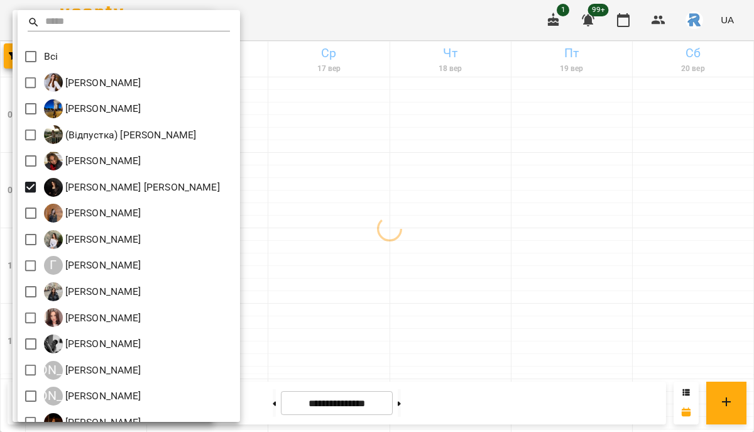
click at [341, 233] on div at bounding box center [377, 216] width 754 height 432
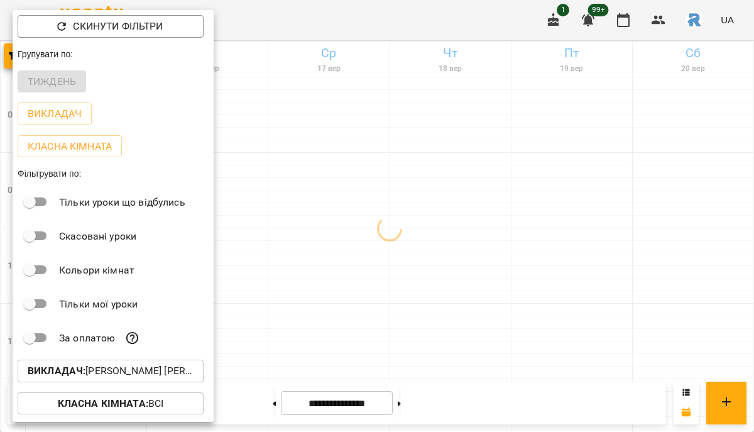
click at [341, 233] on div at bounding box center [377, 216] width 754 height 432
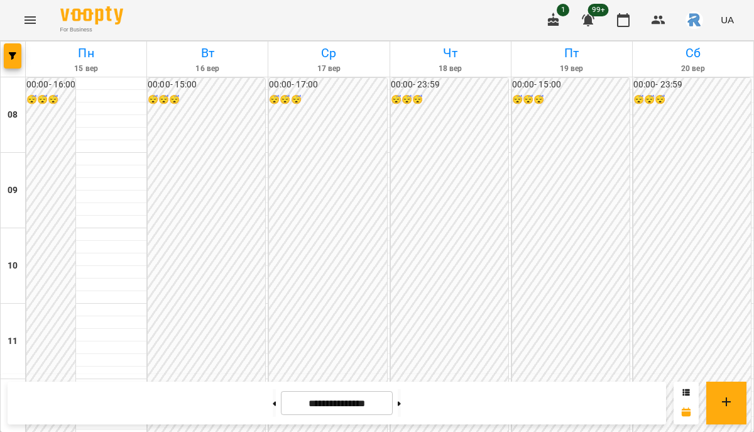
scroll to position [450, 0]
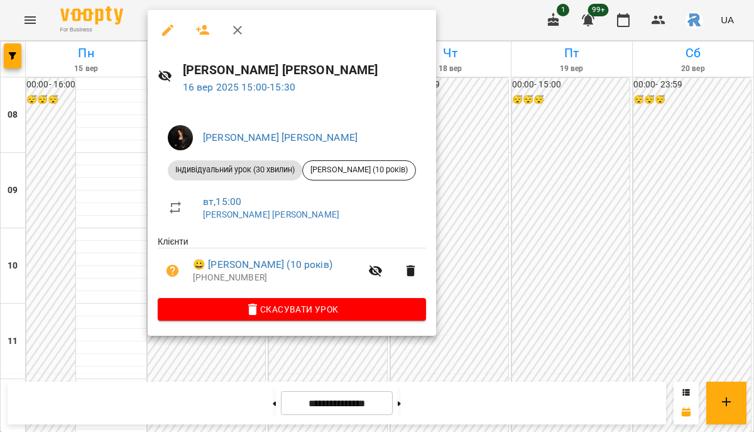
click at [121, 171] on div at bounding box center [377, 216] width 754 height 432
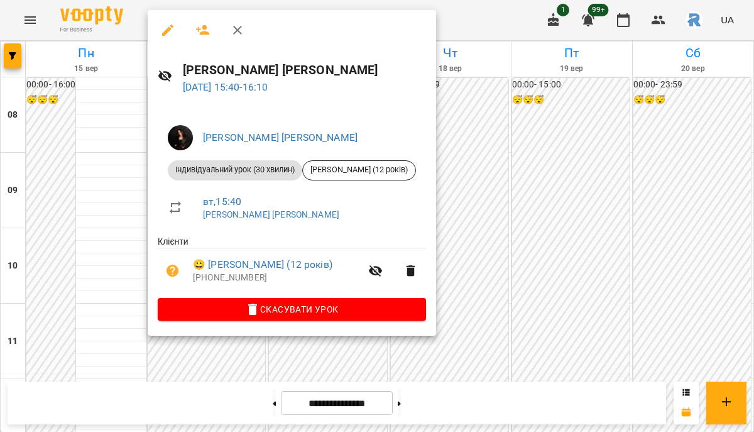
click at [101, 219] on div at bounding box center [377, 216] width 754 height 432
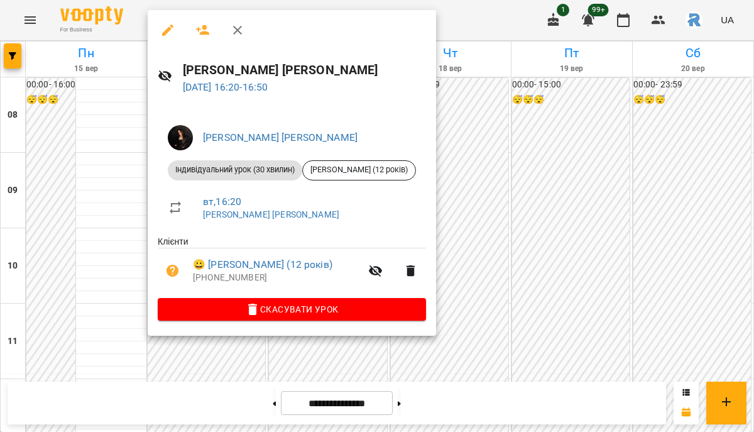
click at [62, 261] on div at bounding box center [377, 216] width 754 height 432
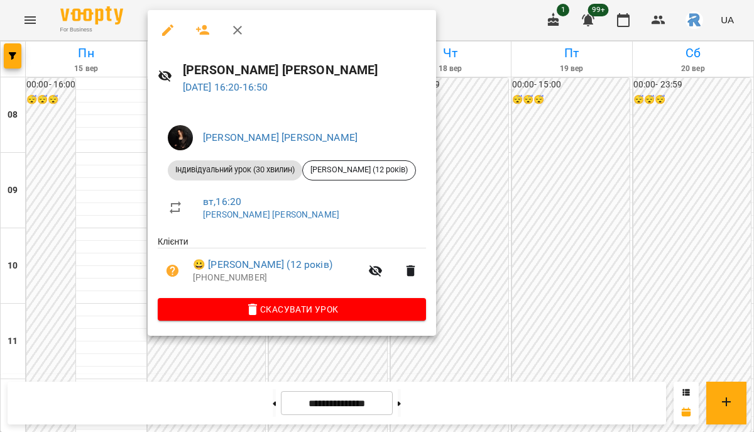
click at [265, 307] on span "Скасувати Урок" at bounding box center [292, 309] width 248 height 15
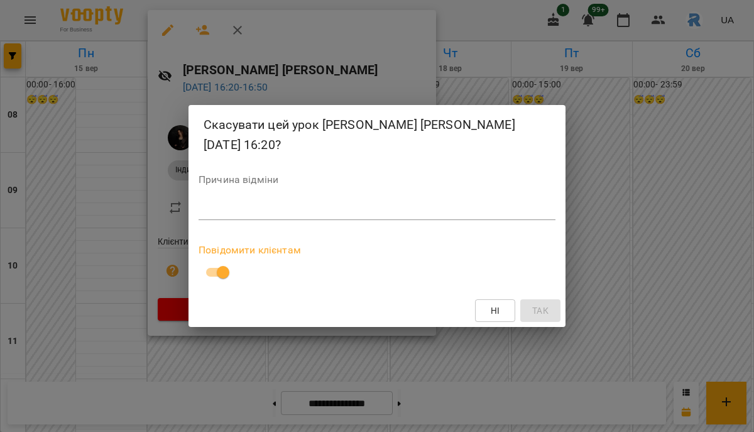
click at [224, 209] on textarea at bounding box center [377, 210] width 357 height 12
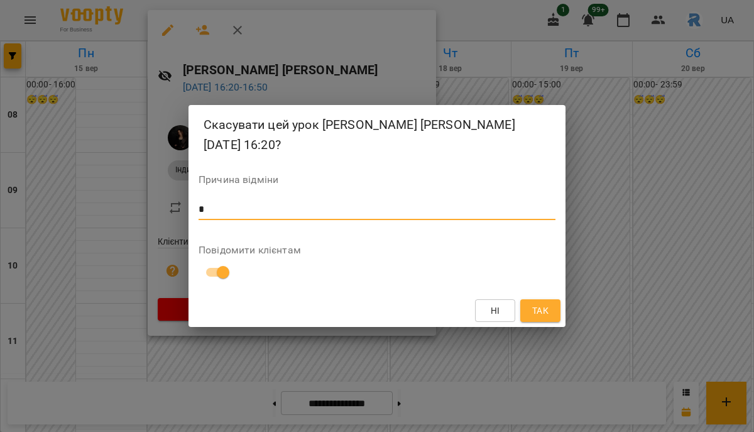
type textarea "*"
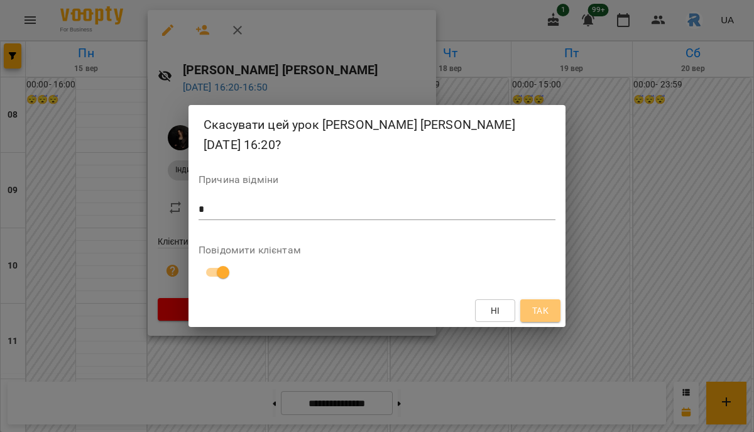
click at [539, 311] on span "Так" at bounding box center [540, 310] width 16 height 15
